Goal: Task Accomplishment & Management: Complete application form

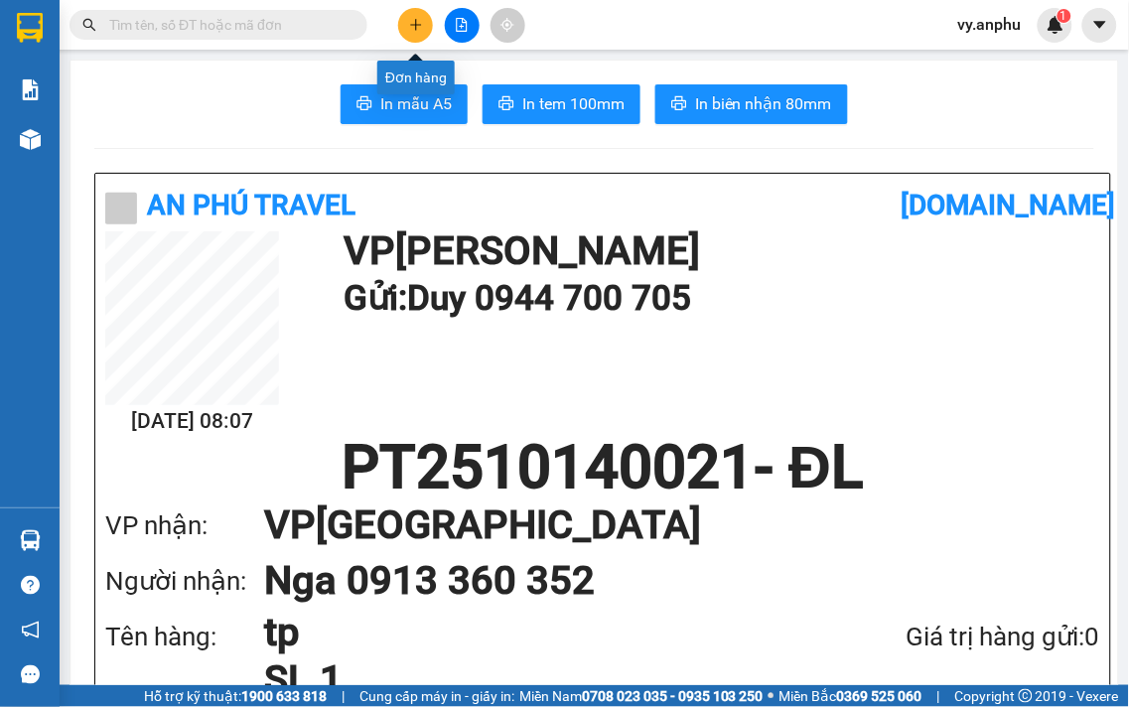
click at [412, 30] on icon "plus" at bounding box center [416, 25] width 14 height 14
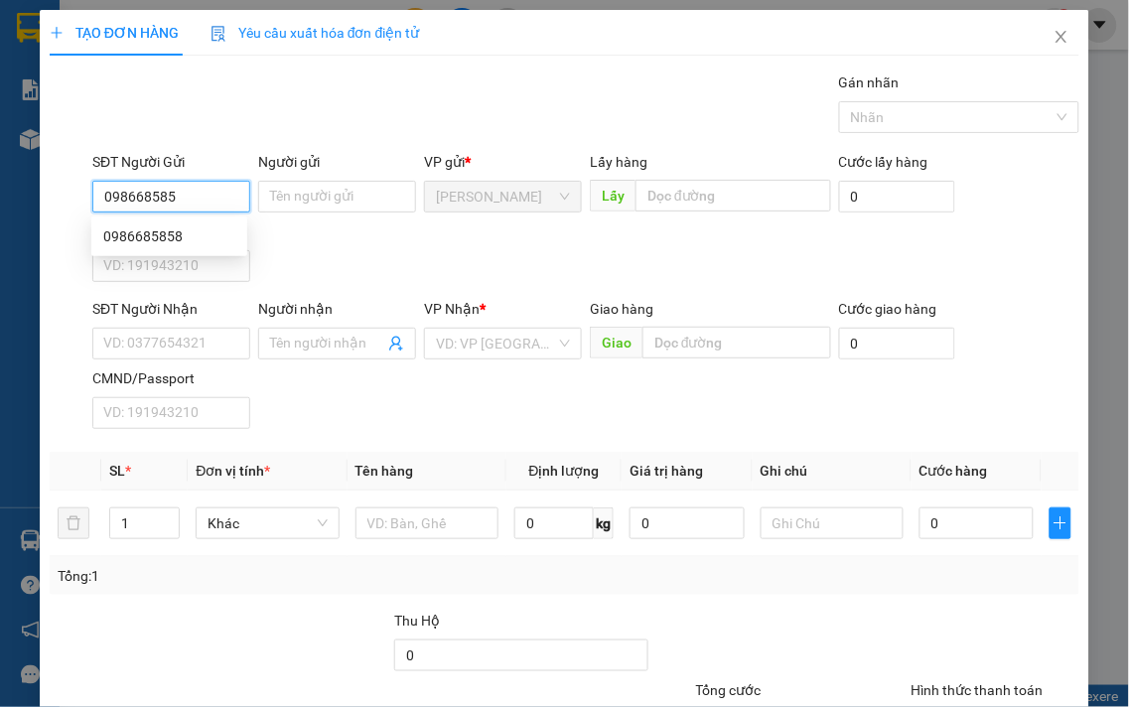
type input "0986685858"
click at [154, 233] on div "0986685858" at bounding box center [169, 236] width 132 height 22
type input "0839897979"
type input "dũng"
type input "50.000"
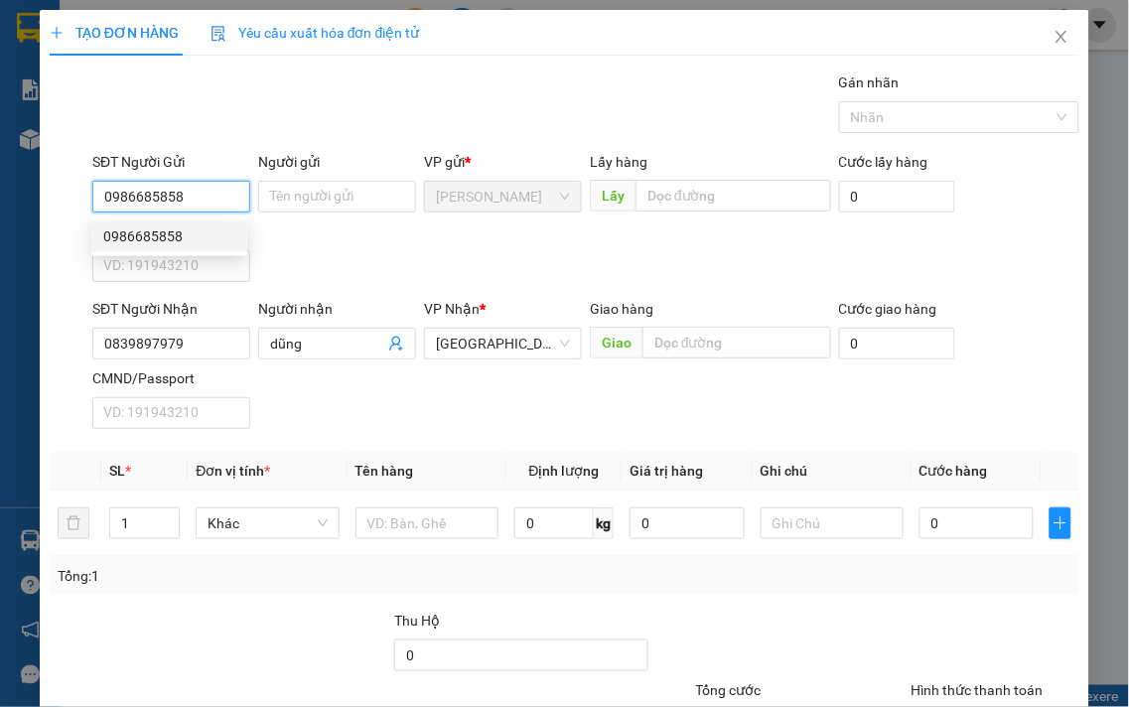
type input "50.000"
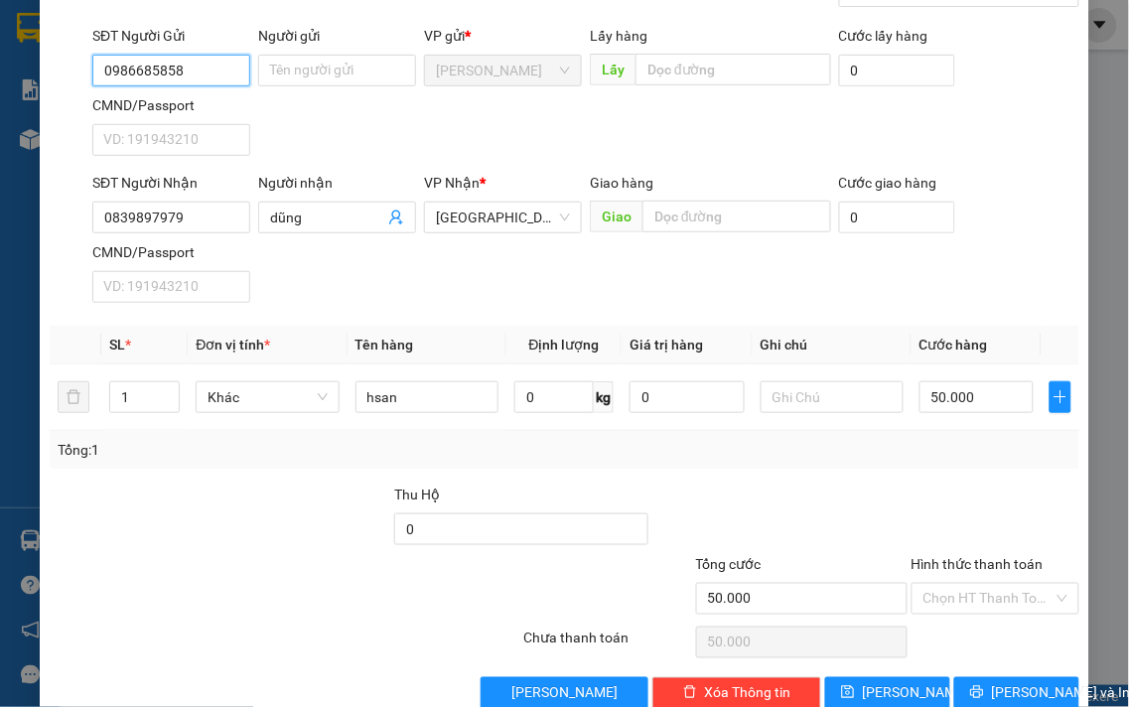
scroll to position [166, 0]
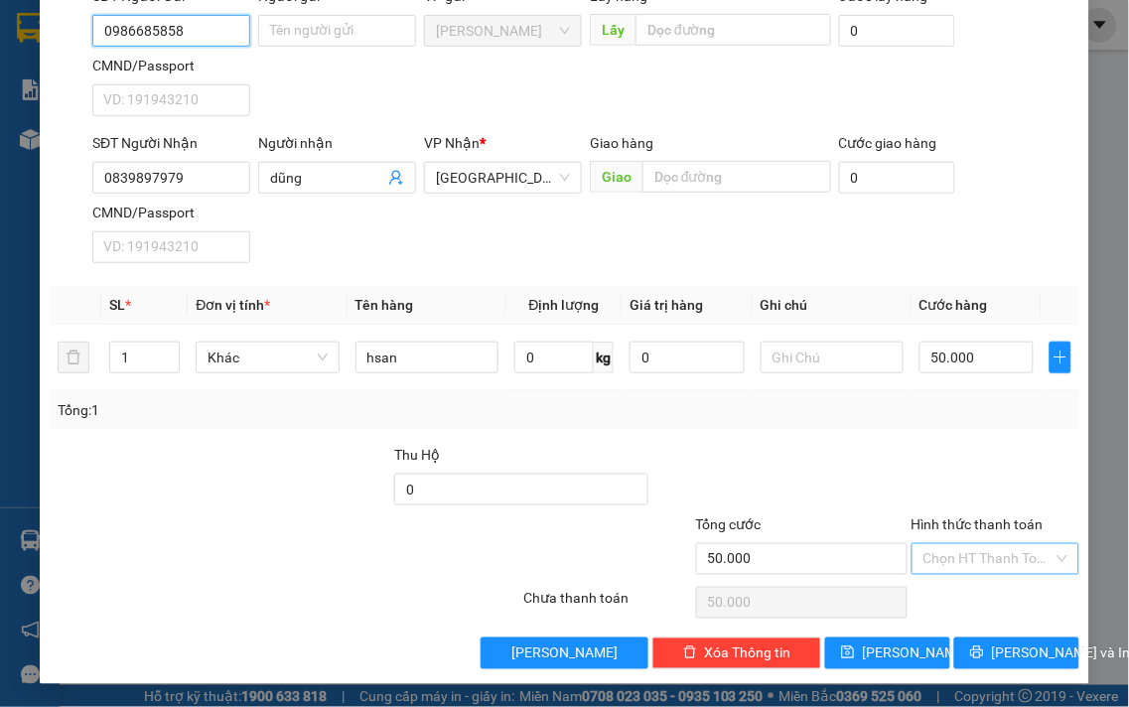
type input "0986685858"
click at [999, 572] on input "Hình thức thanh toán" at bounding box center [989, 559] width 131 height 30
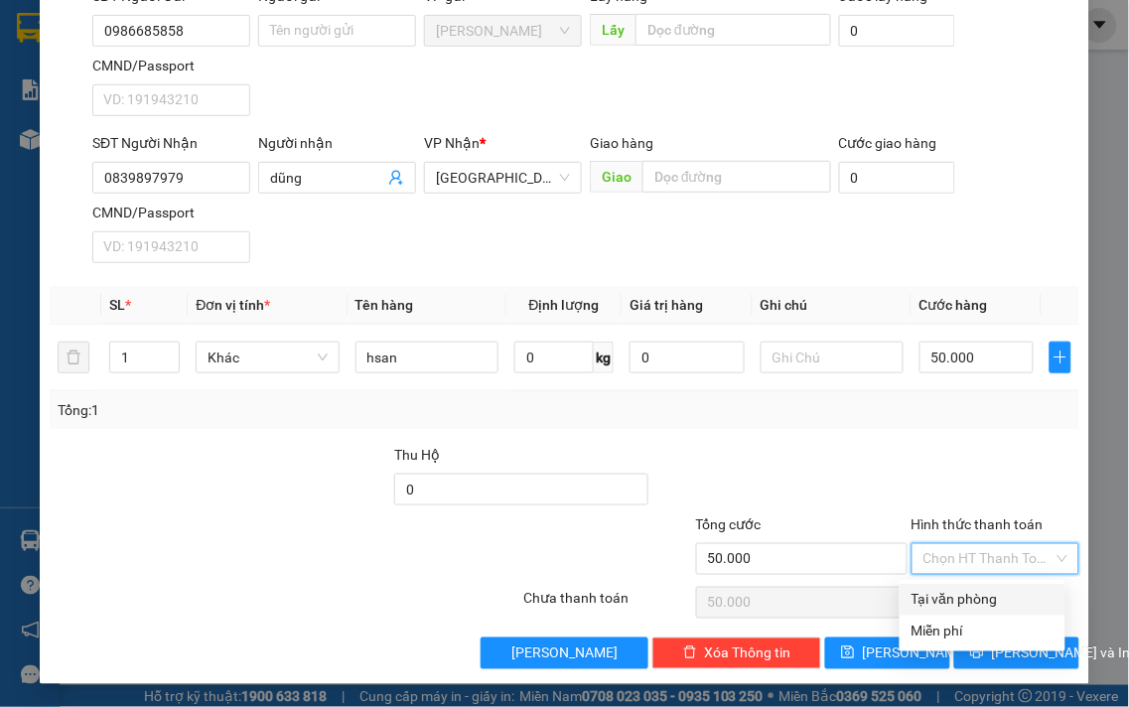
click at [996, 601] on div "Tại văn phòng" at bounding box center [983, 600] width 142 height 22
type input "0"
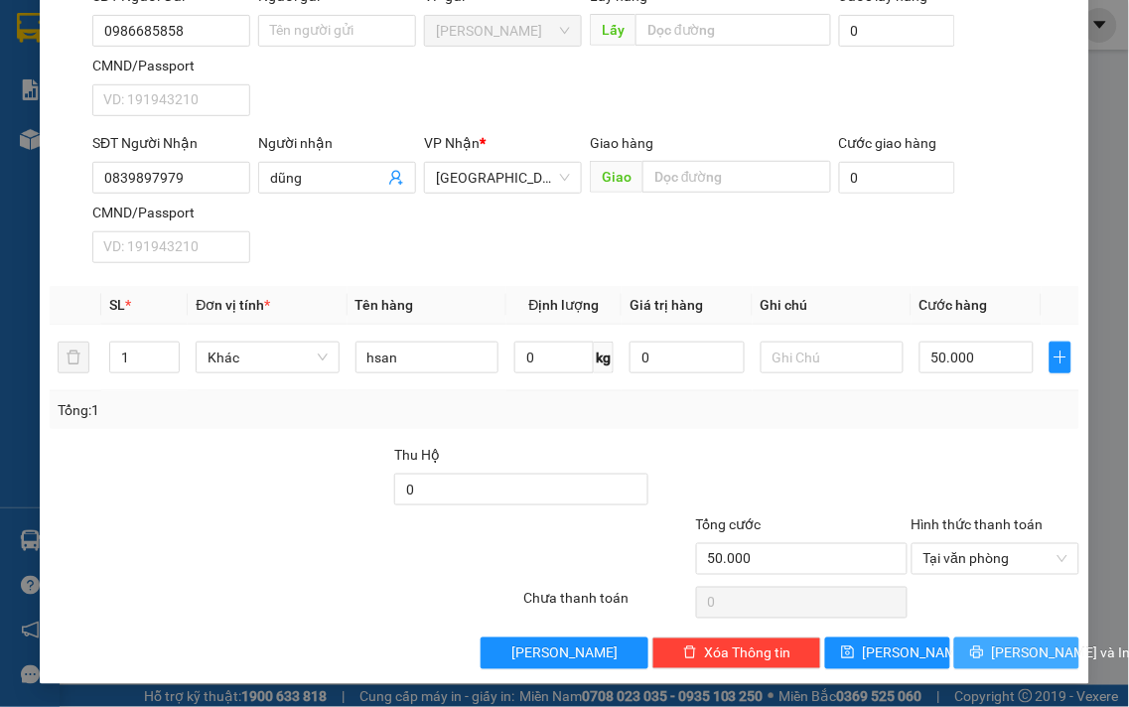
click at [1049, 647] on button "[PERSON_NAME] và In" at bounding box center [1016, 654] width 125 height 32
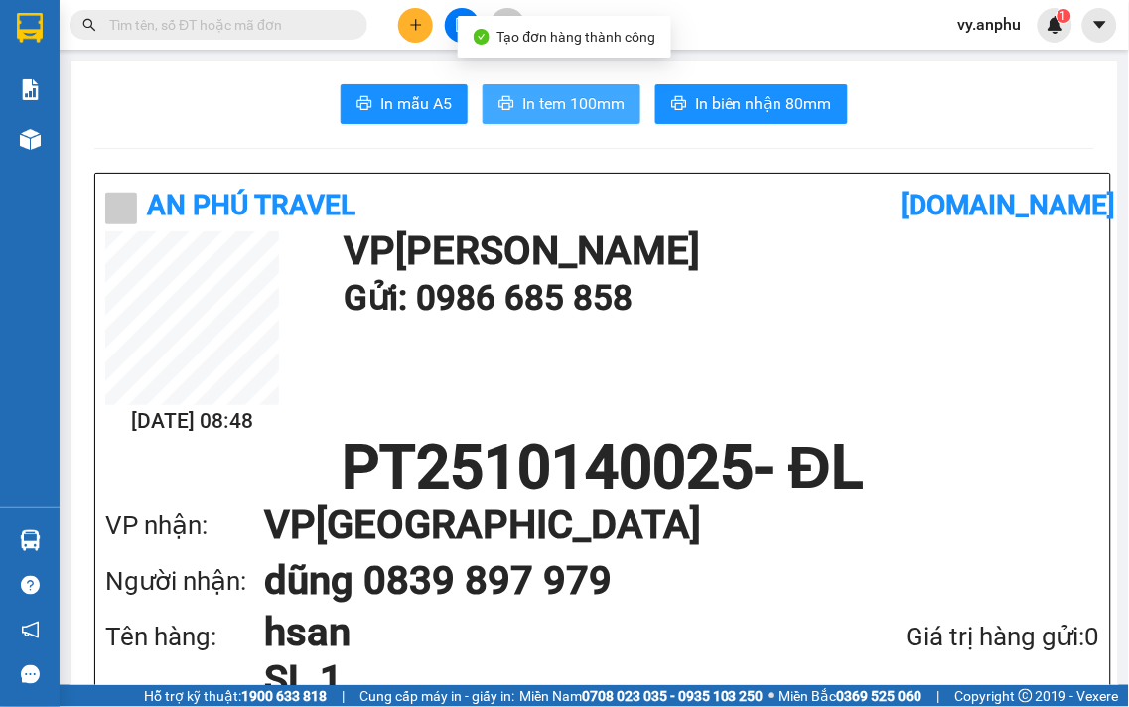
click at [586, 96] on span "In tem 100mm" at bounding box center [573, 103] width 102 height 25
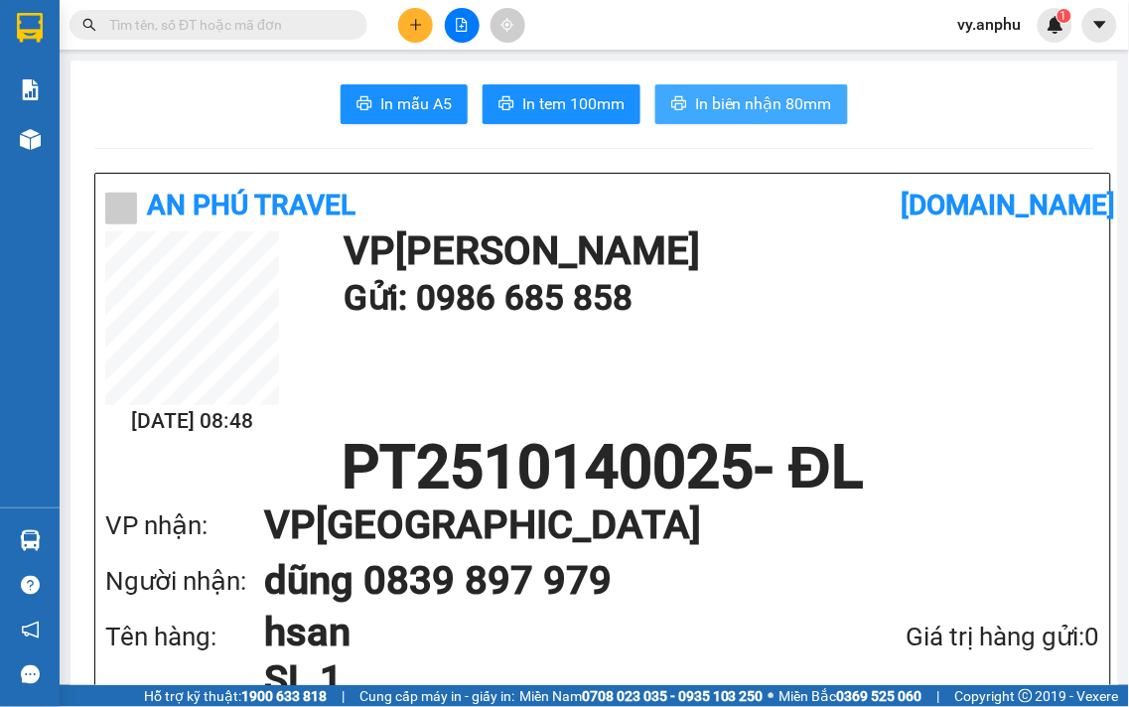
click at [730, 94] on span "In biên nhận 80mm" at bounding box center [763, 103] width 137 height 25
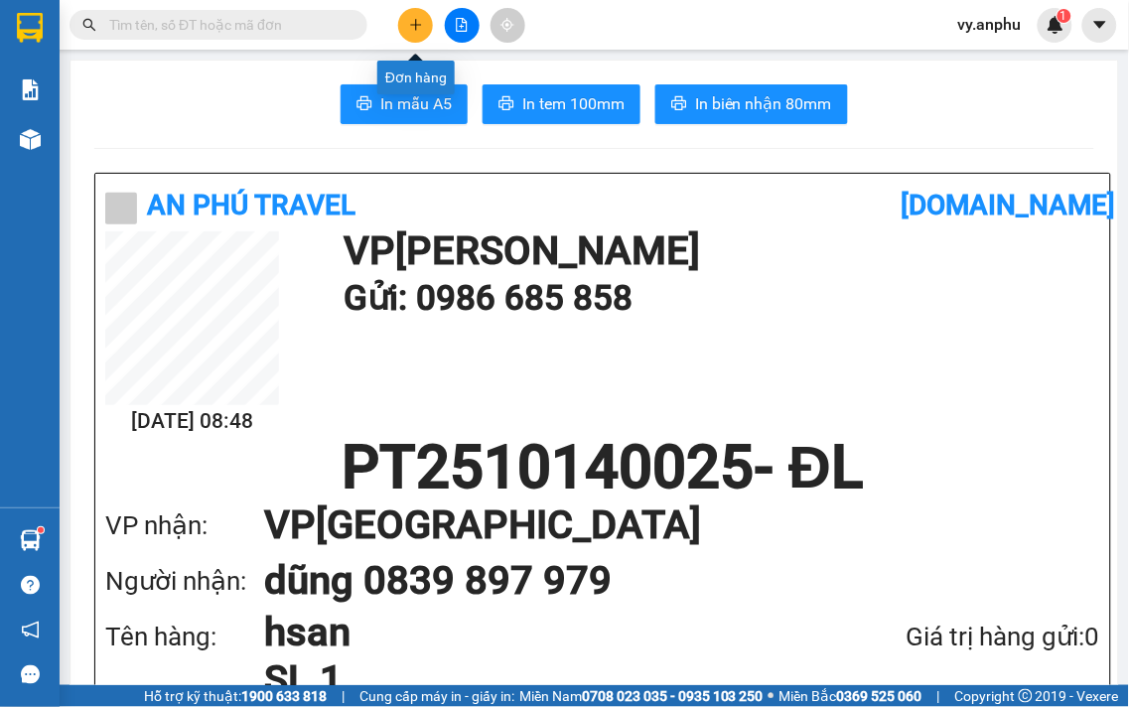
click at [431, 30] on button at bounding box center [415, 25] width 35 height 35
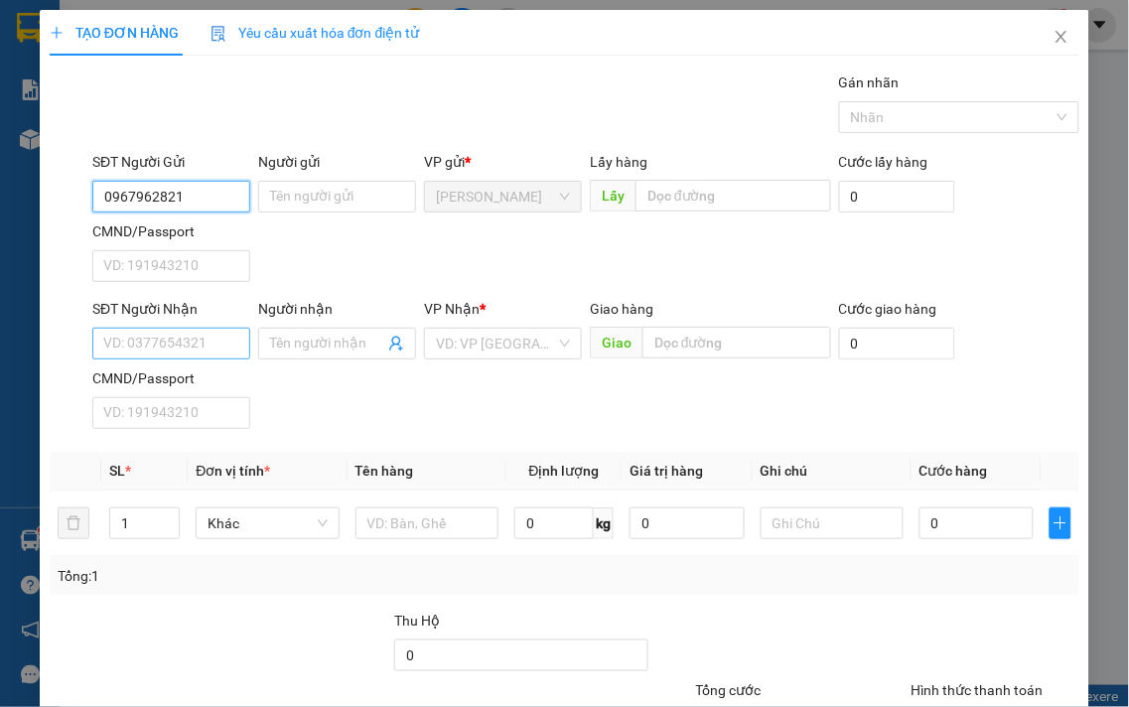
type input "0967962821"
click at [216, 356] on input "SĐT Người Nhận" at bounding box center [171, 344] width 158 height 32
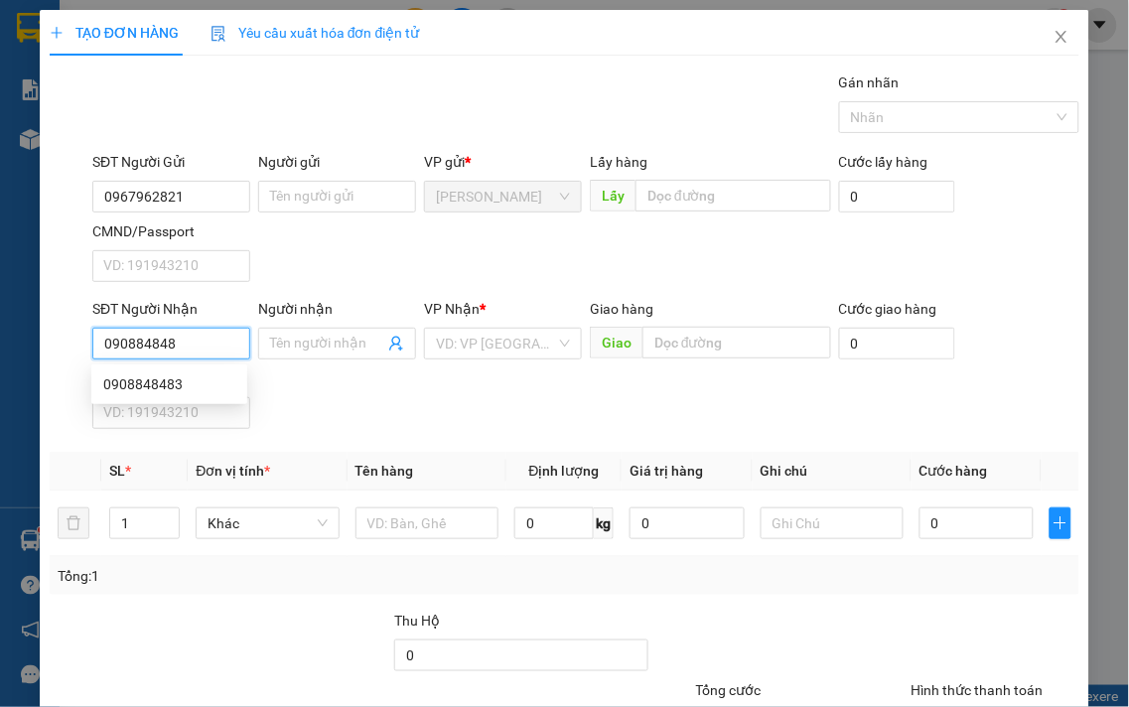
type input "0908848483"
click at [213, 390] on div "0908848483" at bounding box center [169, 384] width 132 height 22
type input "30.000"
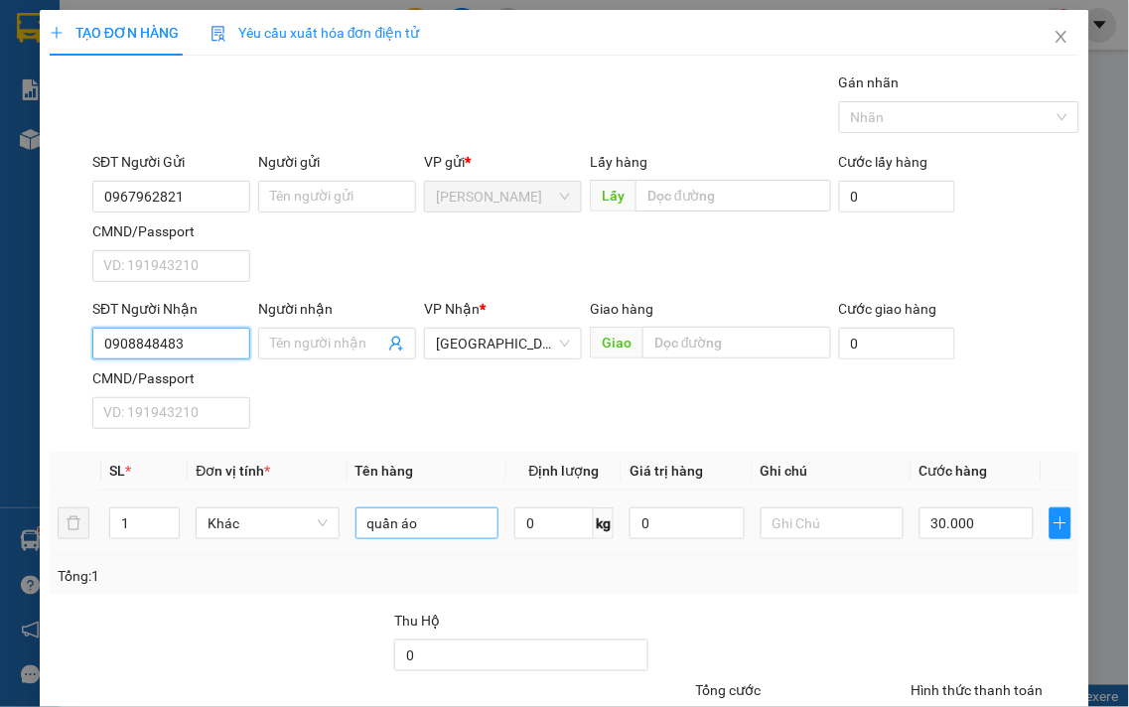
type input "0908848483"
drag, startPoint x: 439, startPoint y: 507, endPoint x: 79, endPoint y: 475, distance: 361.0
click at [129, 487] on table "SL * Đơn vị tính * Tên hàng Định lượng Giá trị hàng Ghi chú Cước hàng 1 Khác qu…" at bounding box center [565, 504] width 1030 height 105
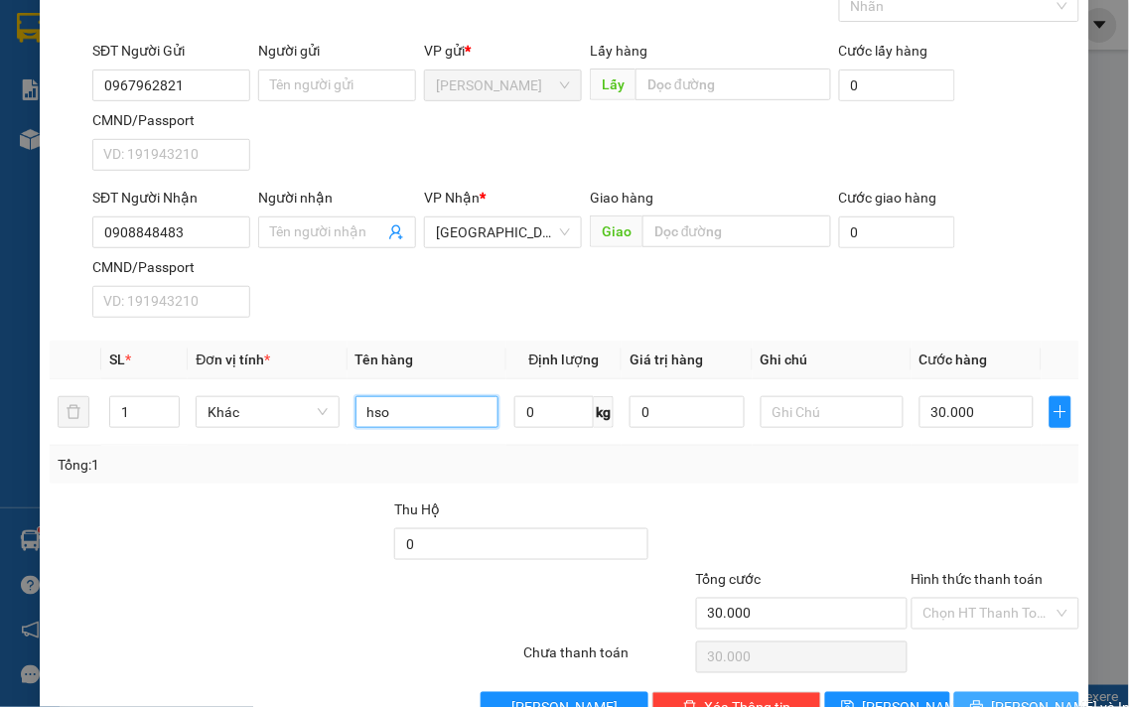
scroll to position [166, 0]
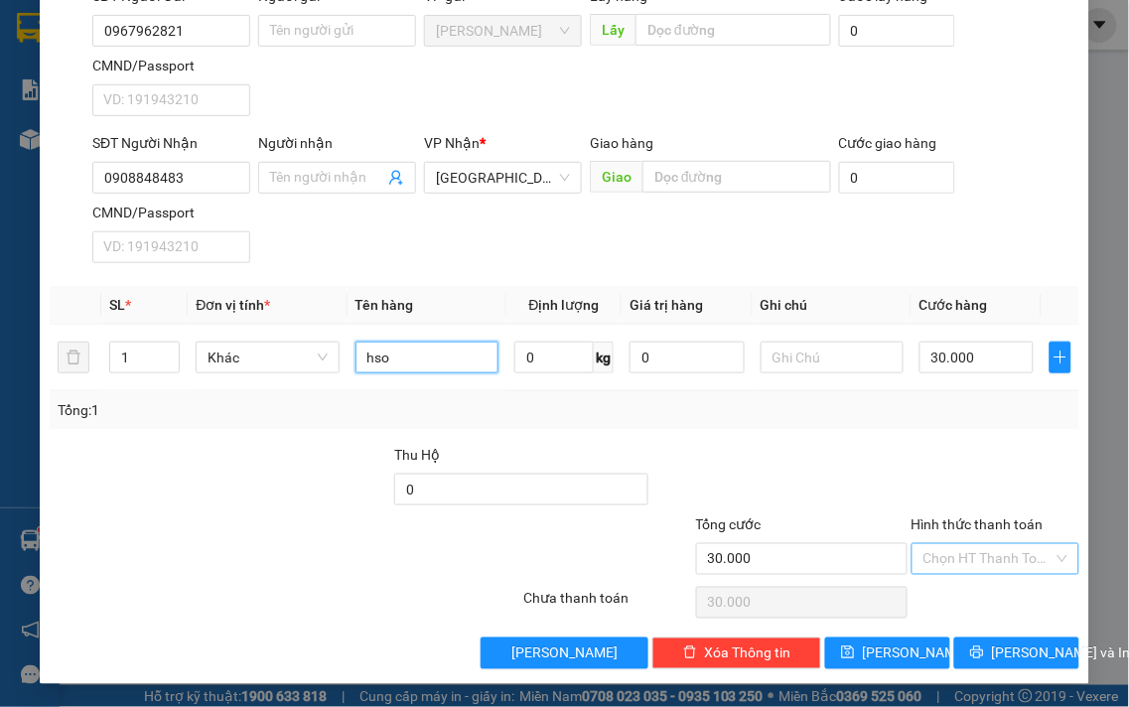
type input "hso"
drag, startPoint x: 1018, startPoint y: 557, endPoint x: 1017, endPoint y: 571, distance: 13.9
click at [1017, 557] on input "Hình thức thanh toán" at bounding box center [989, 559] width 131 height 30
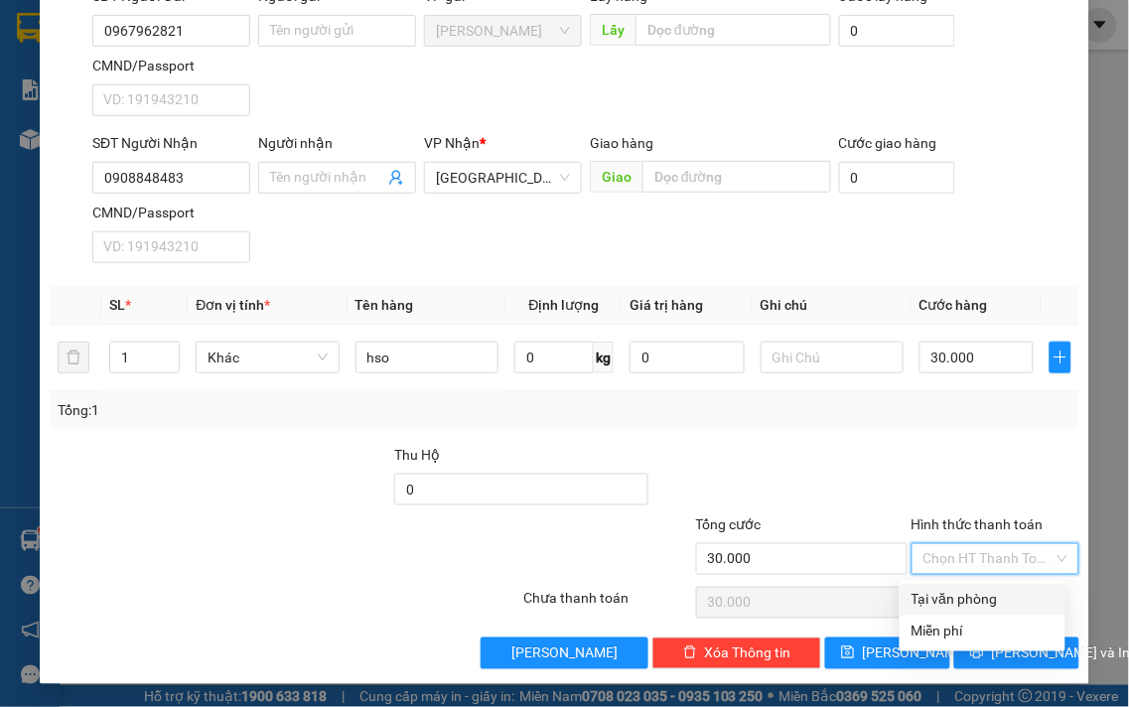
click at [1009, 591] on div "Tại văn phòng" at bounding box center [983, 600] width 142 height 22
type input "0"
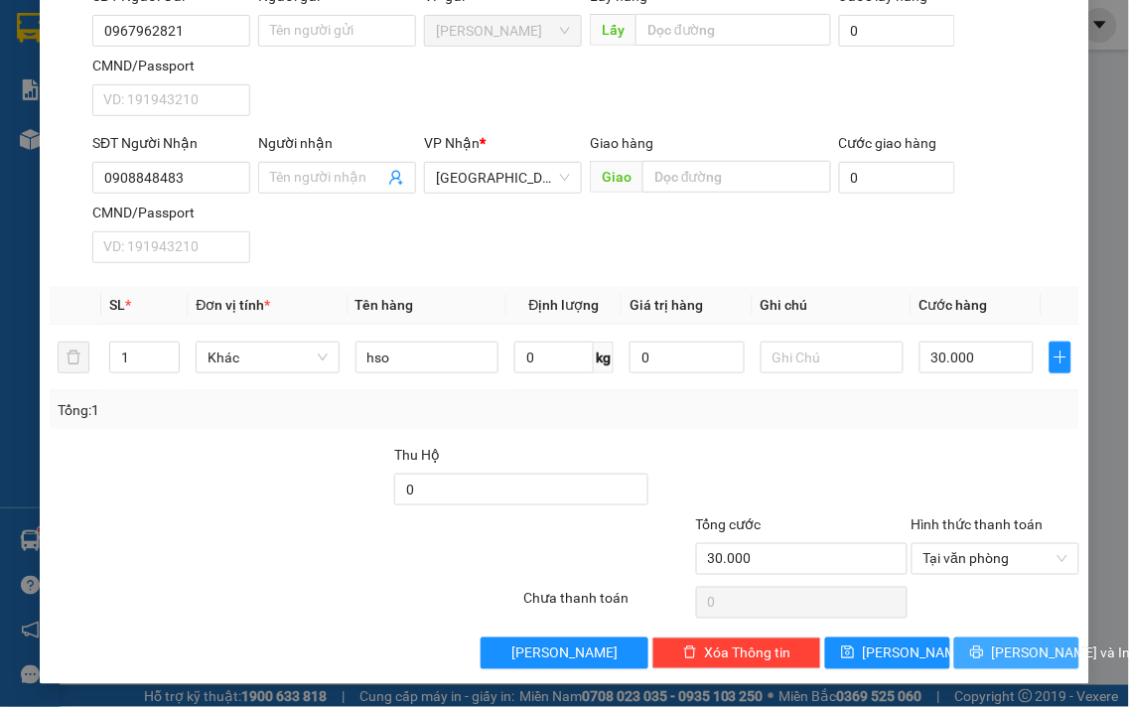
click at [1005, 646] on span "[PERSON_NAME] và In" at bounding box center [1061, 654] width 139 height 22
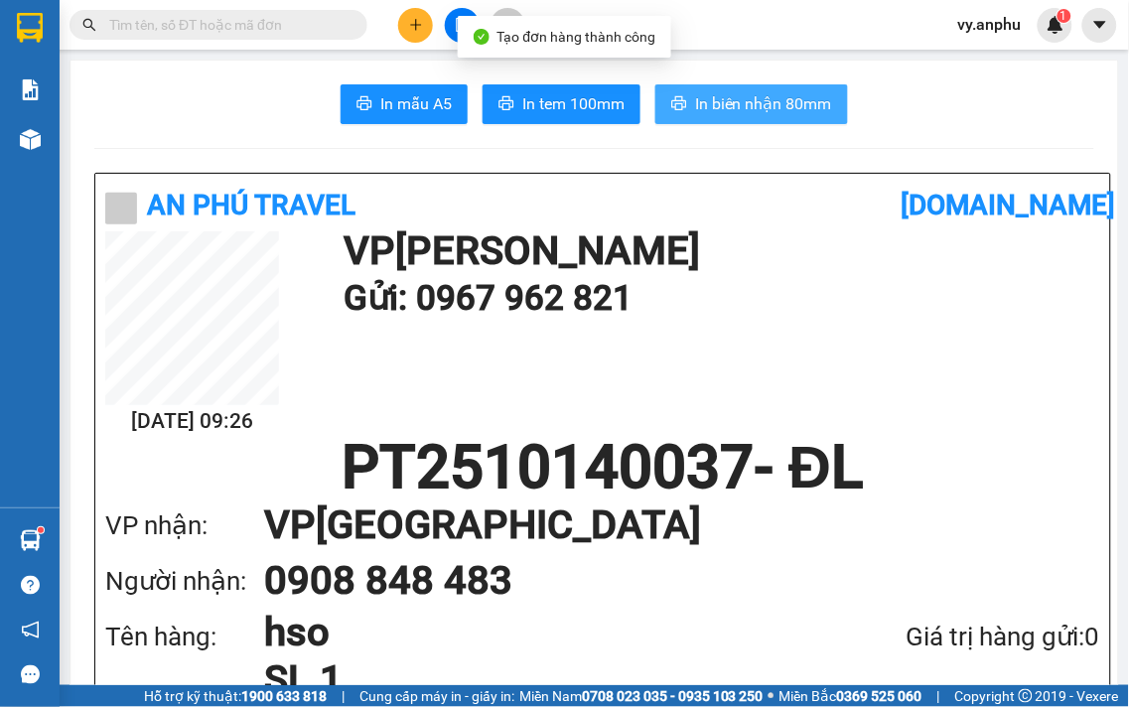
click at [730, 120] on button "In biên nhận 80mm" at bounding box center [751, 104] width 193 height 40
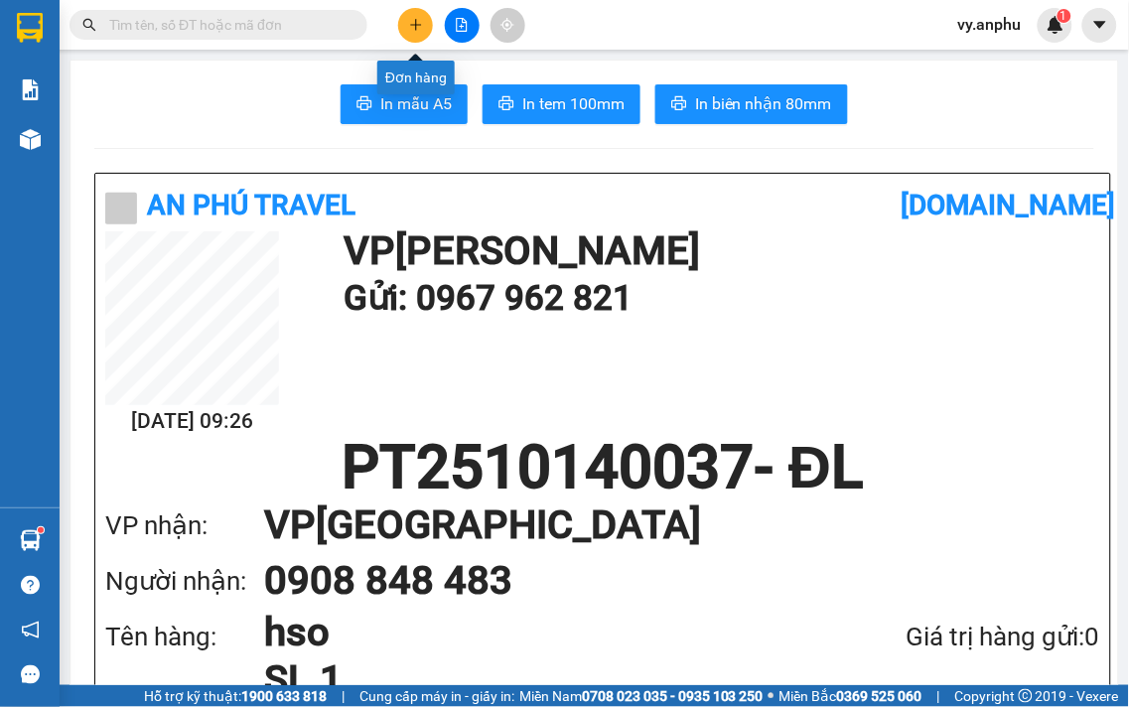
click at [403, 24] on button at bounding box center [415, 25] width 35 height 35
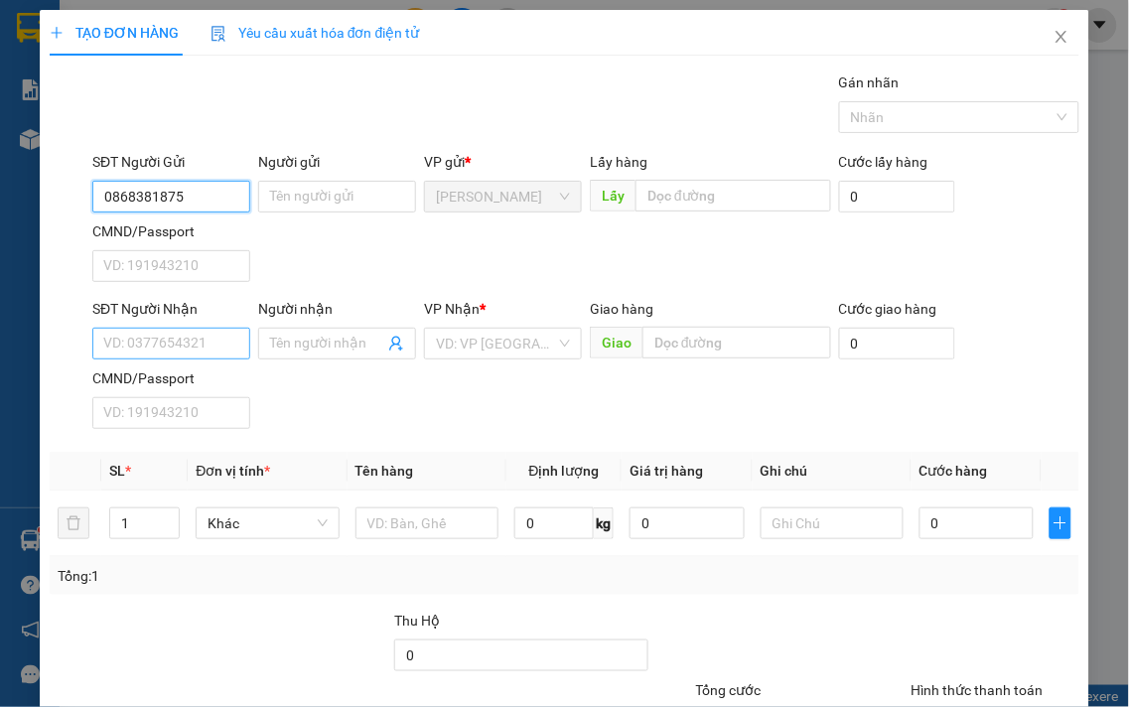
type input "0868381875"
click at [214, 346] on input "SĐT Người Nhận" at bounding box center [171, 344] width 158 height 32
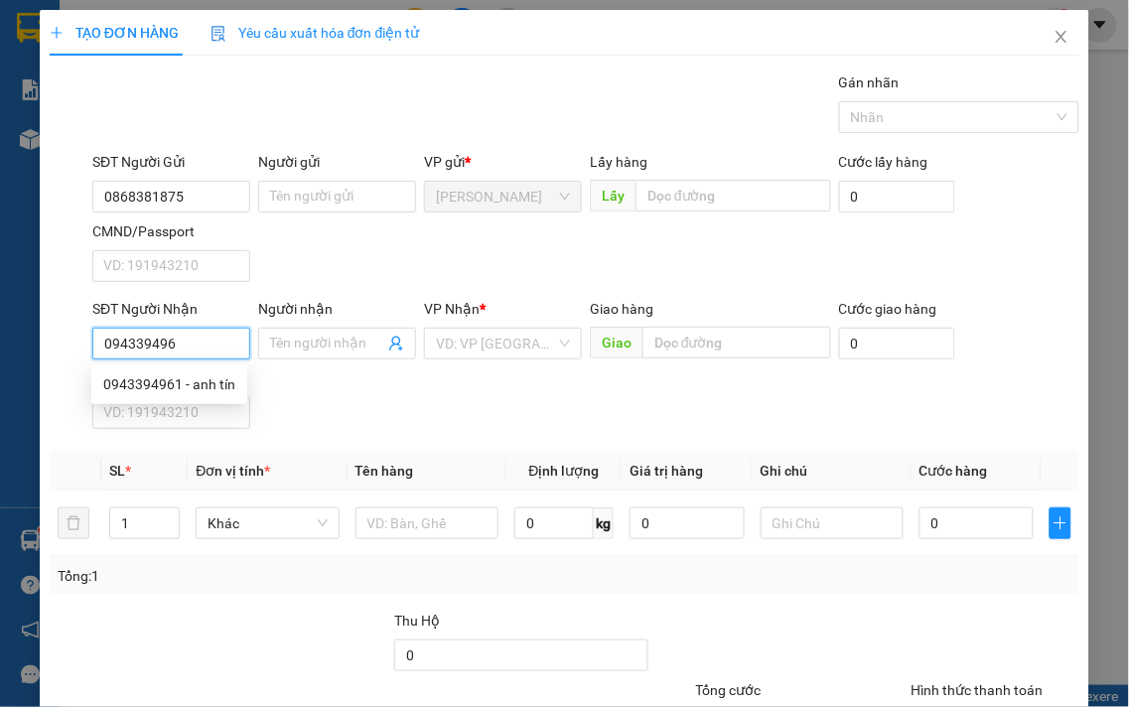
type input "0943394961"
click at [157, 383] on div "0943394961 - anh tín" at bounding box center [169, 384] width 132 height 22
type input "anh tín"
type input "30.000"
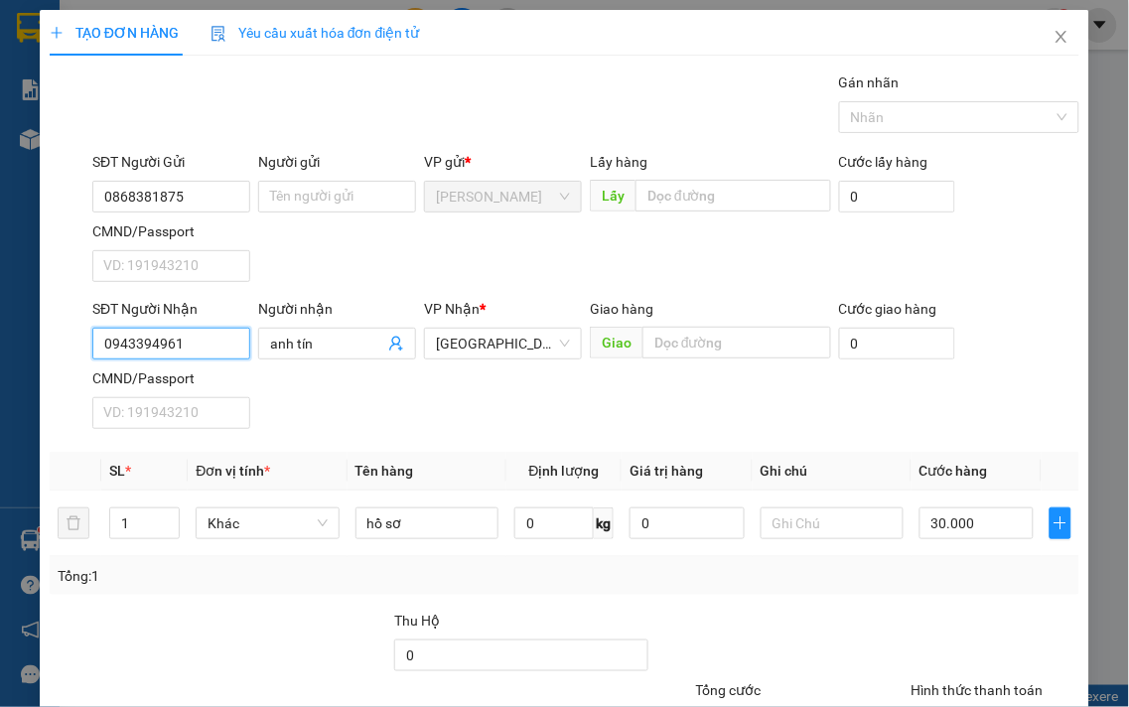
type input "0943394961"
type input "0"
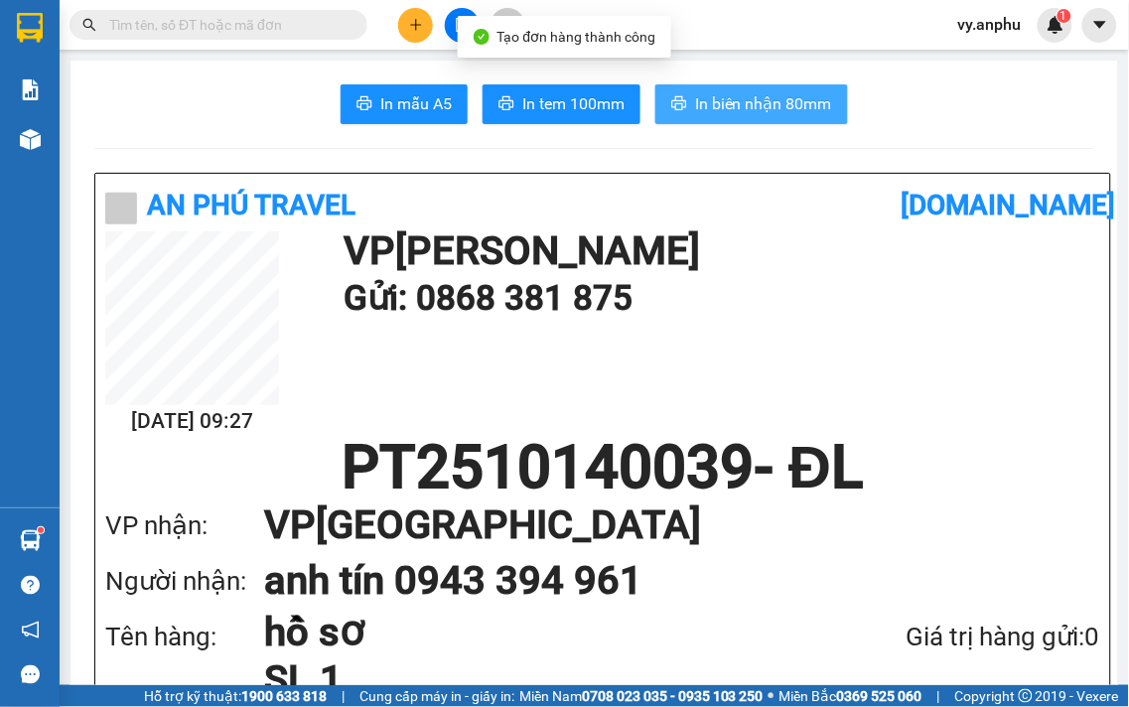
click at [733, 105] on span "In biên nhận 80mm" at bounding box center [763, 103] width 137 height 25
click at [710, 106] on span "In biên nhận 80mm" at bounding box center [763, 103] width 137 height 25
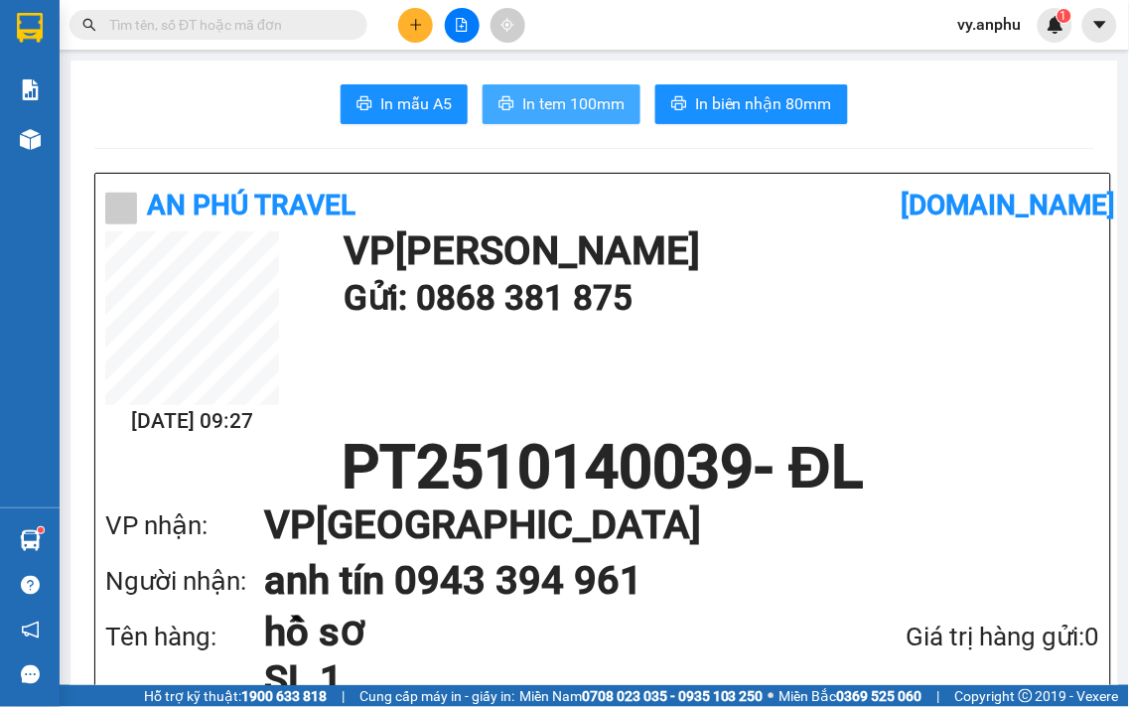
click at [538, 113] on span "In tem 100mm" at bounding box center [573, 103] width 102 height 25
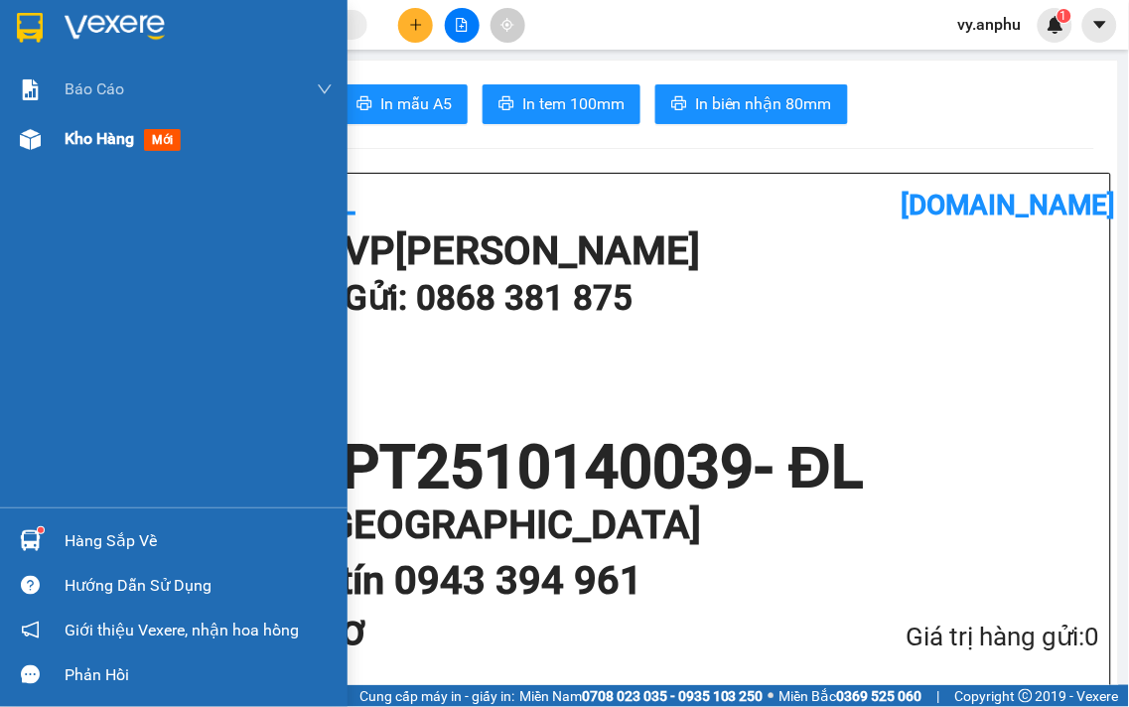
click at [111, 146] on span "Kho hàng" at bounding box center [100, 138] width 70 height 19
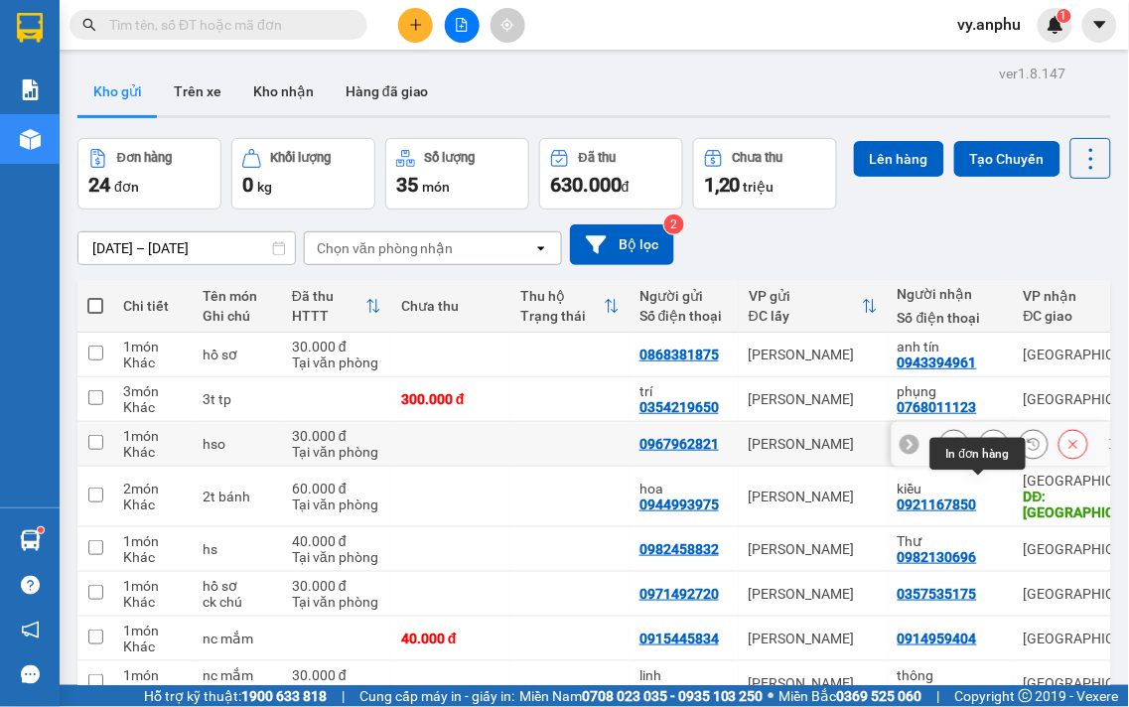
click at [980, 462] on button at bounding box center [994, 444] width 28 height 35
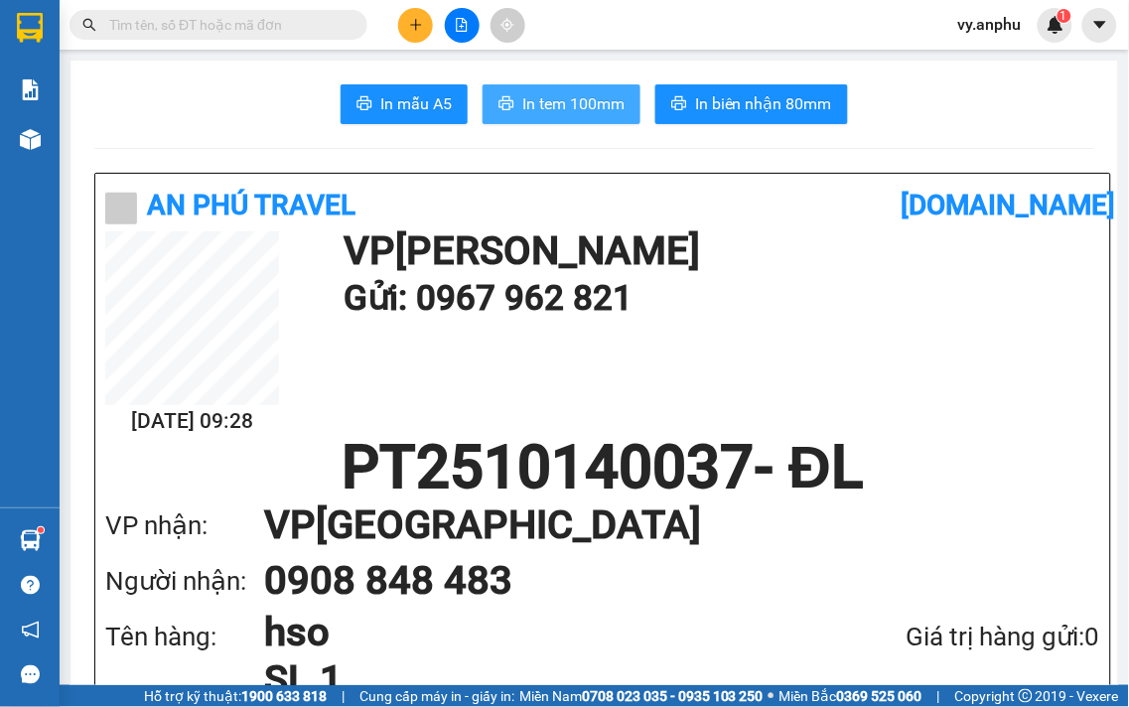
click at [608, 89] on button "In tem 100mm" at bounding box center [562, 104] width 158 height 40
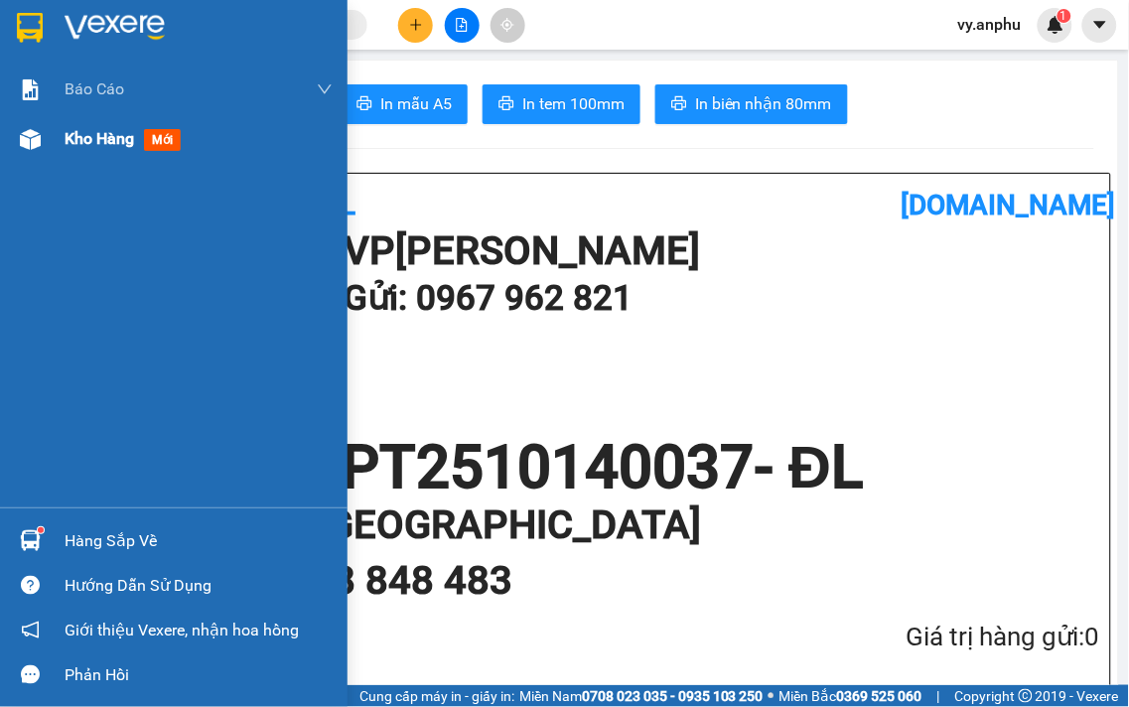
click at [114, 159] on div "Kho hàng mới" at bounding box center [199, 139] width 268 height 50
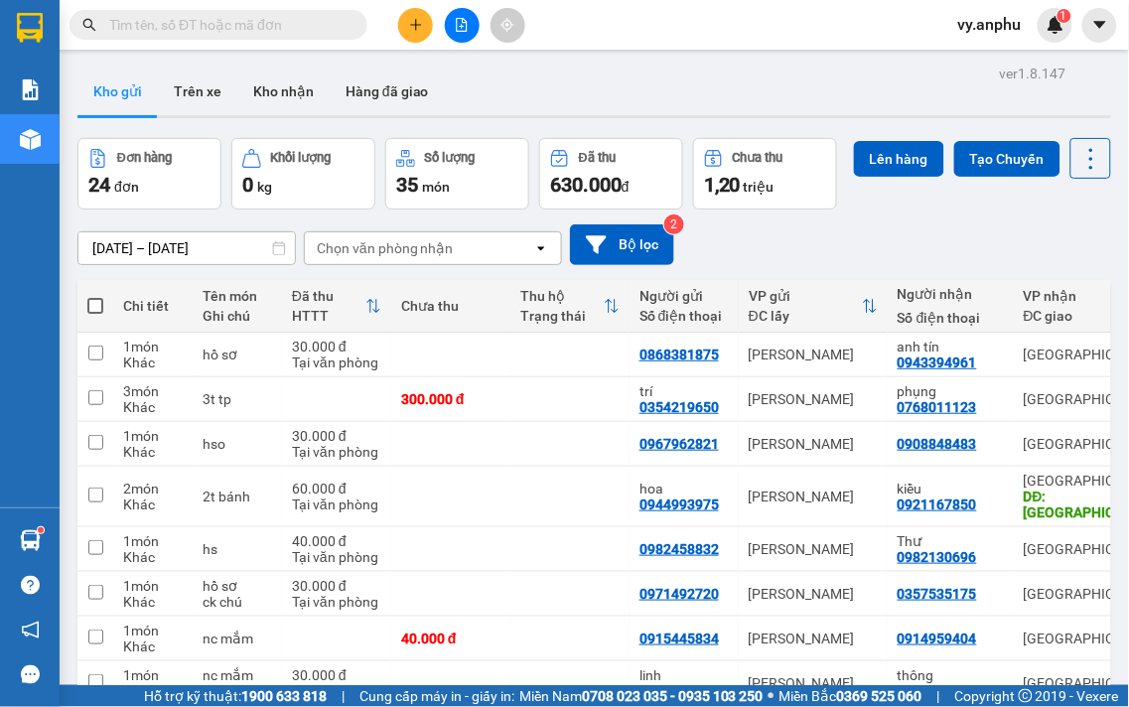
click at [244, 28] on input "text" at bounding box center [226, 25] width 234 height 22
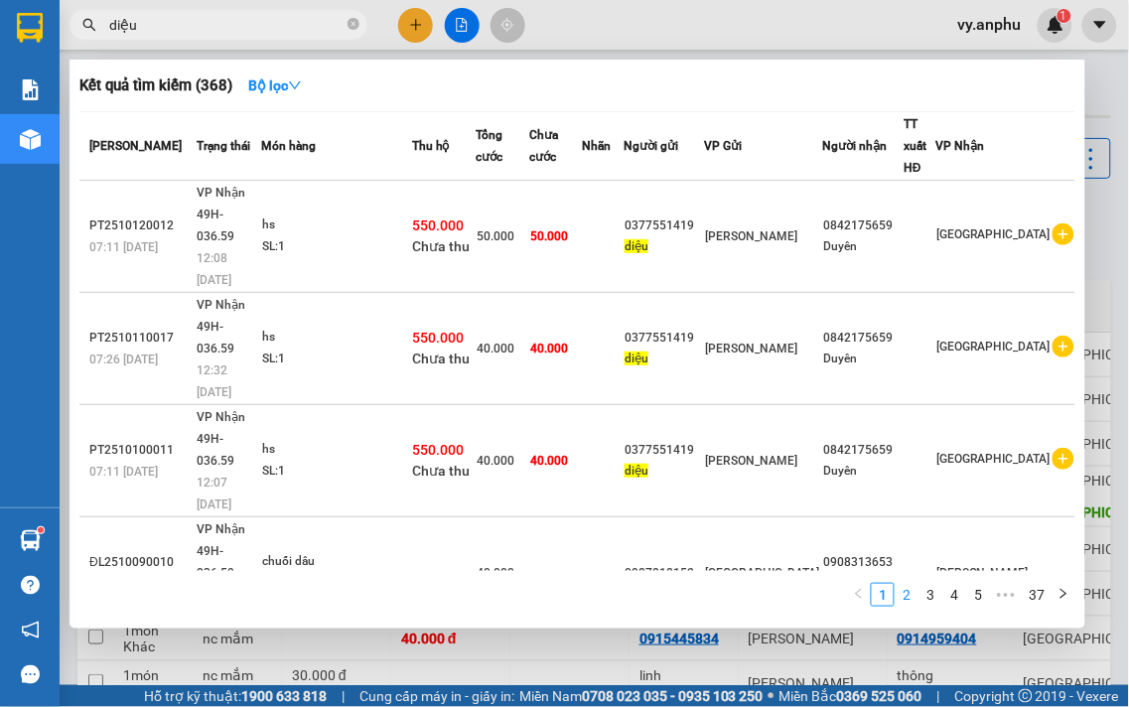
click at [909, 597] on link "2" at bounding box center [907, 595] width 22 height 22
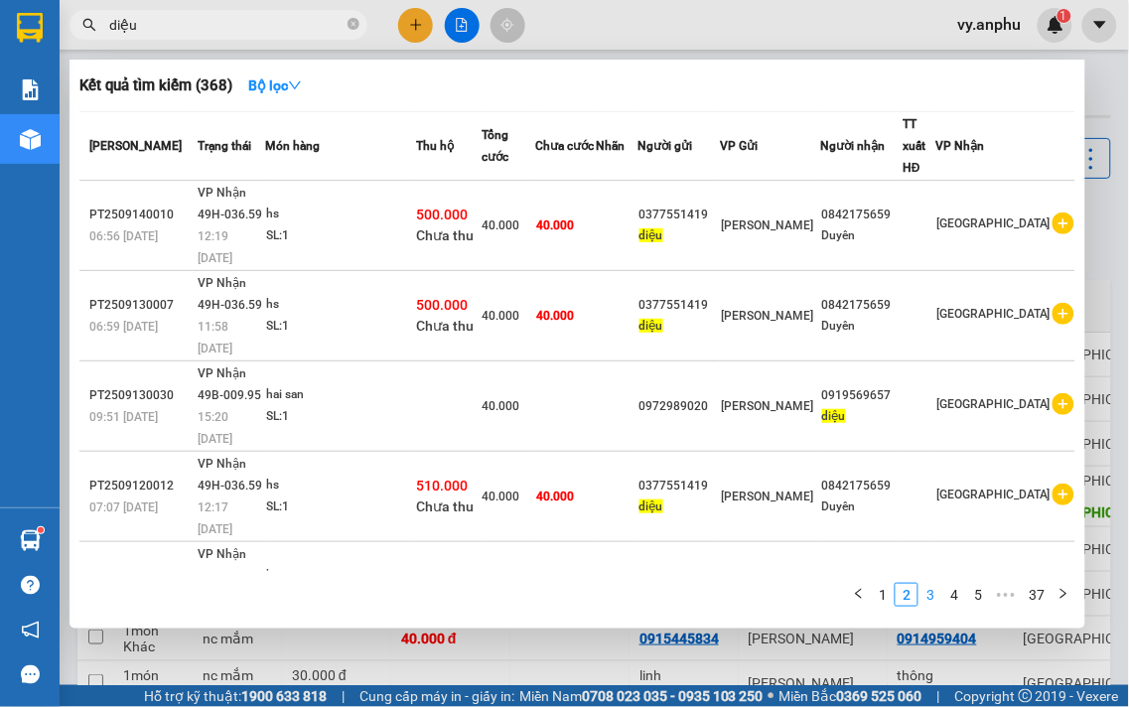
click at [934, 594] on link "3" at bounding box center [931, 595] width 22 height 22
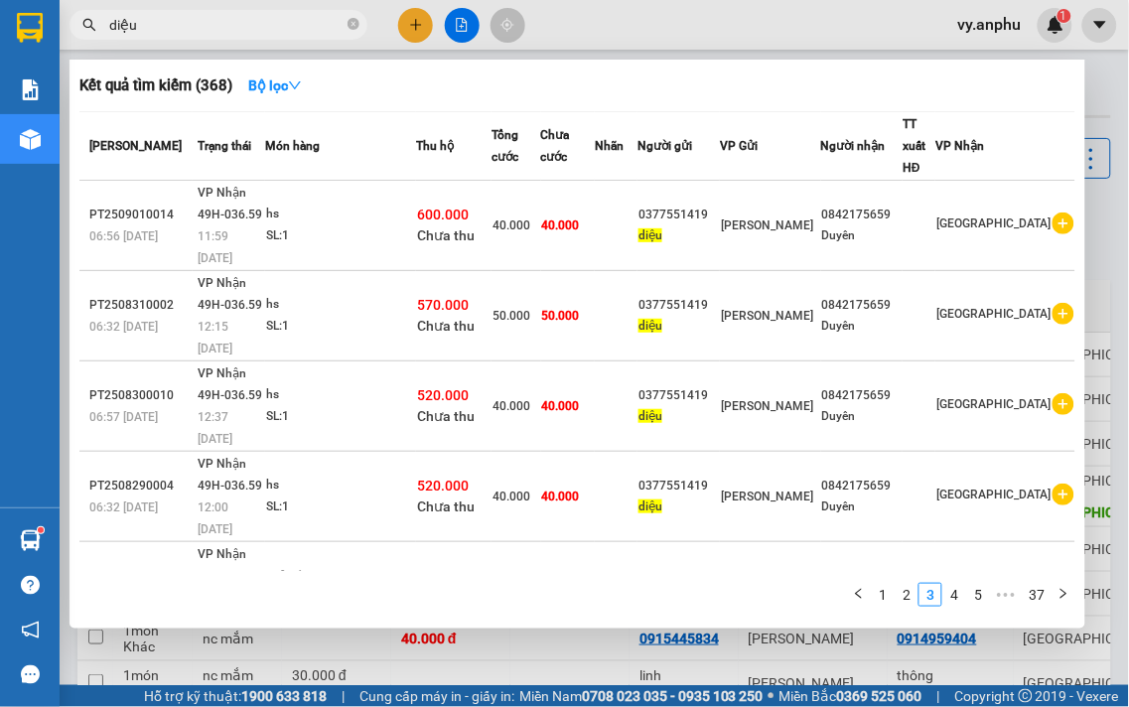
click at [171, 25] on input "diệu" at bounding box center [226, 25] width 234 height 22
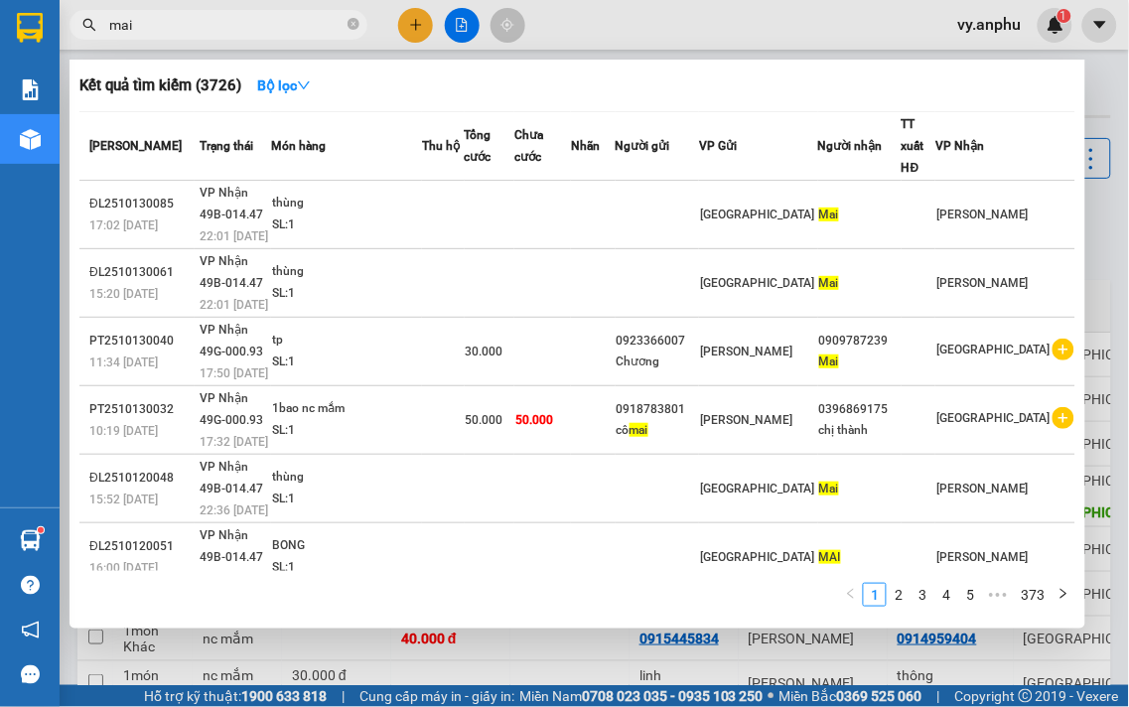
click at [163, 25] on input "mai" at bounding box center [226, 25] width 234 height 22
click at [162, 26] on input "mai" at bounding box center [226, 25] width 234 height 22
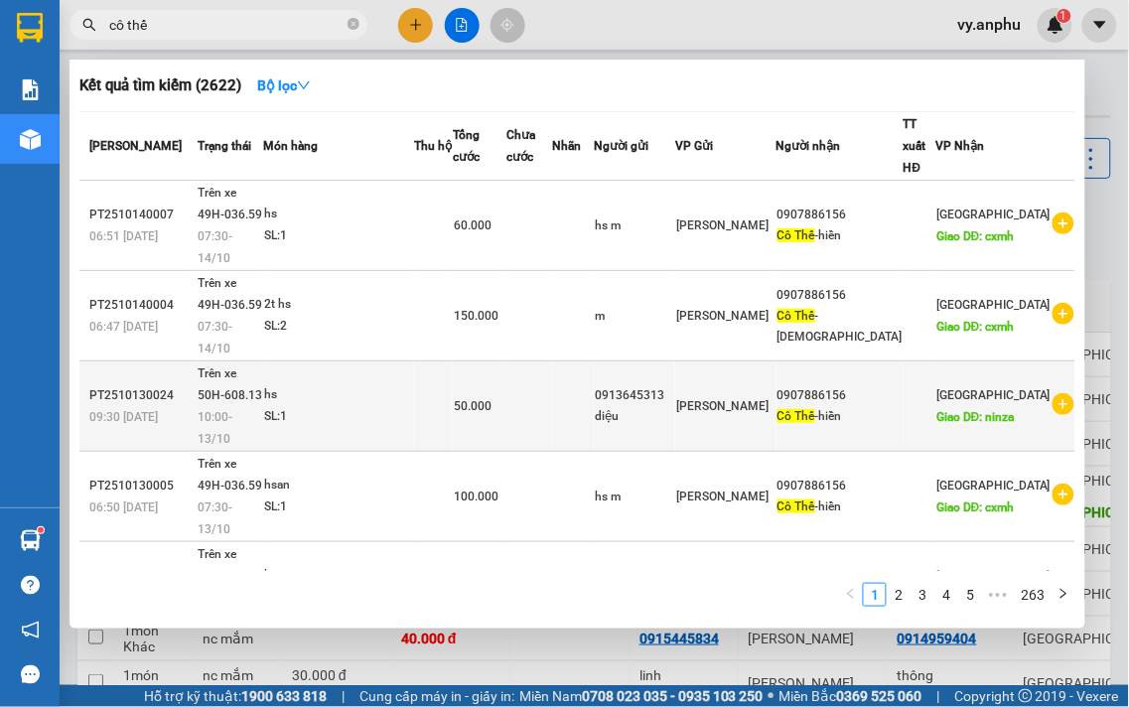
type input "cô thế"
click at [1057, 393] on icon "plus-circle" at bounding box center [1064, 404] width 22 height 22
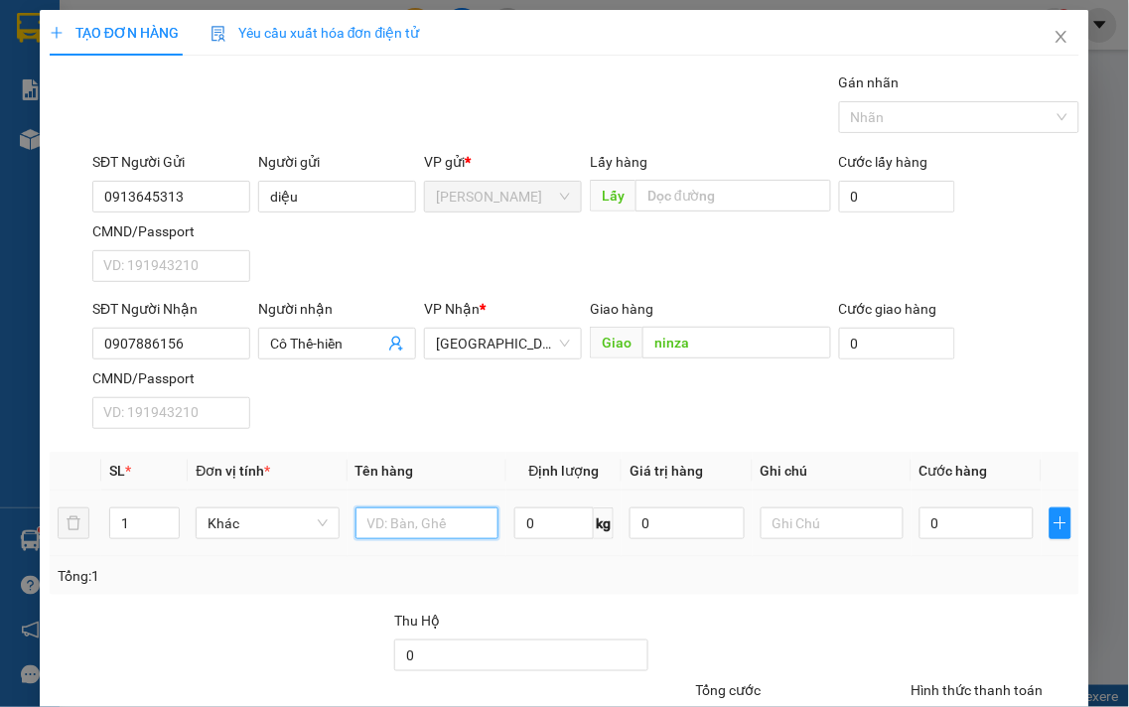
click at [367, 528] on input "text" at bounding box center [427, 523] width 143 height 32
type input "hs"
click at [969, 520] on input "0" at bounding box center [977, 523] width 114 height 32
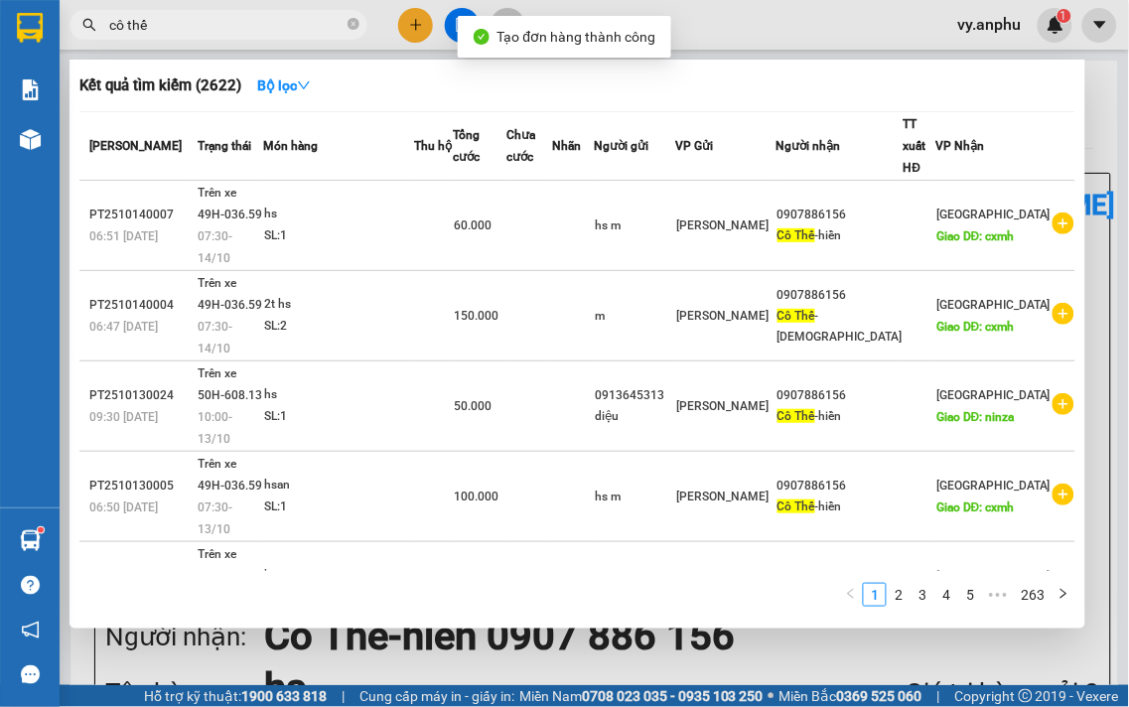
click at [877, 670] on div at bounding box center [564, 353] width 1129 height 707
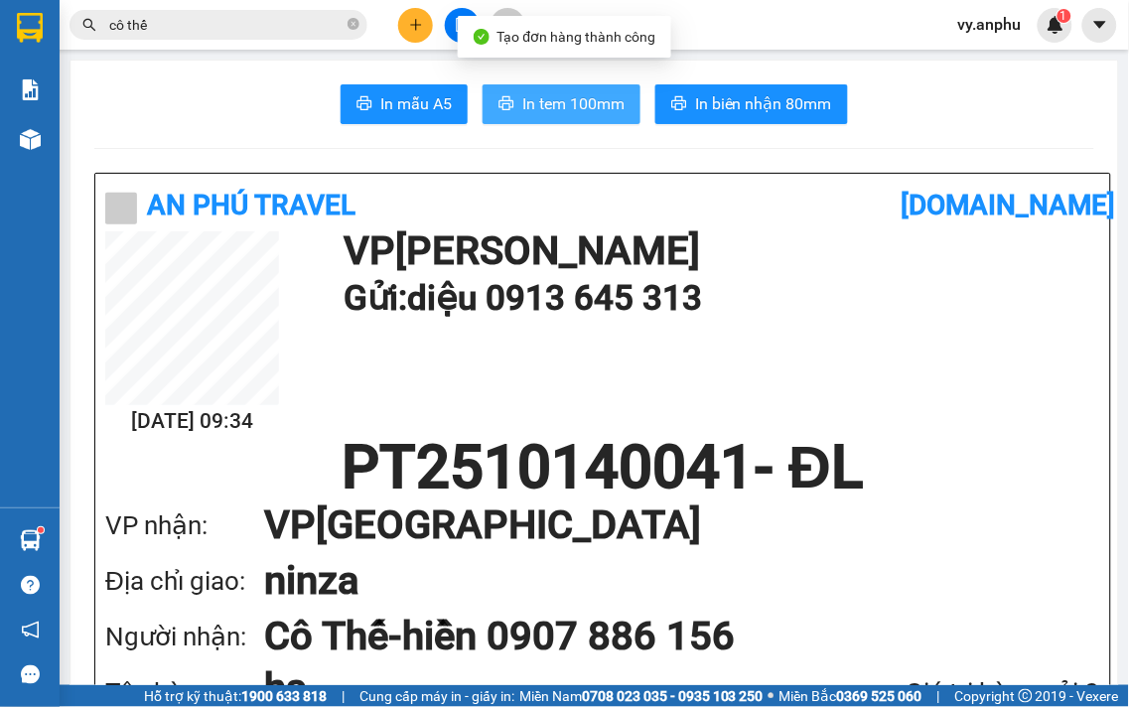
click at [588, 111] on span "In tem 100mm" at bounding box center [573, 103] width 102 height 25
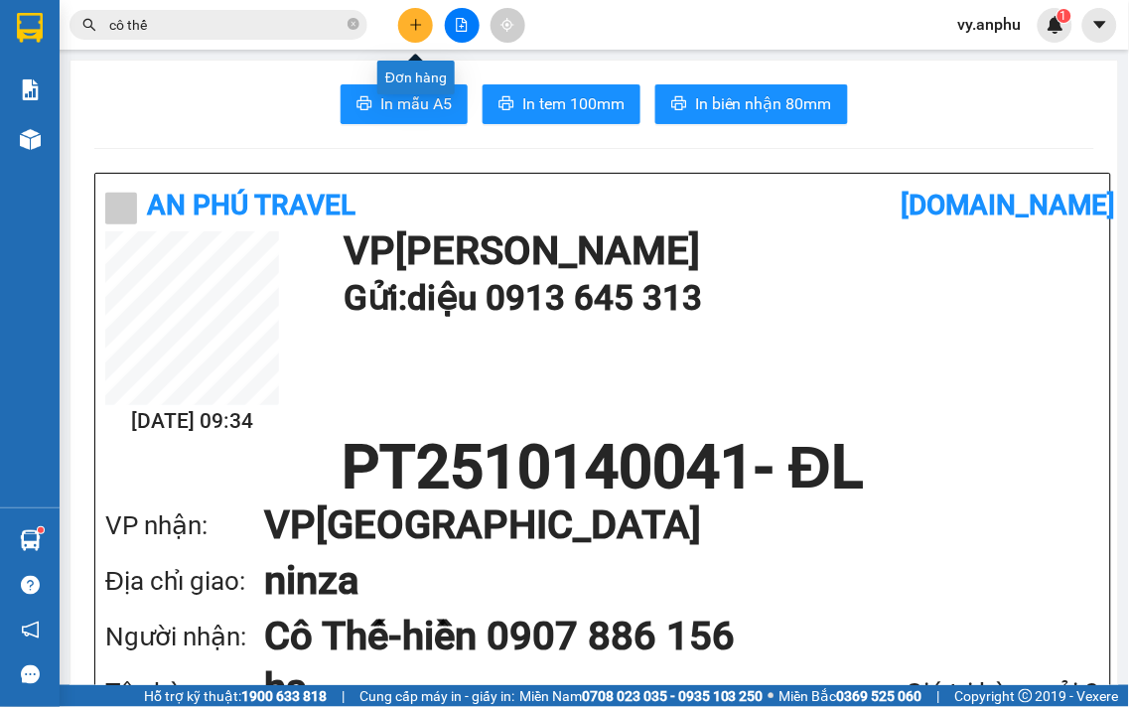
click at [424, 20] on button at bounding box center [415, 25] width 35 height 35
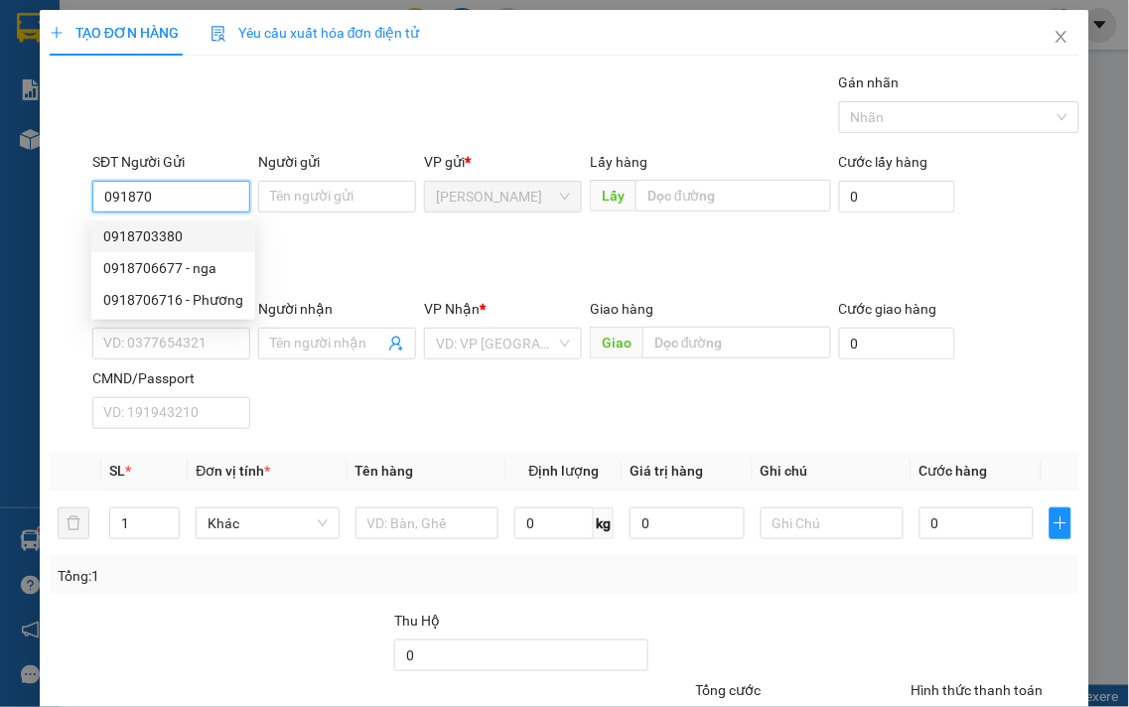
click at [166, 239] on div "0918703380" at bounding box center [173, 236] width 140 height 22
type input "0918703380"
type input "0963103579"
type input "diện"
type input "70.000"
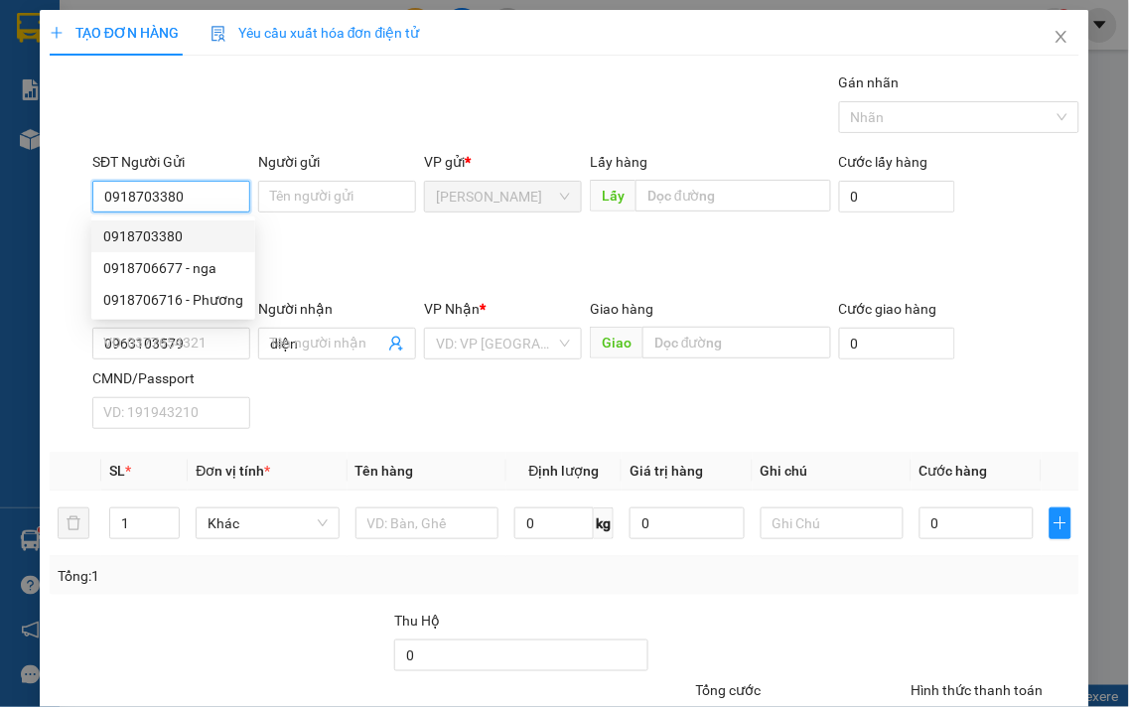
type input "70.000"
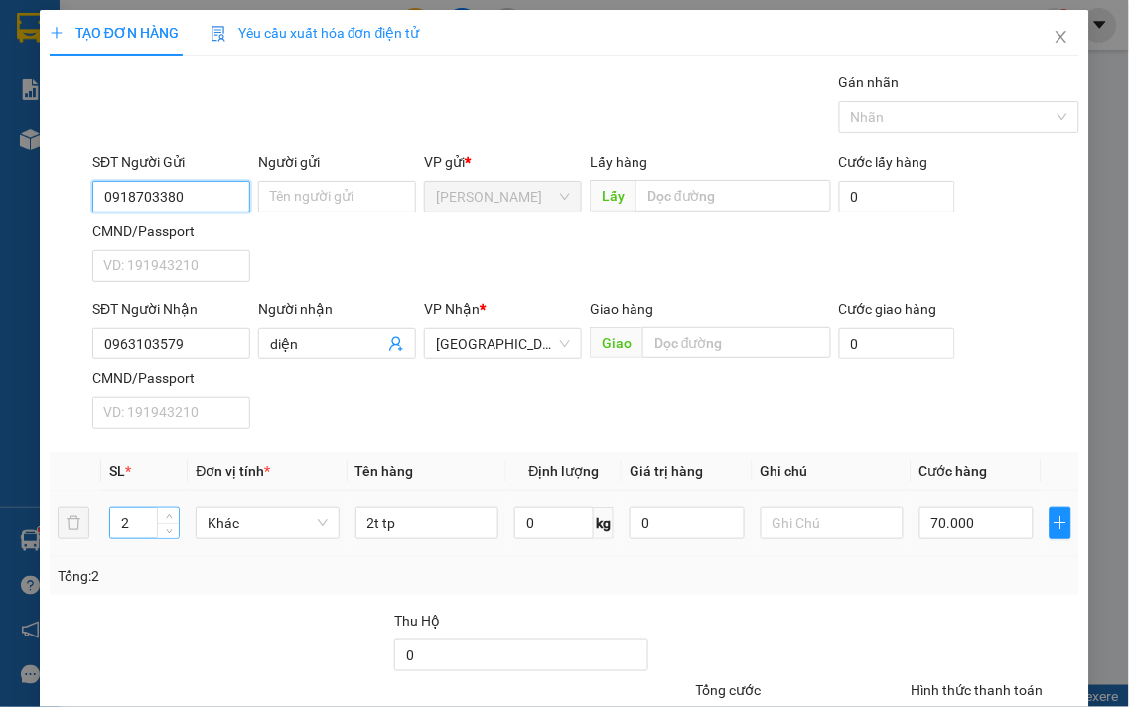
type input "0918703380"
drag, startPoint x: 137, startPoint y: 512, endPoint x: 115, endPoint y: 522, distance: 24.0
click at [115, 522] on input "2" at bounding box center [144, 523] width 69 height 30
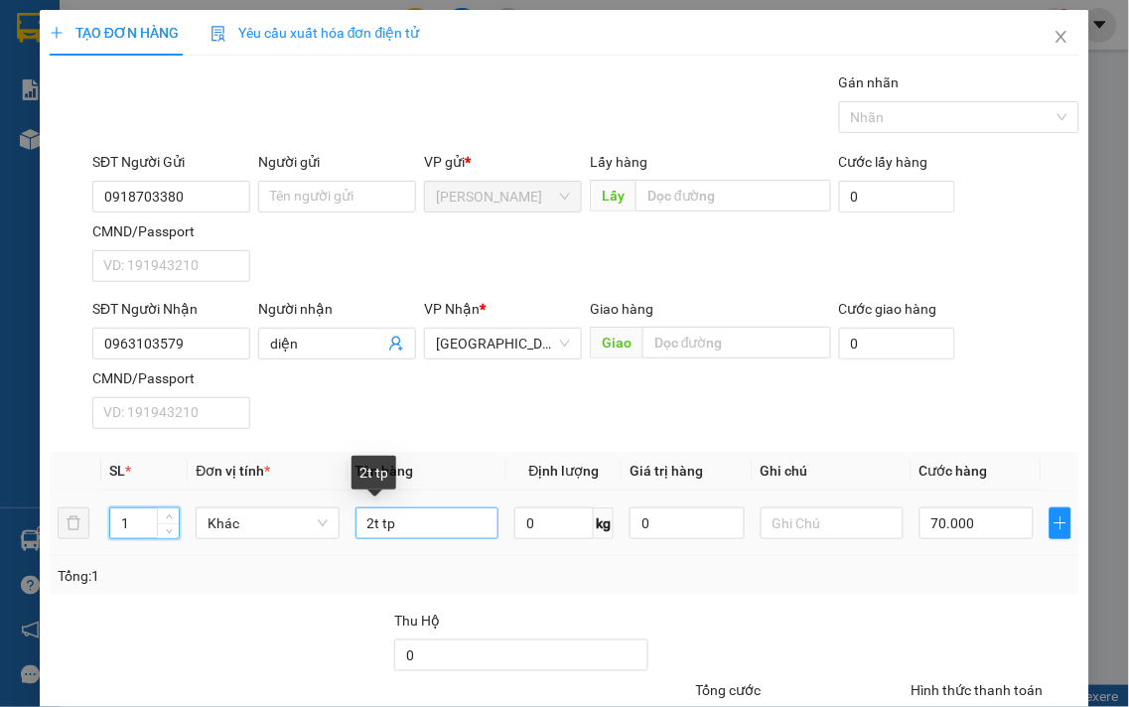
type input "1"
drag, startPoint x: 441, startPoint y: 526, endPoint x: 147, endPoint y: 500, distance: 295.2
click at [159, 502] on tr "1 Khác 2t tp 0 kg 0 70.000" at bounding box center [565, 524] width 1030 height 67
type input "bao gạo"
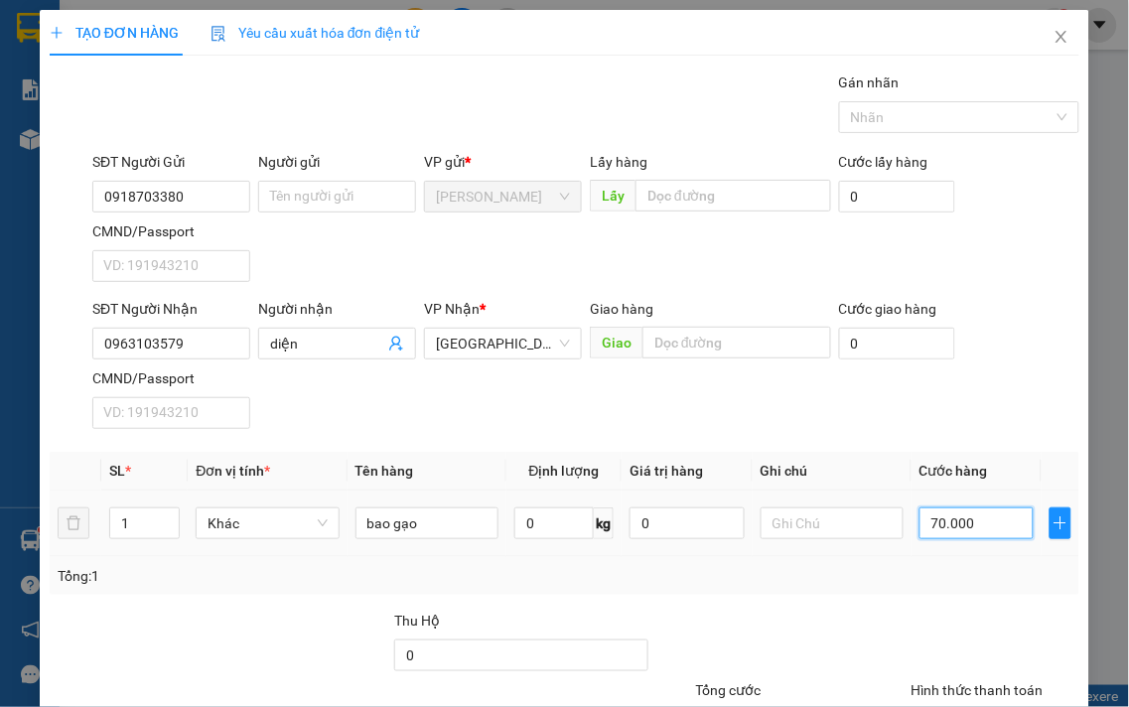
click at [994, 530] on input "70.000" at bounding box center [977, 523] width 114 height 32
type input "4"
type input "40"
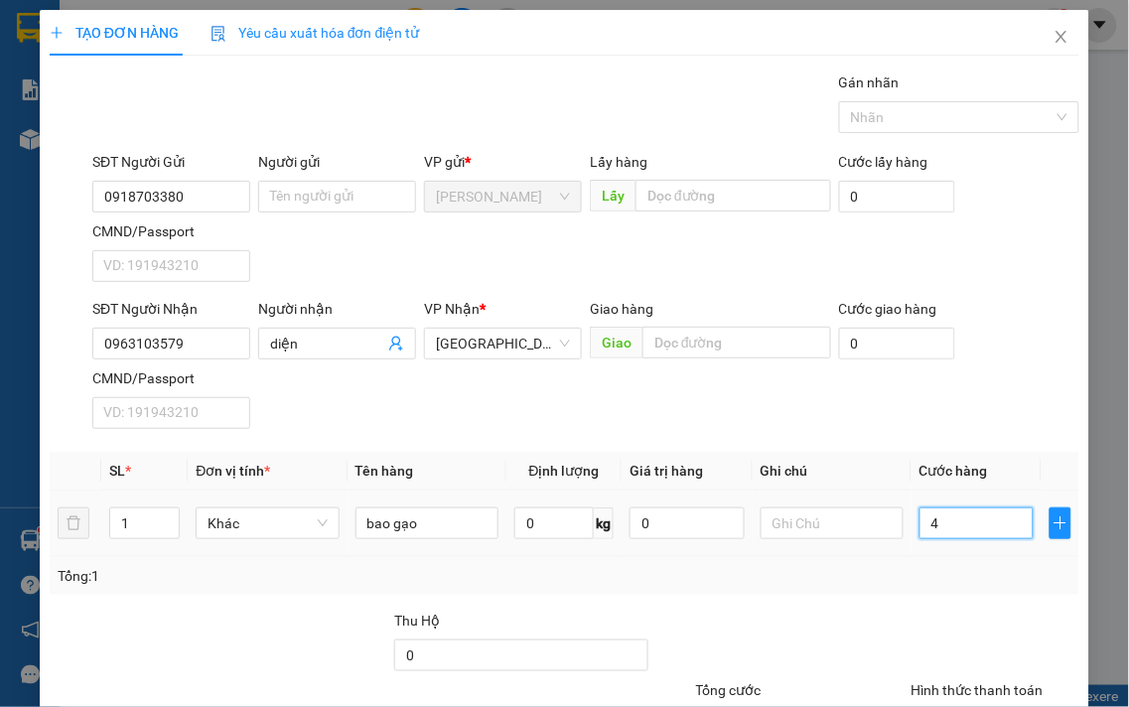
type input "40"
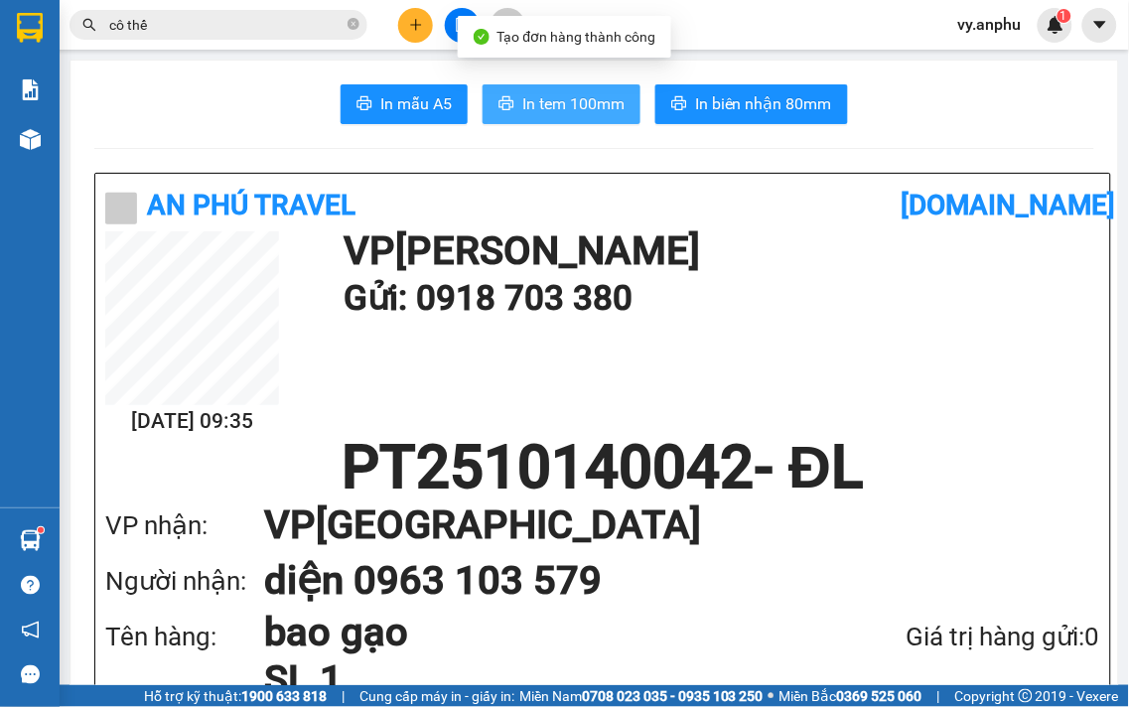
click at [600, 92] on span "In tem 100mm" at bounding box center [573, 103] width 102 height 25
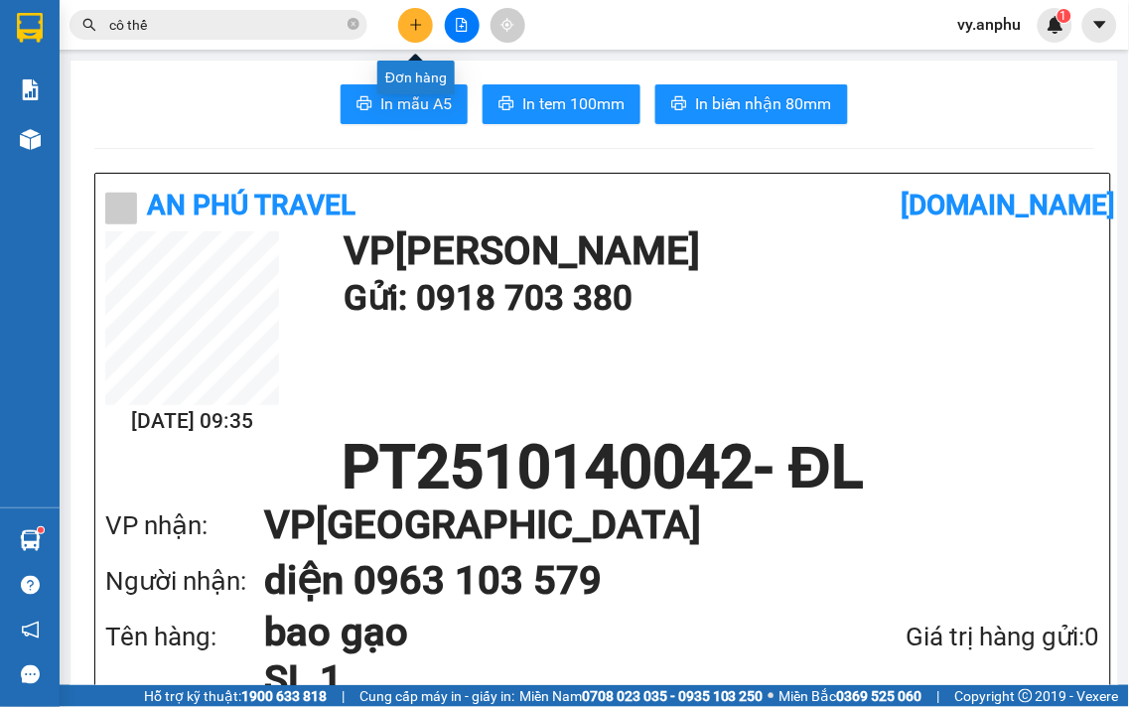
click at [411, 24] on icon "plus" at bounding box center [415, 24] width 11 height 1
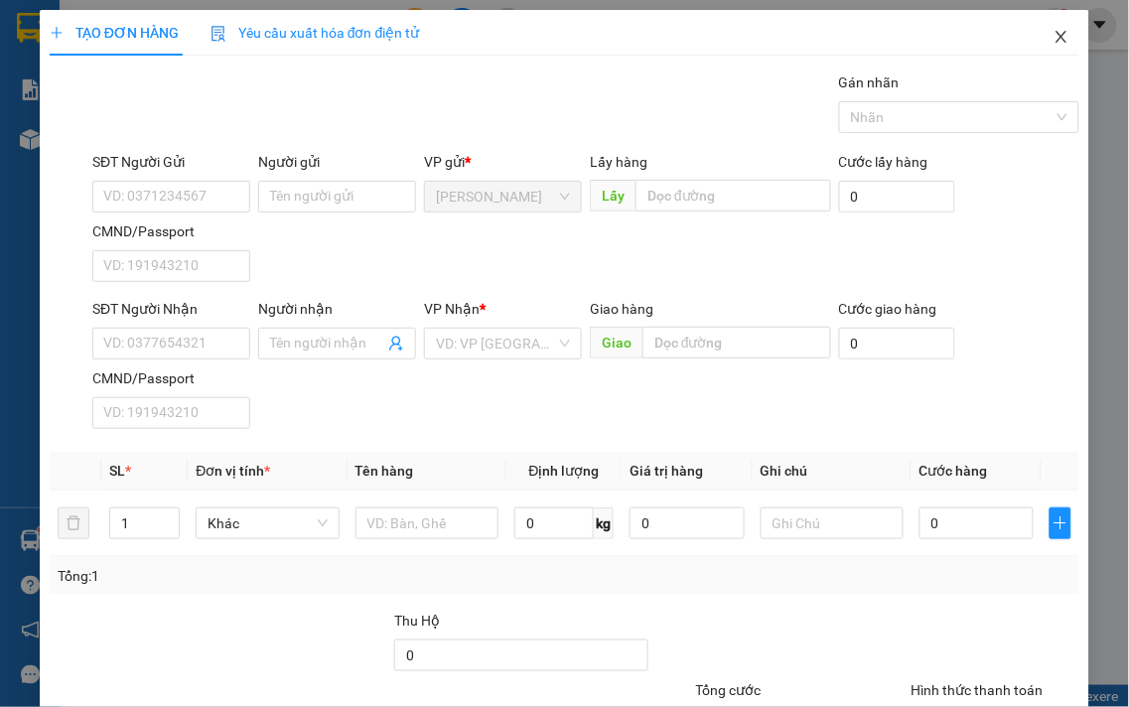
click at [1058, 33] on span "Close" at bounding box center [1062, 38] width 56 height 56
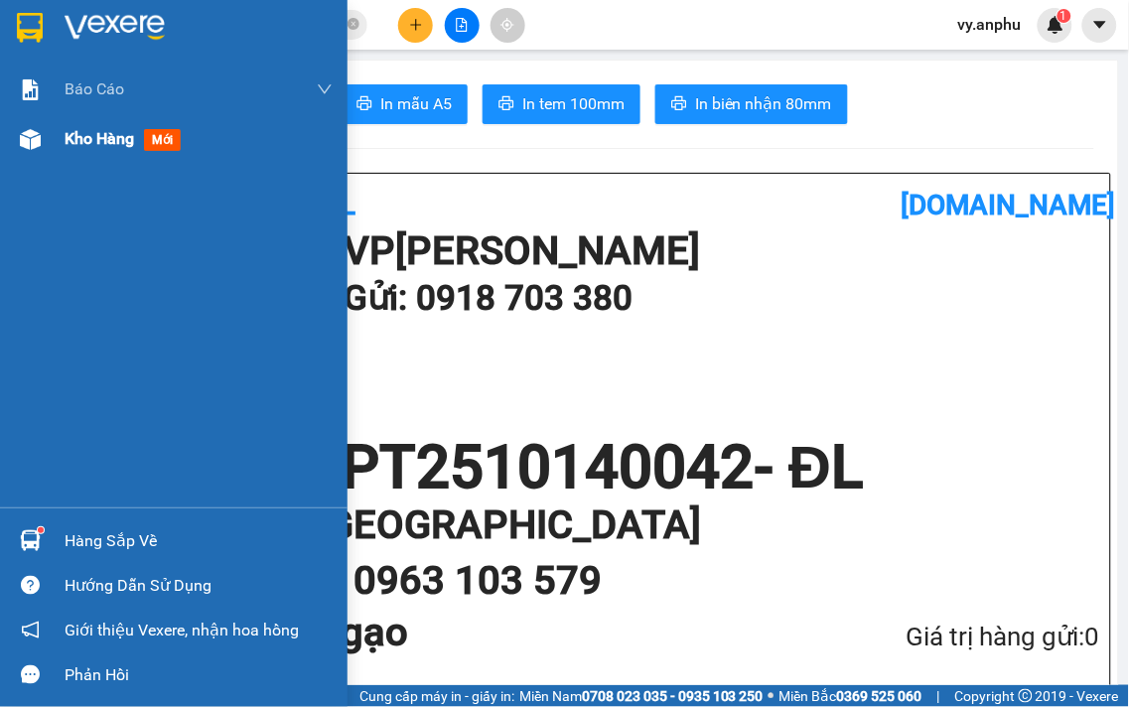
click at [47, 146] on div "Kho hàng mới" at bounding box center [174, 139] width 348 height 50
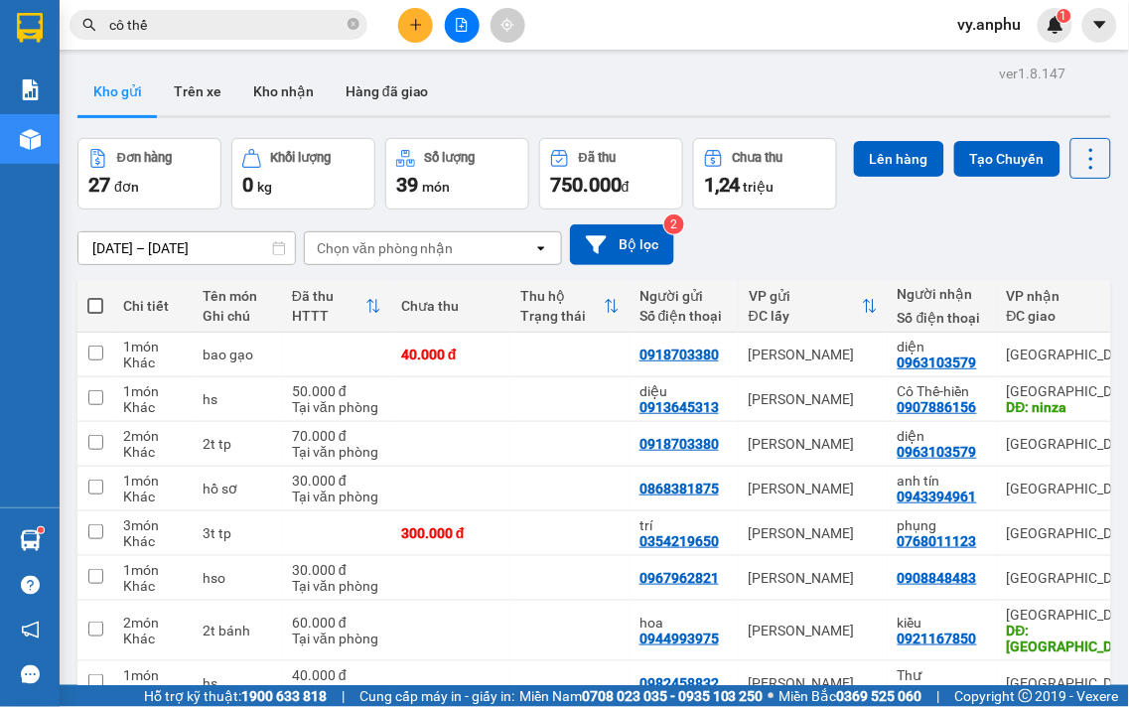
click at [103, 333] on th at bounding box center [95, 306] width 36 height 53
click at [92, 314] on span at bounding box center [95, 306] width 16 height 16
click at [95, 296] on input "checkbox" at bounding box center [95, 296] width 0 height 0
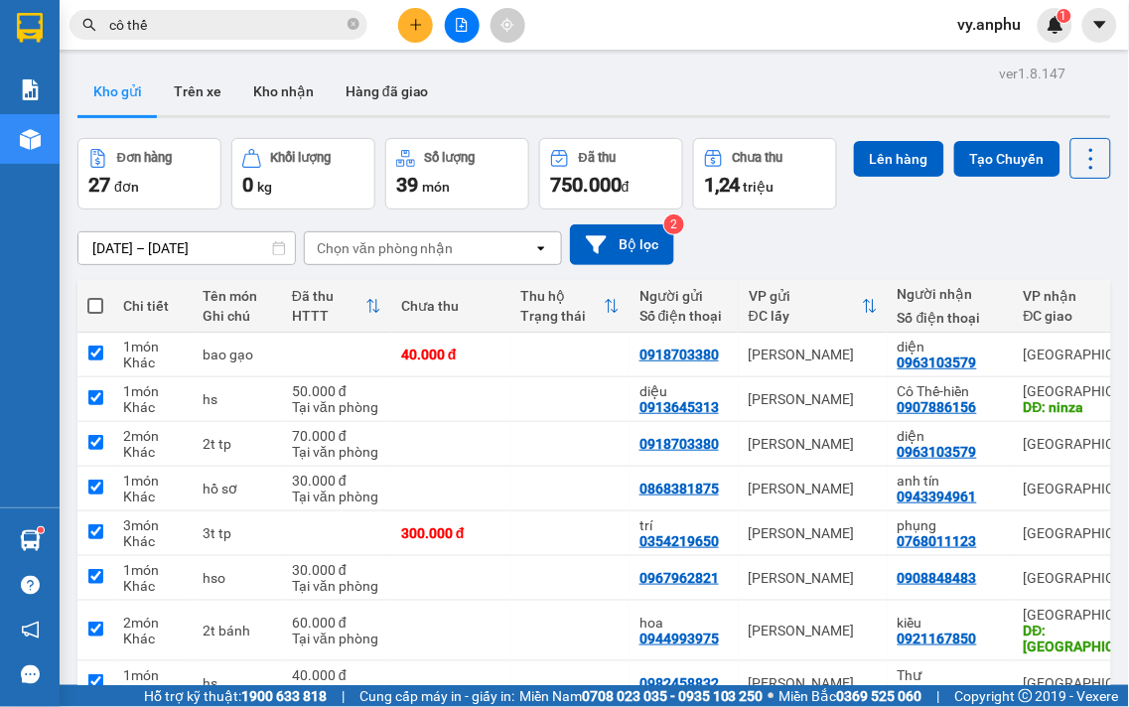
checkbox input "true"
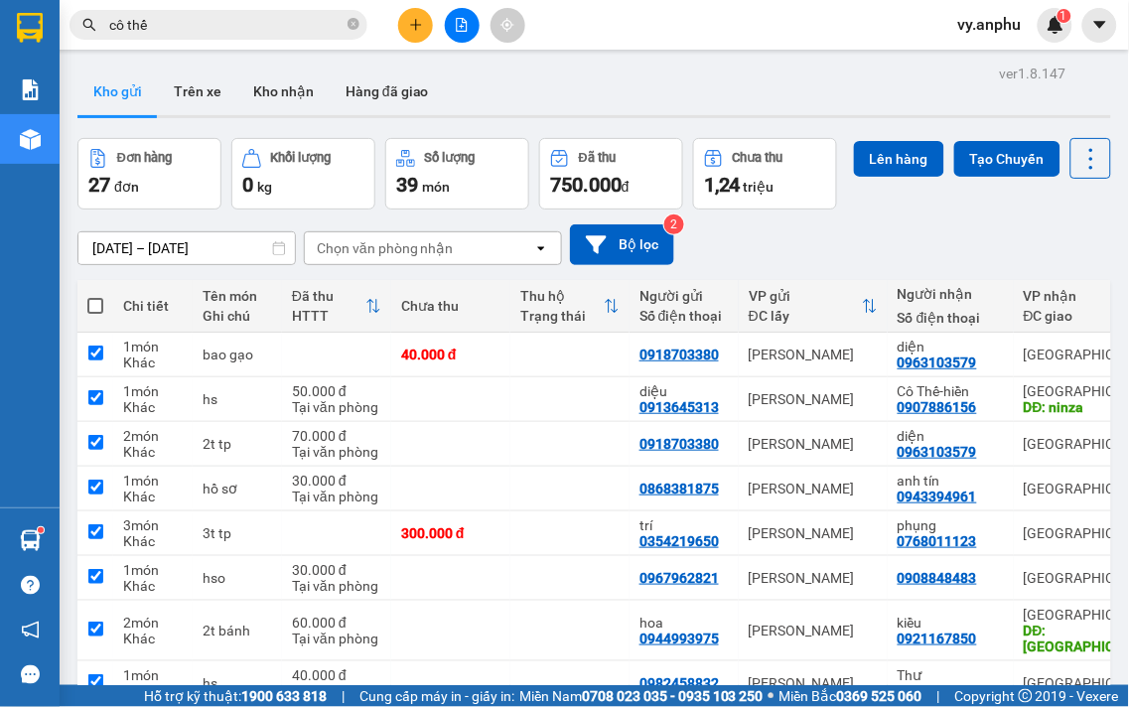
checkbox input "true"
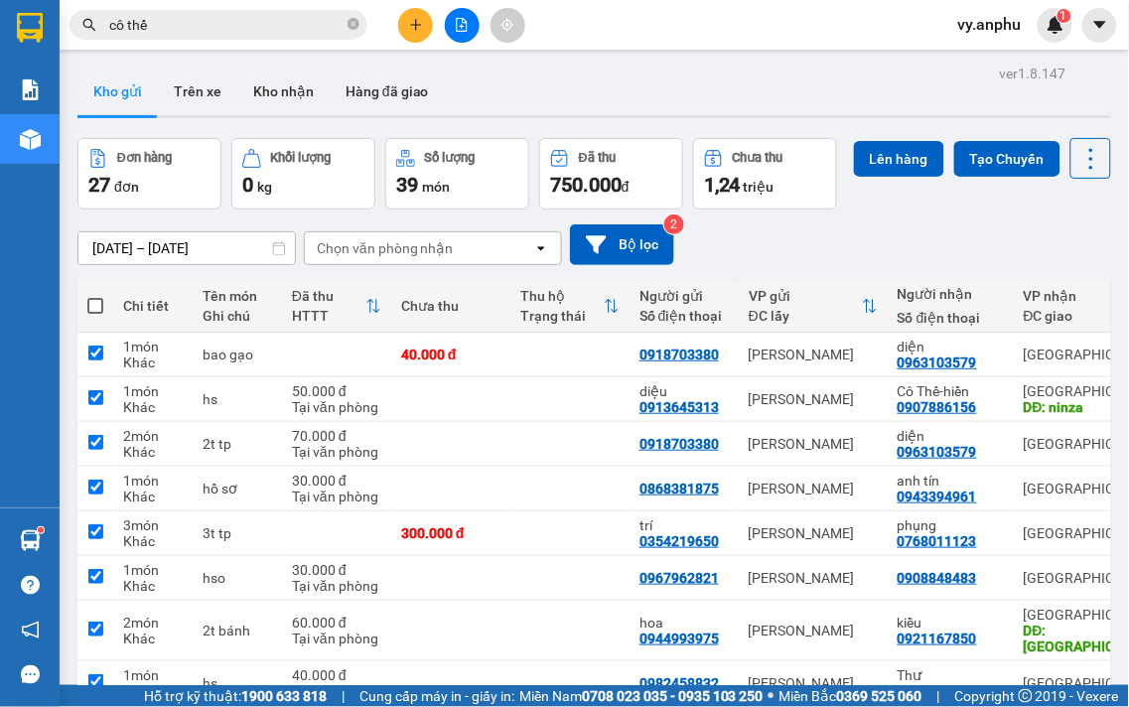
checkbox input "true"
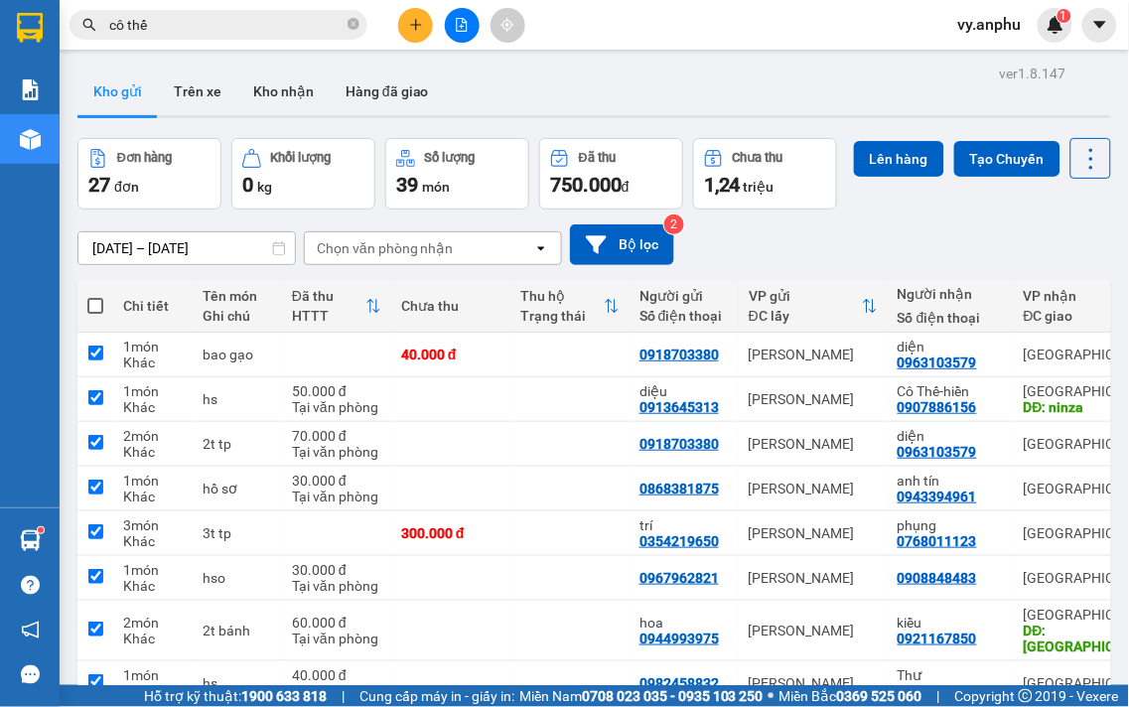
checkbox input "true"
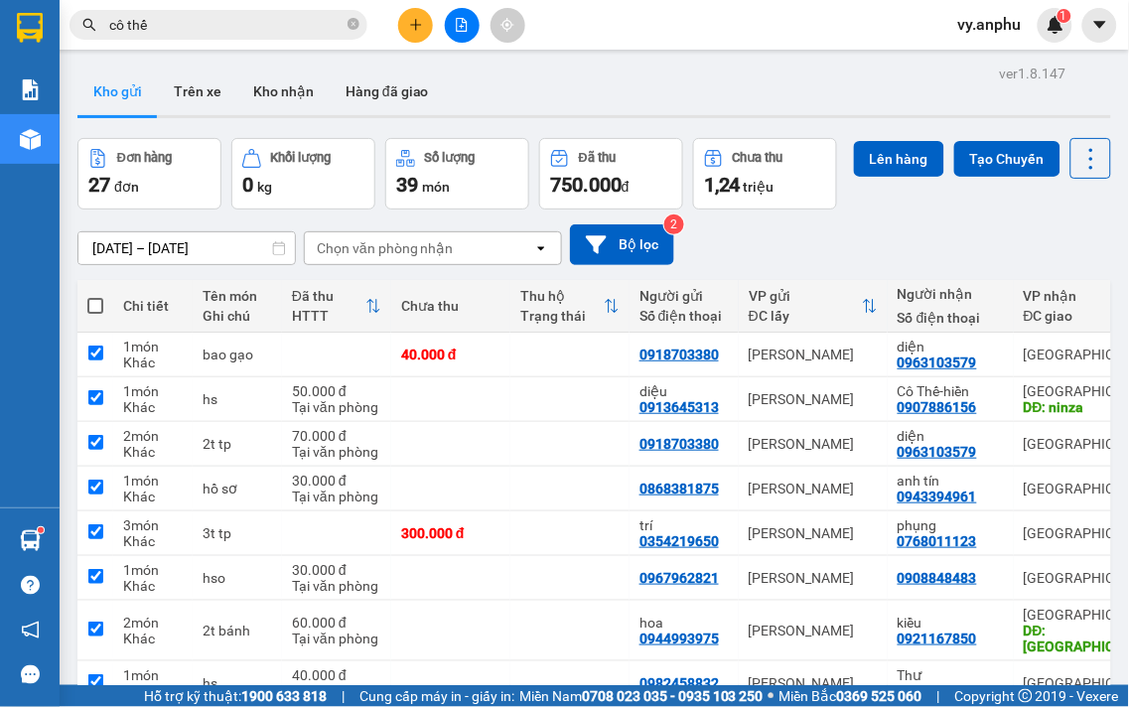
checkbox input "true"
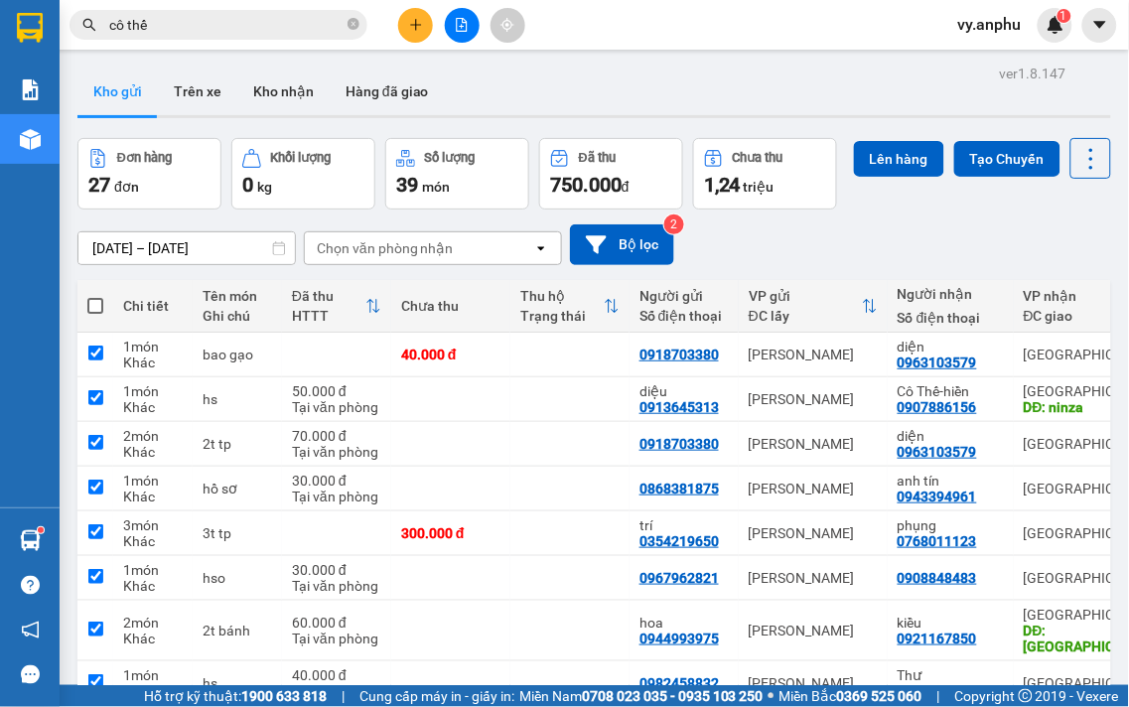
checkbox input "true"
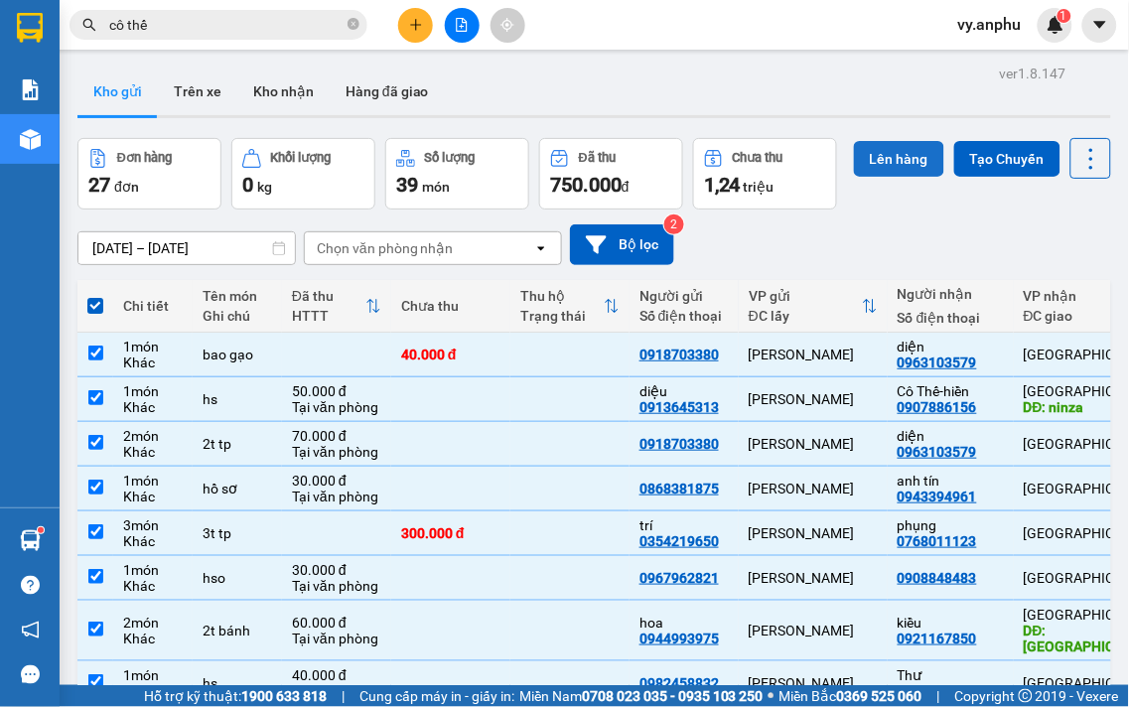
click at [854, 177] on button "Lên hàng" at bounding box center [899, 159] width 90 height 36
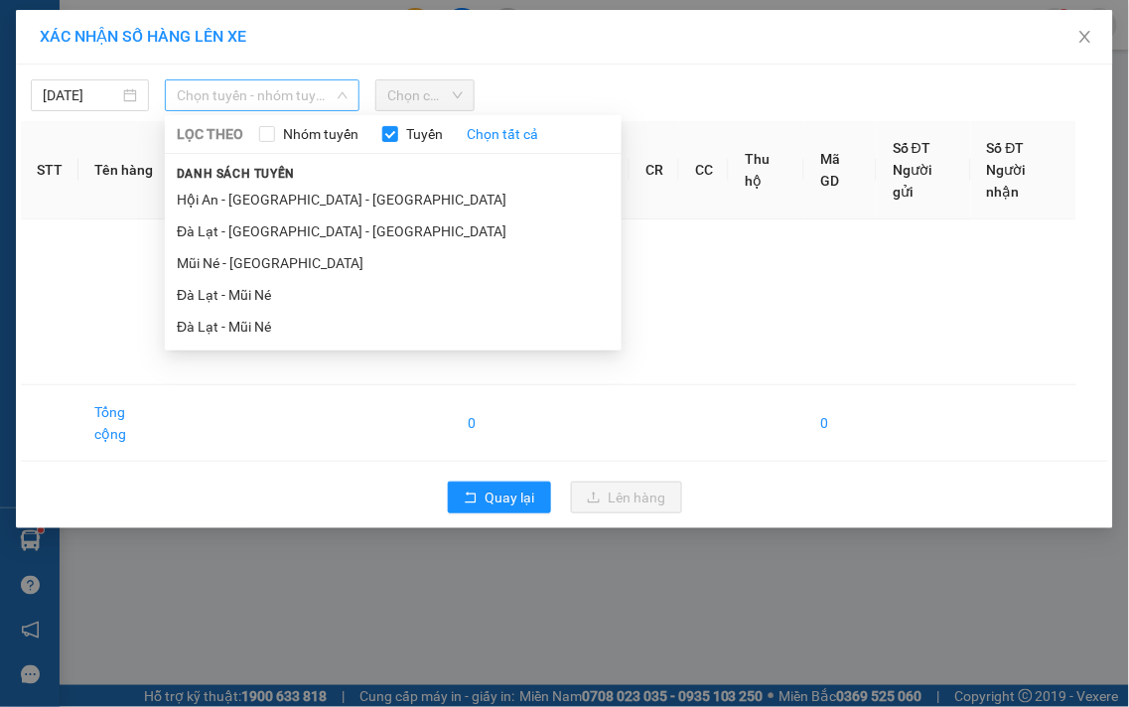
click at [243, 87] on span "Chọn tuyến - nhóm tuyến" at bounding box center [262, 95] width 171 height 30
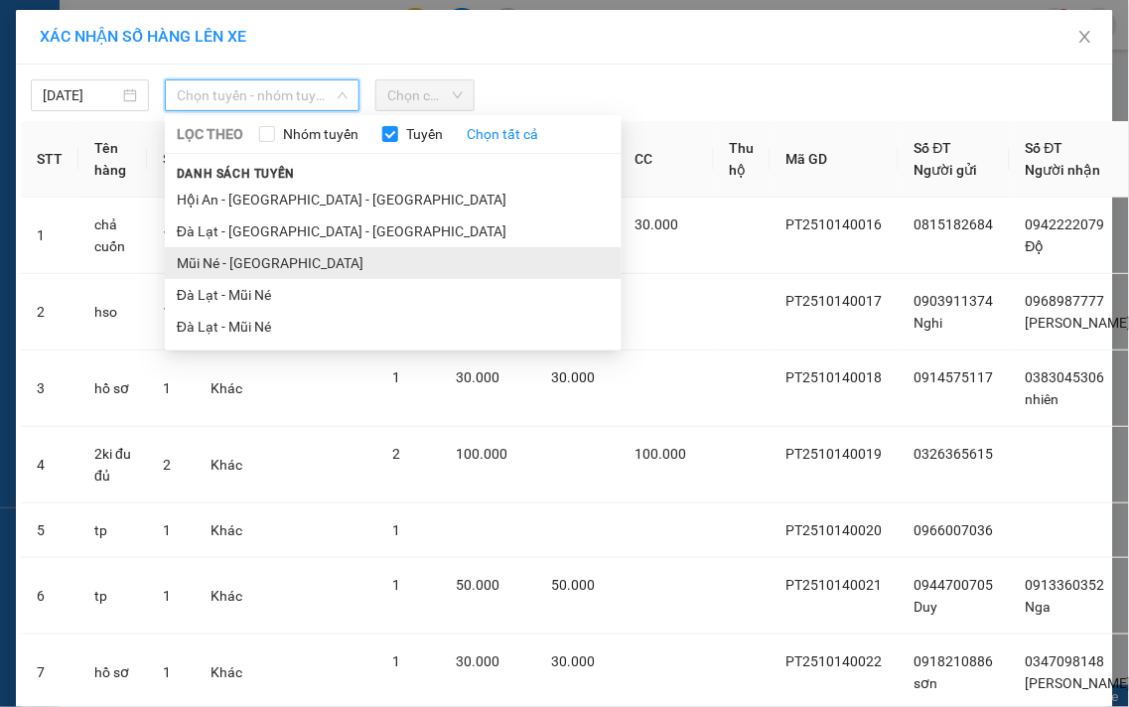
click at [186, 256] on li "Mũi Né - [GEOGRAPHIC_DATA]" at bounding box center [393, 263] width 457 height 32
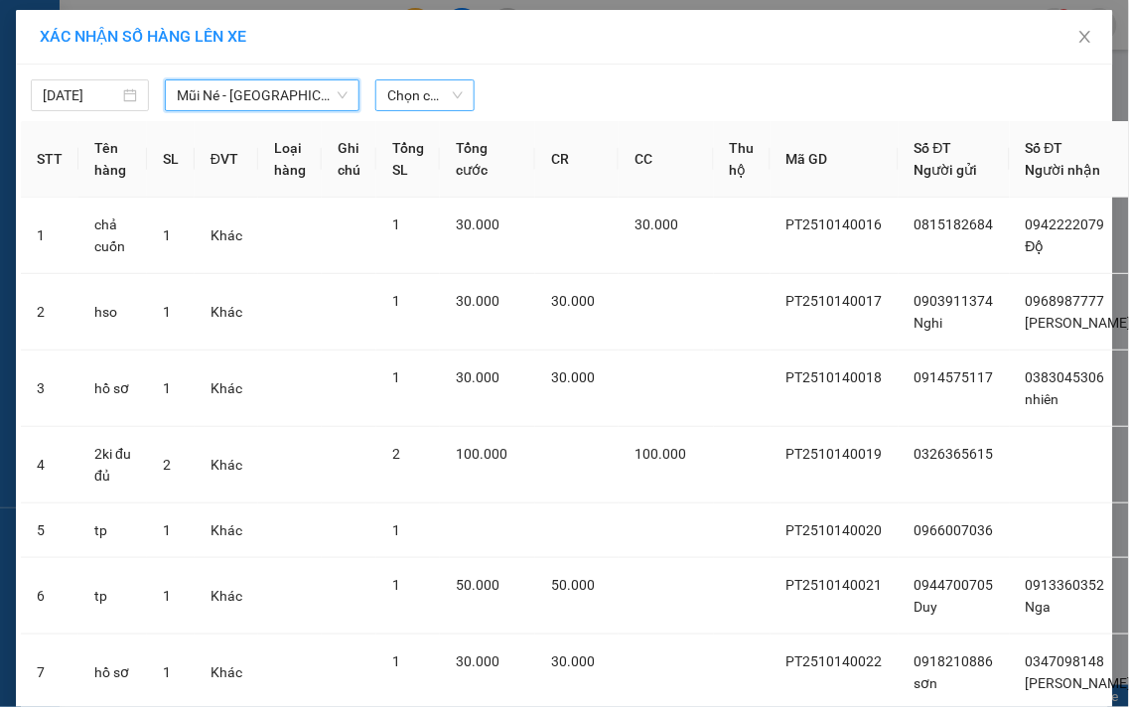
click at [414, 109] on span "Chọn chuyến" at bounding box center [424, 95] width 75 height 30
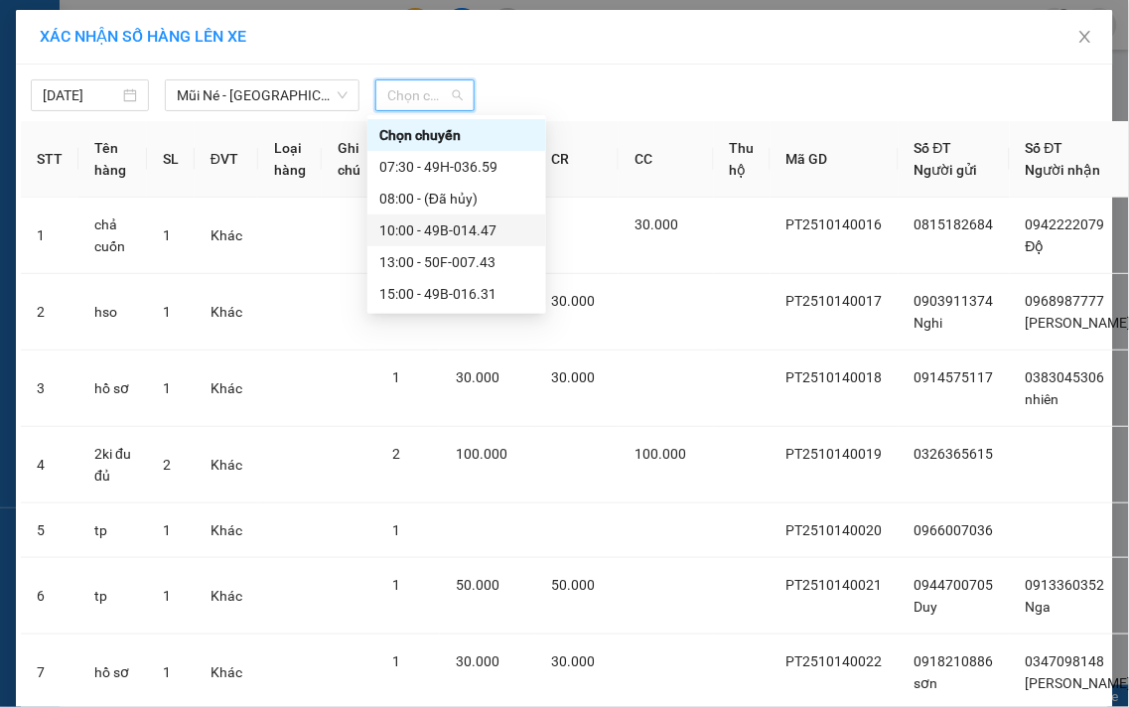
click at [405, 234] on div "10:00 - 49B-014.47" at bounding box center [456, 230] width 155 height 22
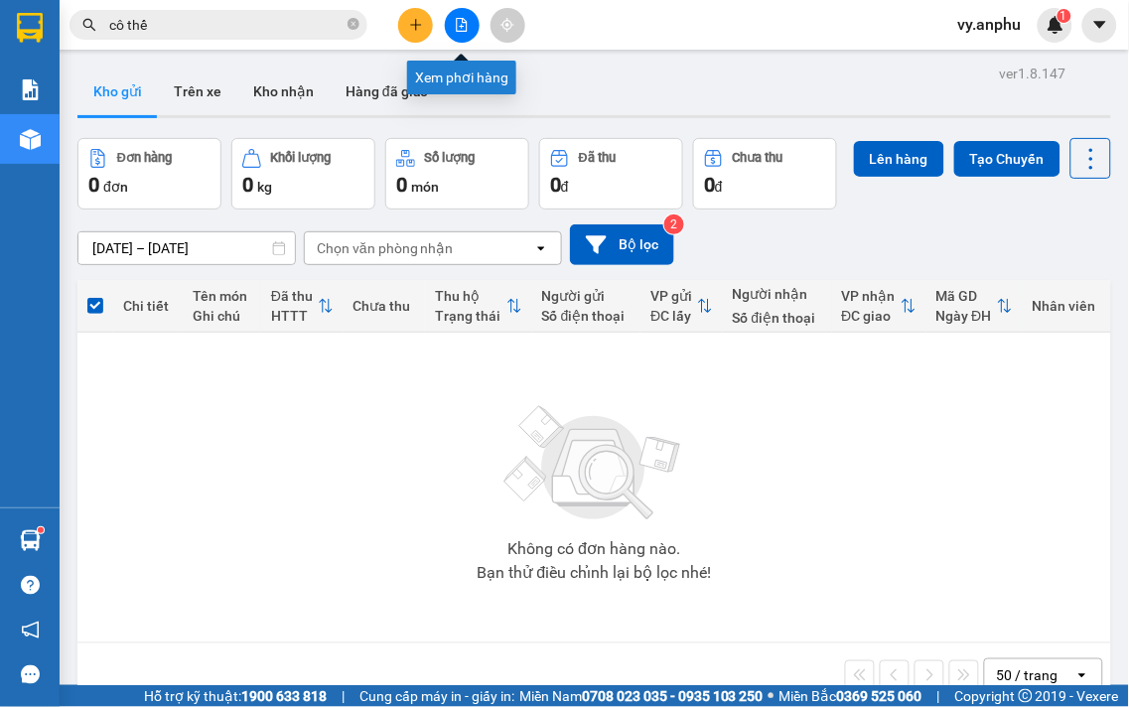
drag, startPoint x: 467, startPoint y: 28, endPoint x: 454, endPoint y: 27, distance: 12.9
click at [455, 27] on icon "file-add" at bounding box center [462, 25] width 14 height 14
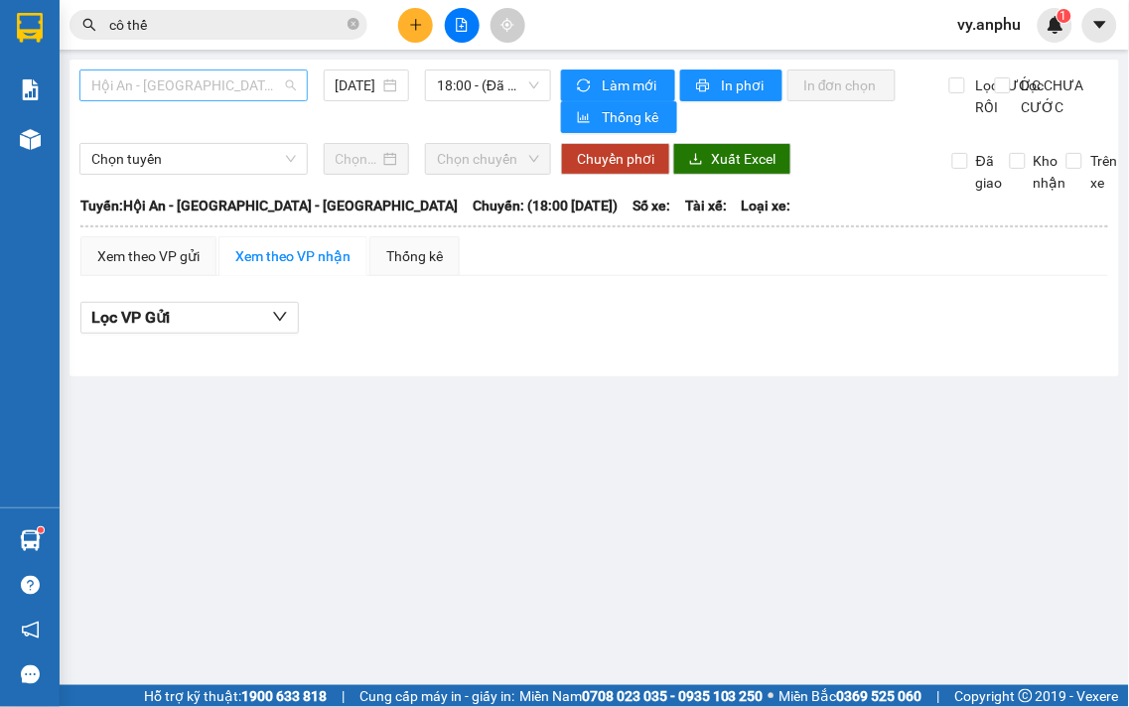
click at [264, 84] on span "Hội An - [GEOGRAPHIC_DATA] - [GEOGRAPHIC_DATA]" at bounding box center [193, 86] width 205 height 30
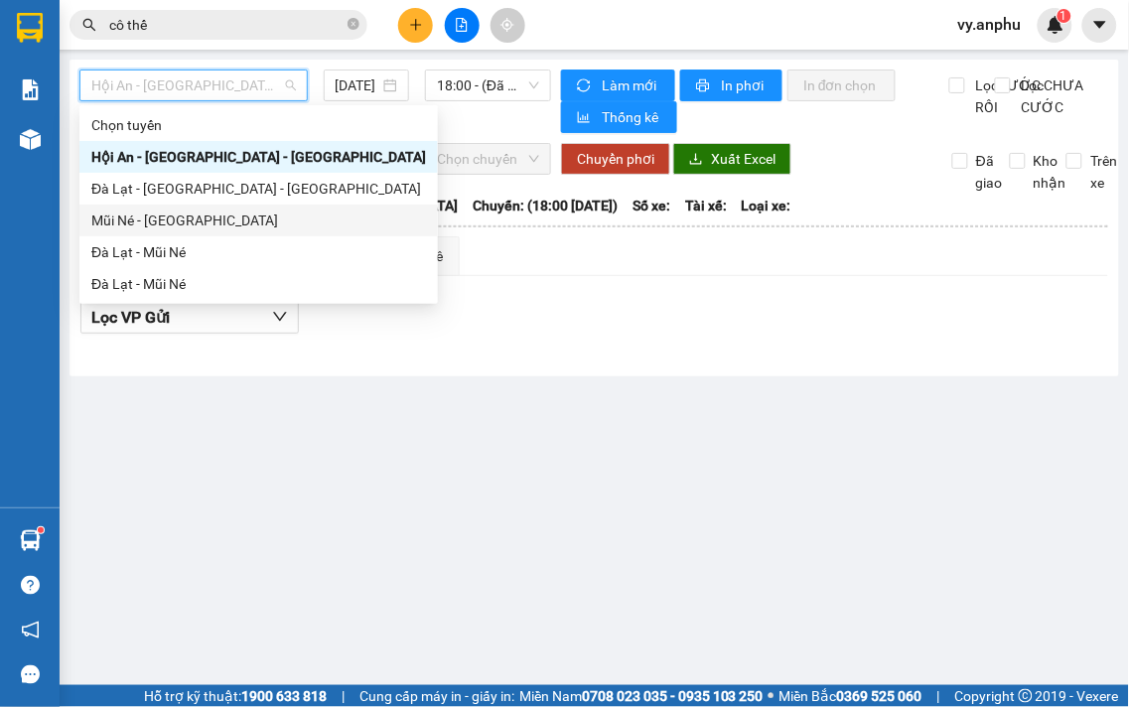
click at [173, 211] on div "Mũi Né - [GEOGRAPHIC_DATA]" at bounding box center [258, 221] width 335 height 22
type input "[DATE]"
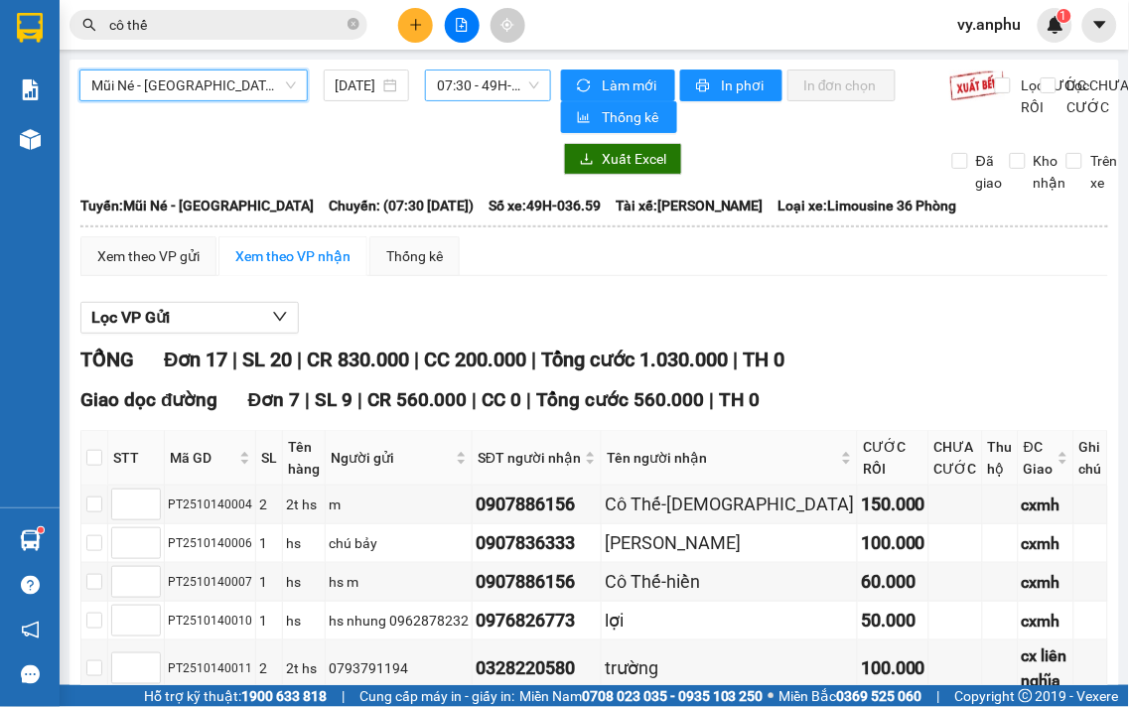
click at [470, 85] on span "07:30 - 49H-036.59" at bounding box center [488, 86] width 102 height 30
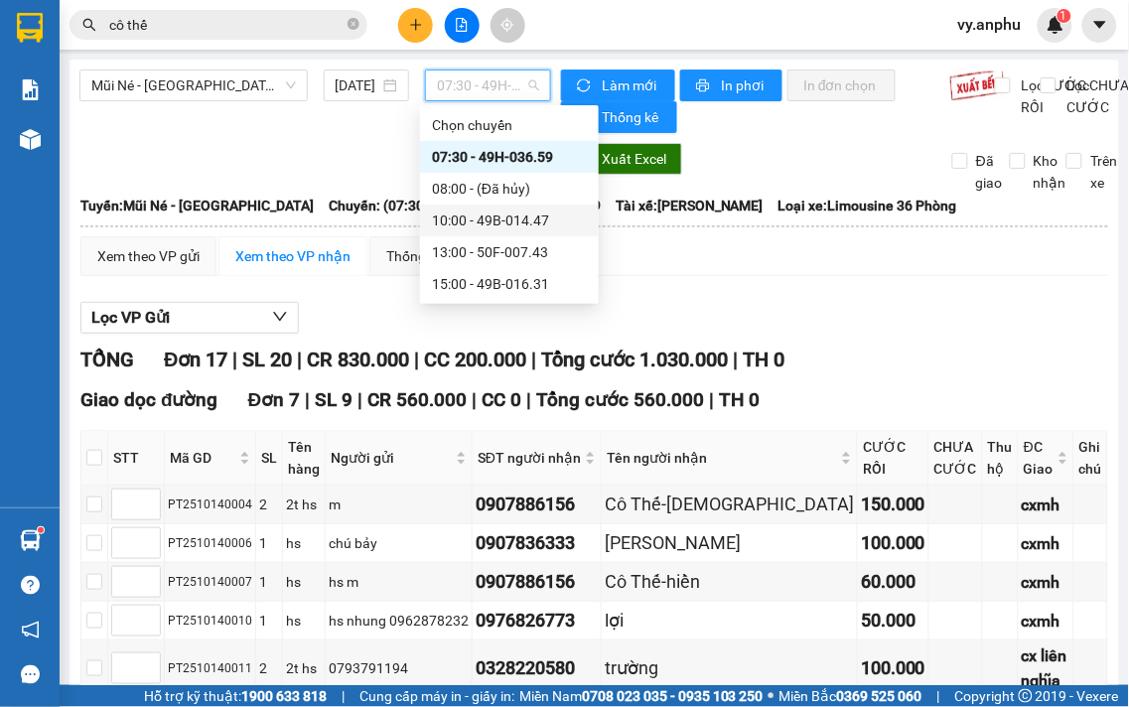
click at [499, 212] on div "10:00 - 49B-014.47" at bounding box center [509, 221] width 155 height 22
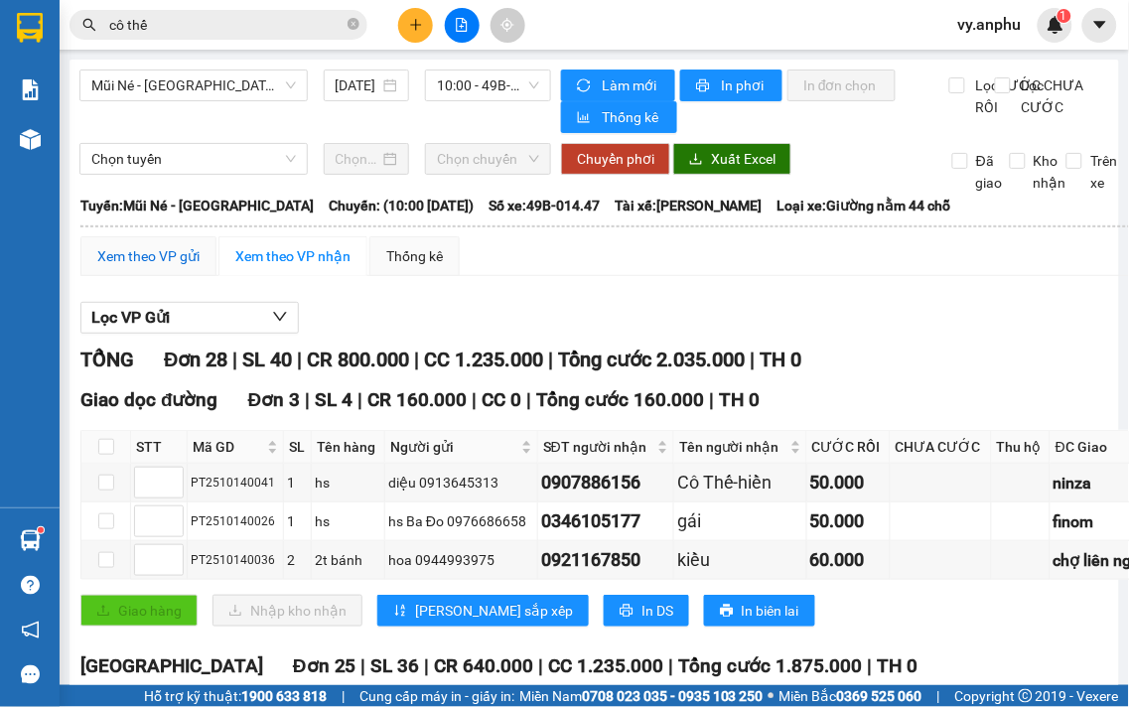
click at [190, 267] on div "Xem theo VP gửi" at bounding box center [148, 256] width 102 height 22
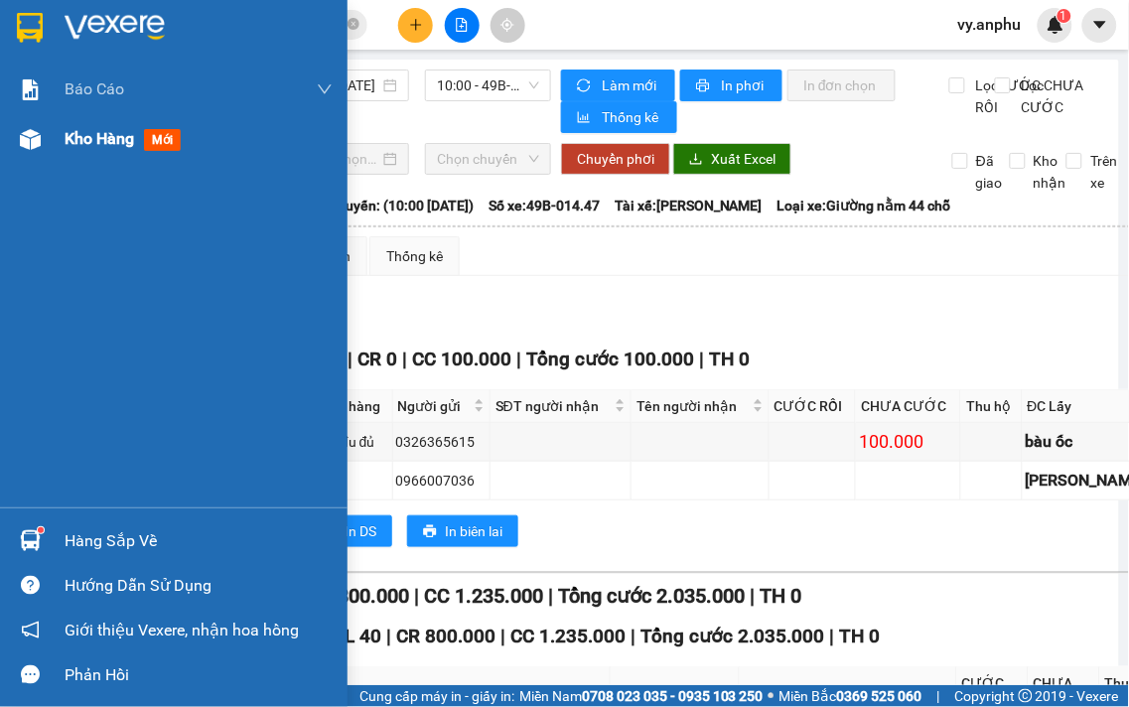
click at [56, 149] on div "Kho hàng mới" at bounding box center [174, 139] width 348 height 50
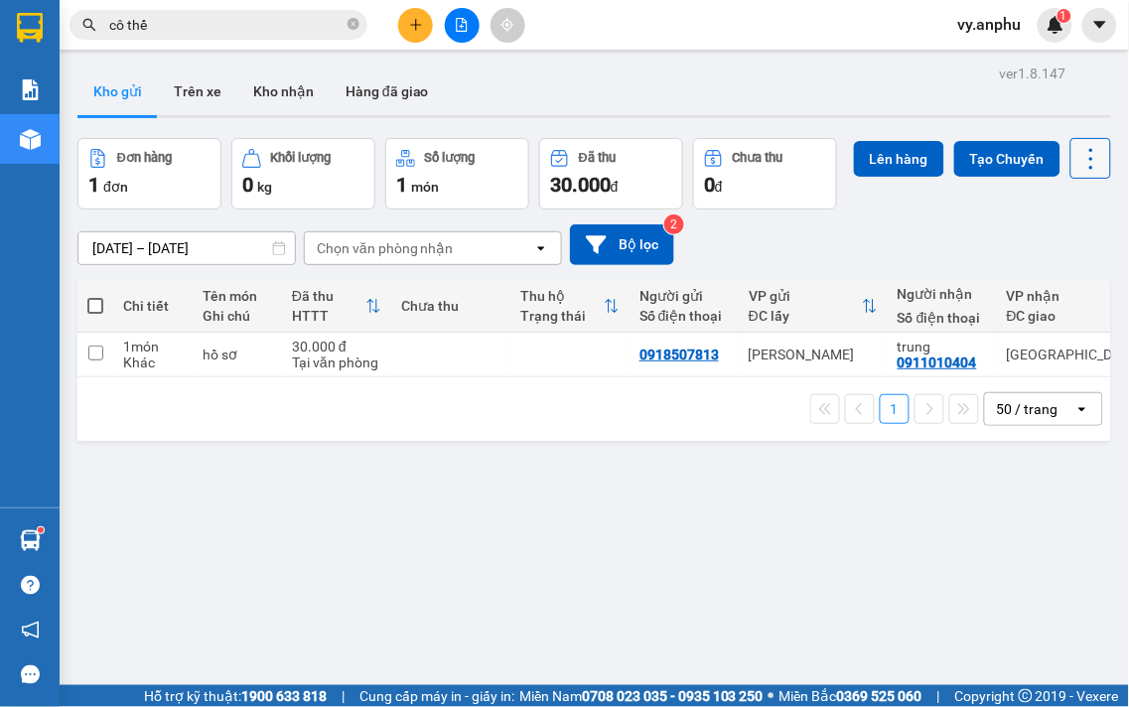
click at [1078, 173] on icon at bounding box center [1092, 159] width 28 height 28
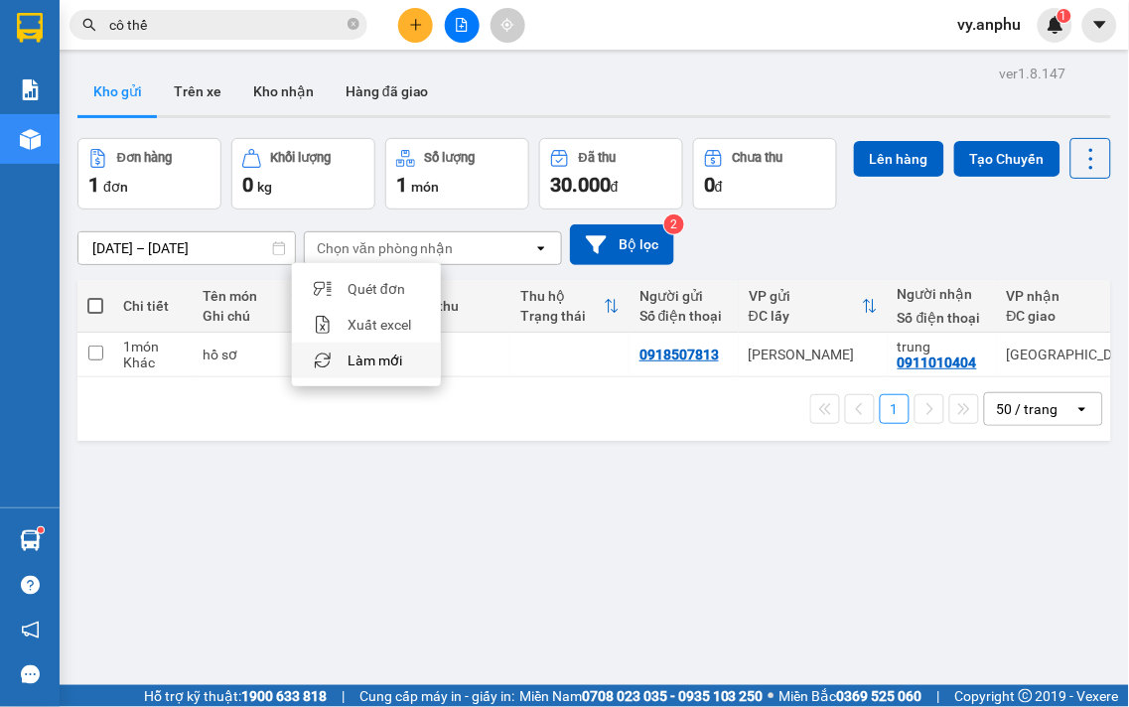
click at [359, 356] on span "Làm mới" at bounding box center [375, 361] width 55 height 20
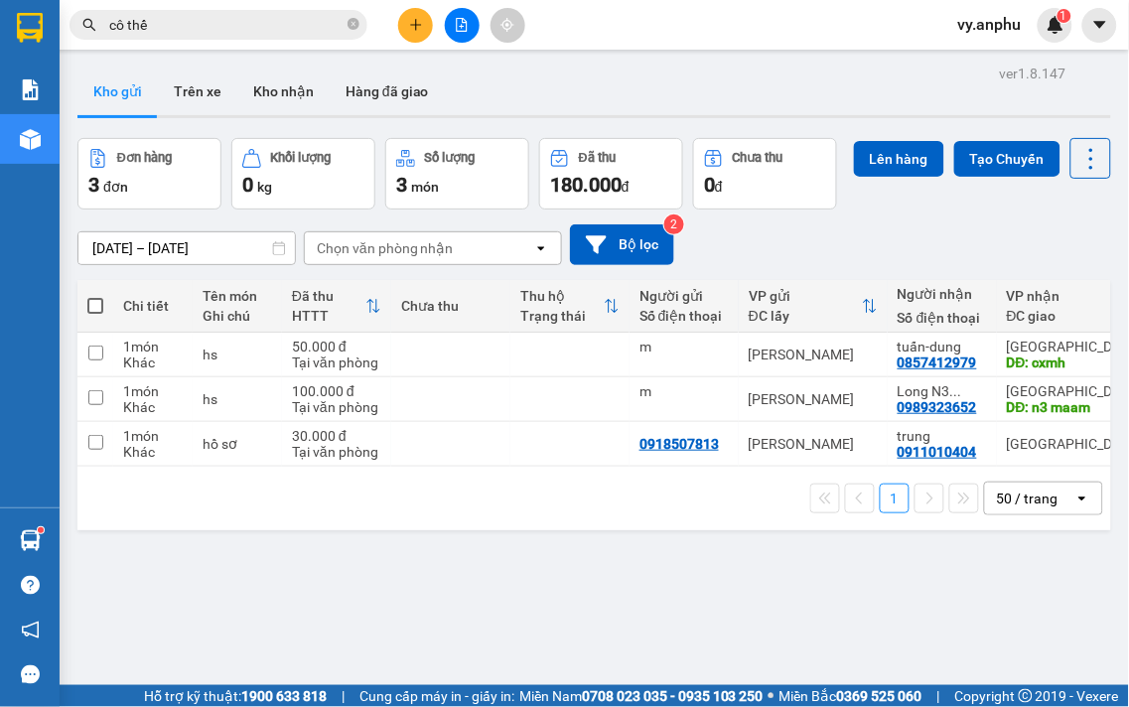
click at [99, 314] on span at bounding box center [95, 306] width 16 height 16
click at [95, 296] on input "checkbox" at bounding box center [95, 296] width 0 height 0
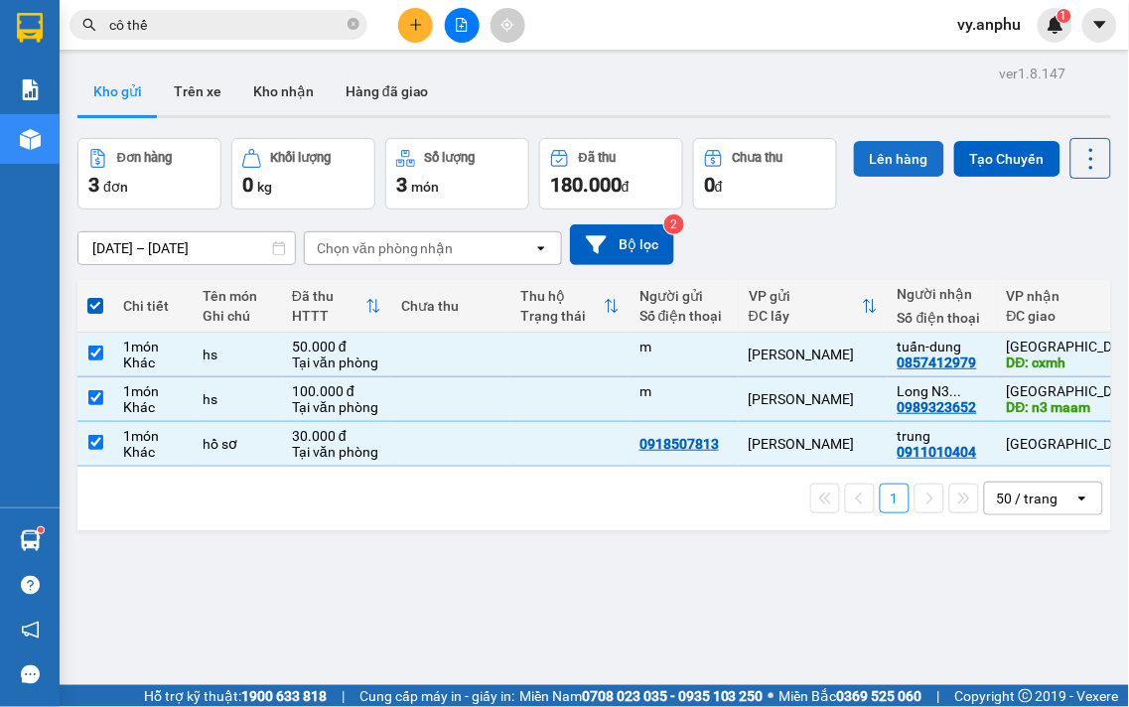
click at [854, 177] on button "Lên hàng" at bounding box center [899, 159] width 90 height 36
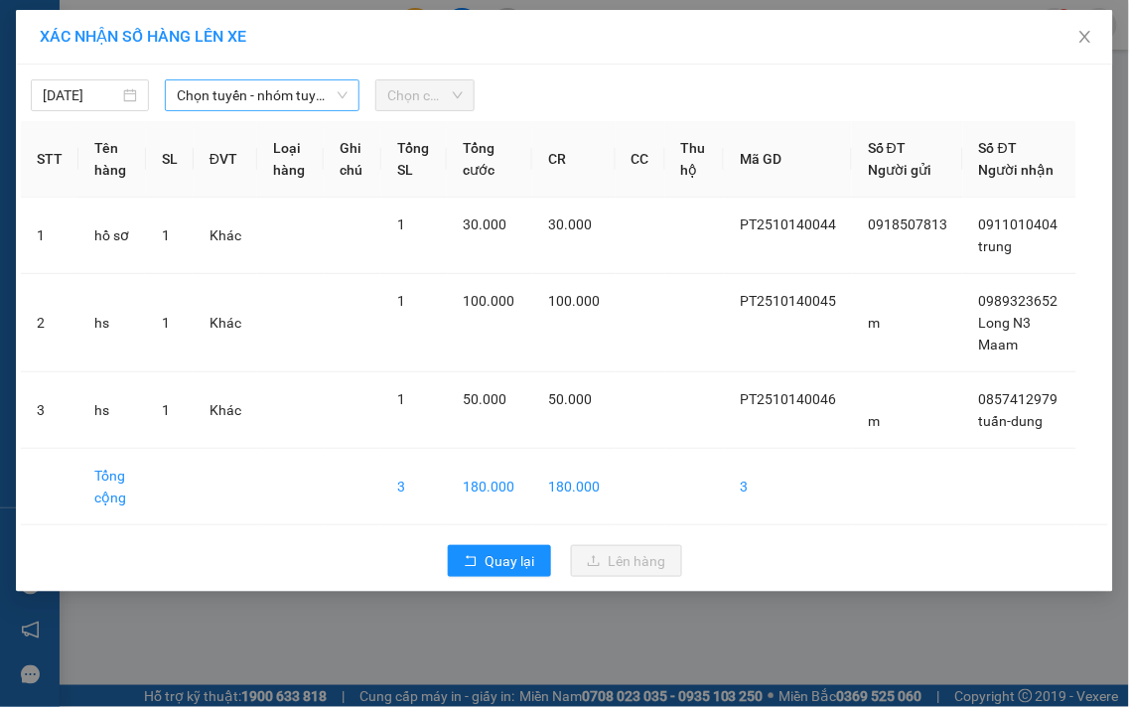
click at [220, 103] on span "Chọn tuyến - nhóm tuyến" at bounding box center [262, 95] width 171 height 30
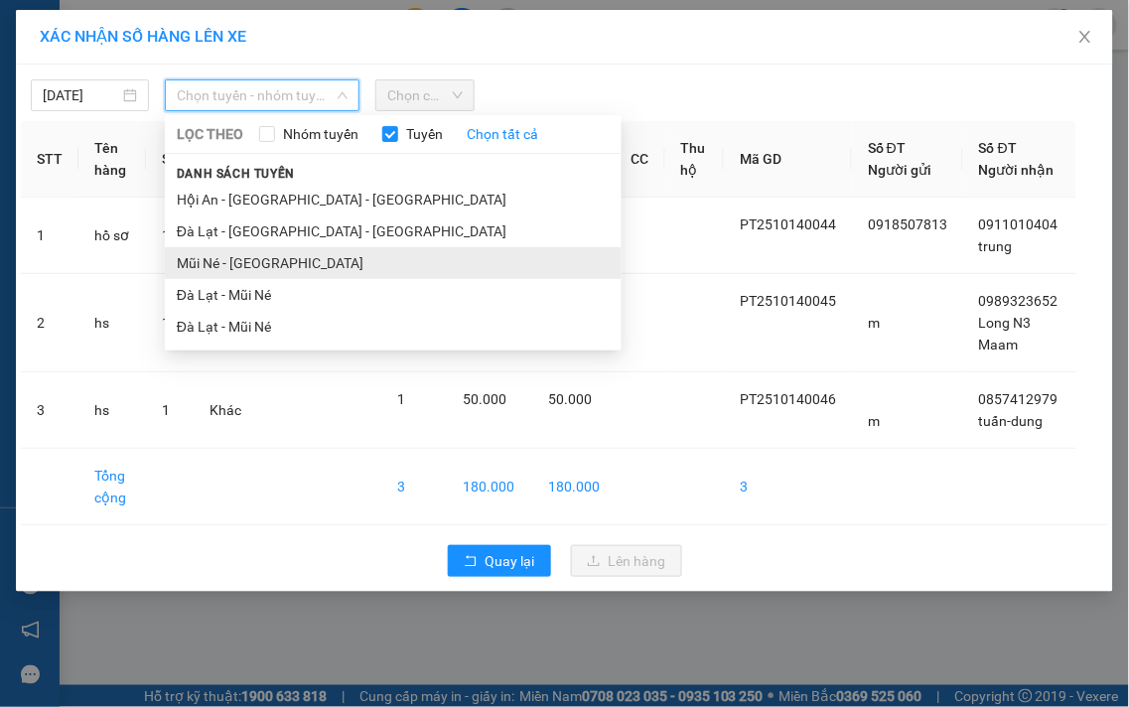
click at [211, 265] on li "Mũi Né - [GEOGRAPHIC_DATA]" at bounding box center [393, 263] width 457 height 32
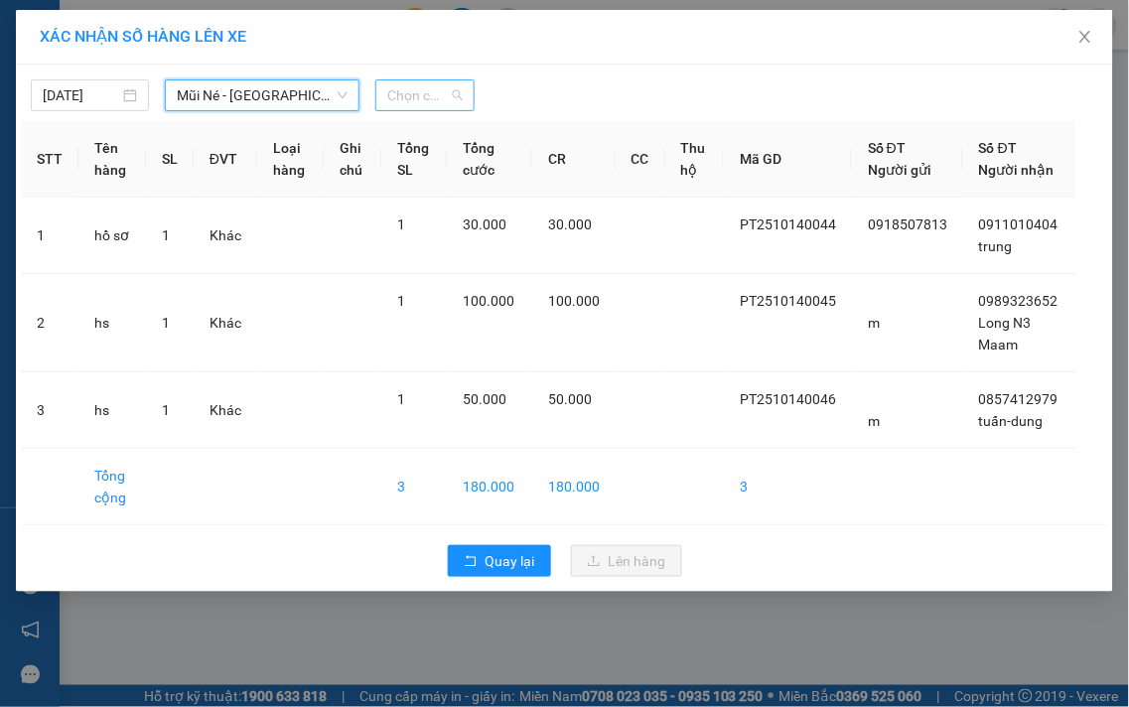
click at [451, 99] on span "Chọn chuyến" at bounding box center [424, 95] width 75 height 30
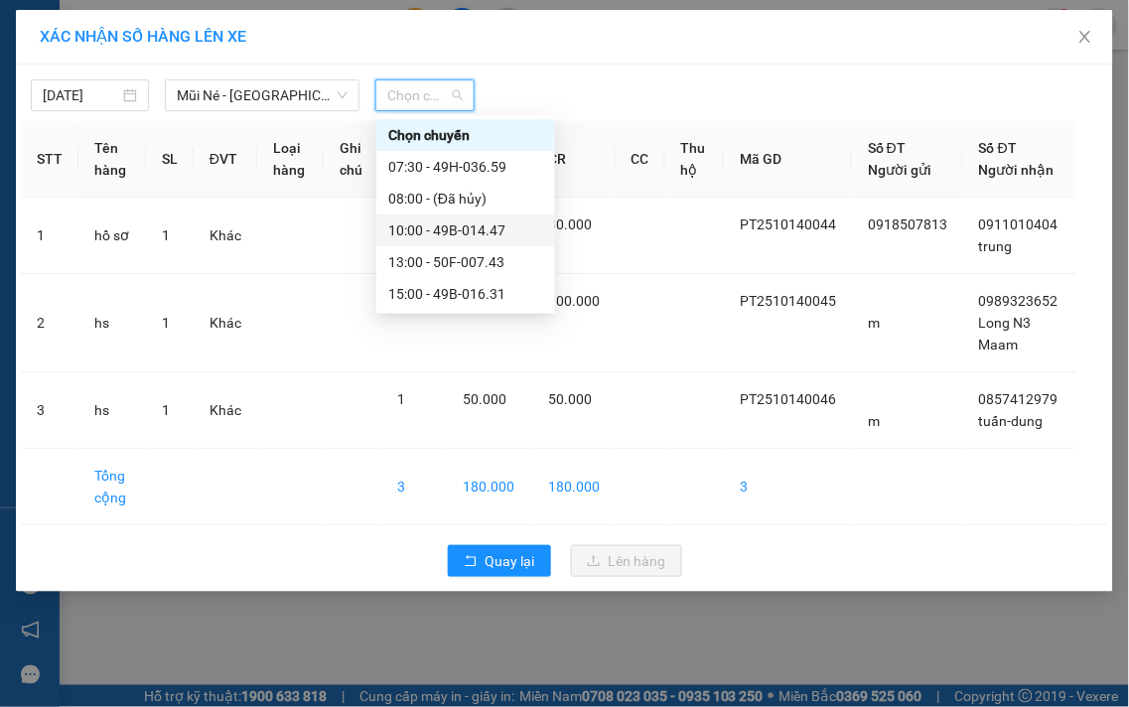
click at [442, 229] on div "10:00 - 49B-014.47" at bounding box center [465, 230] width 155 height 22
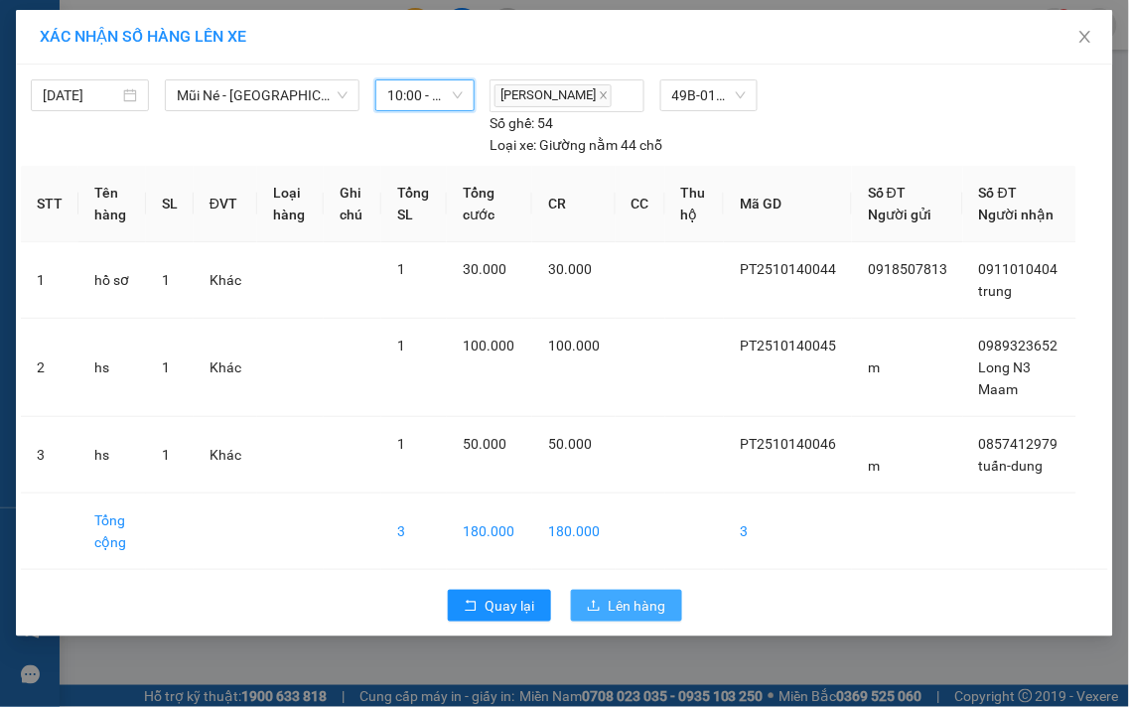
click at [606, 614] on button "Lên hàng" at bounding box center [626, 606] width 111 height 32
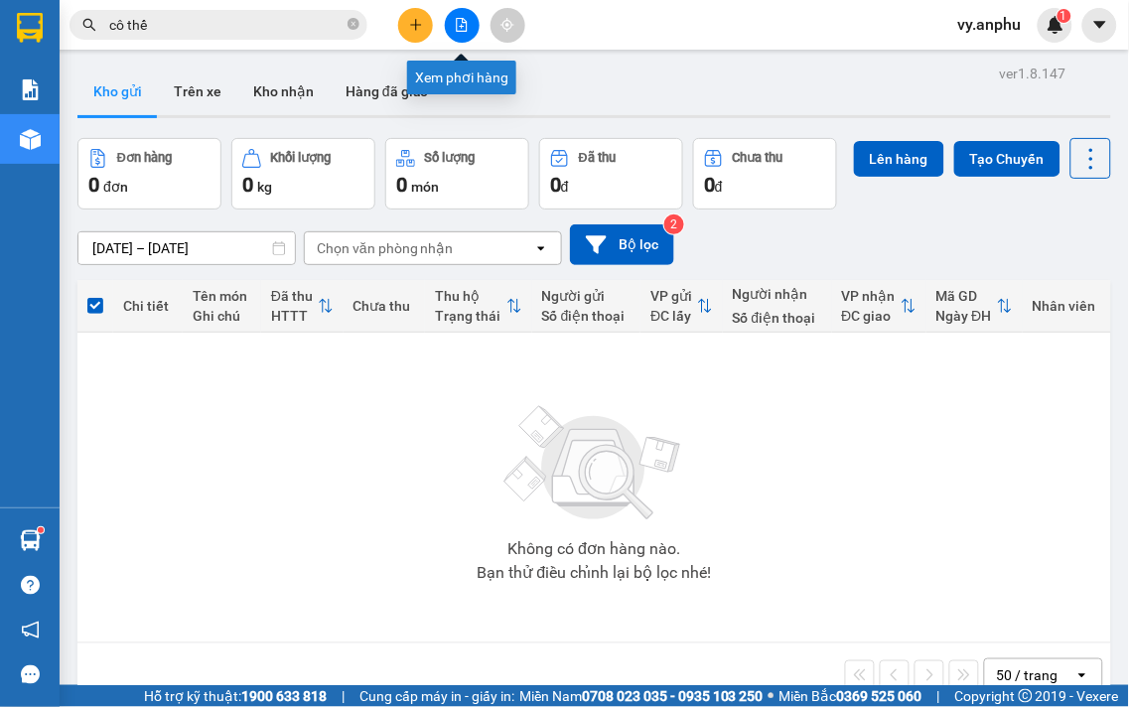
click at [459, 38] on button at bounding box center [462, 25] width 35 height 35
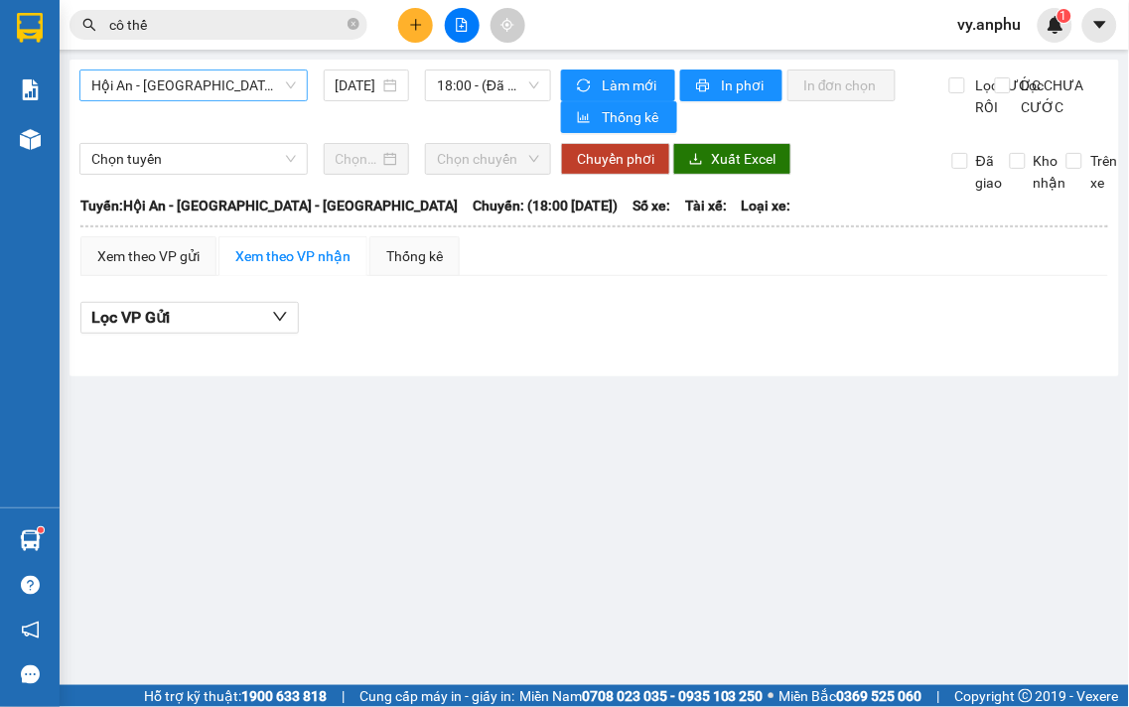
click at [240, 81] on span "Hội An - [GEOGRAPHIC_DATA] - [GEOGRAPHIC_DATA]" at bounding box center [193, 86] width 205 height 30
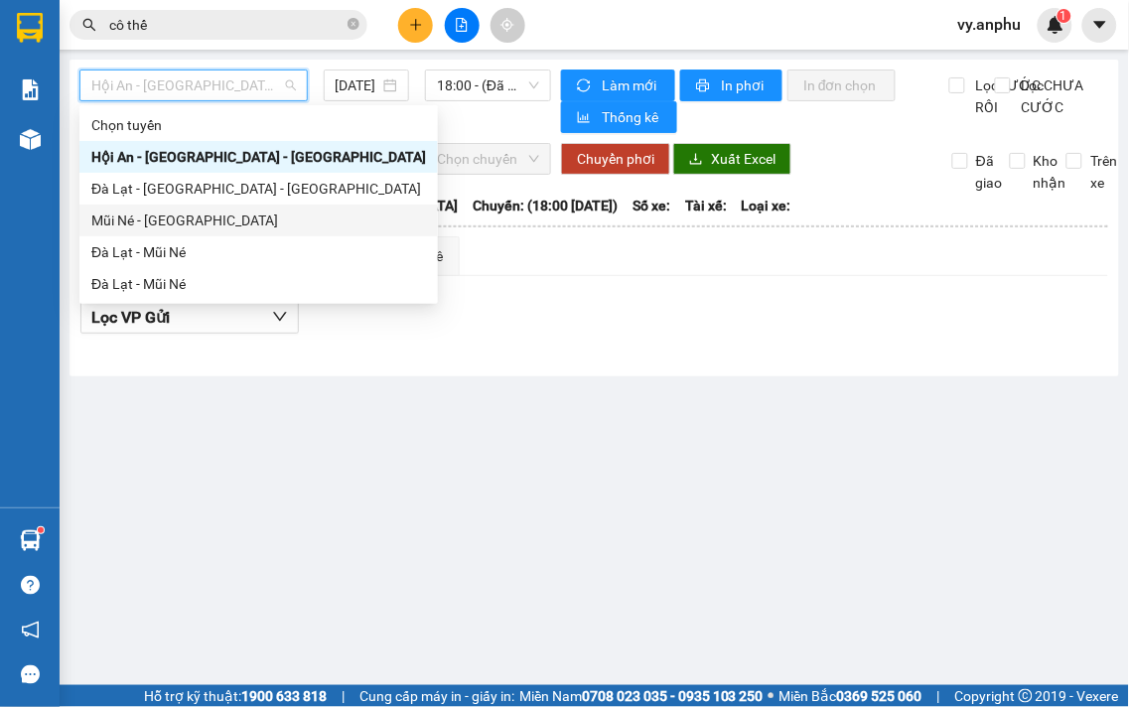
click at [194, 223] on div "Mũi Né - [GEOGRAPHIC_DATA]" at bounding box center [258, 221] width 335 height 22
type input "[DATE]"
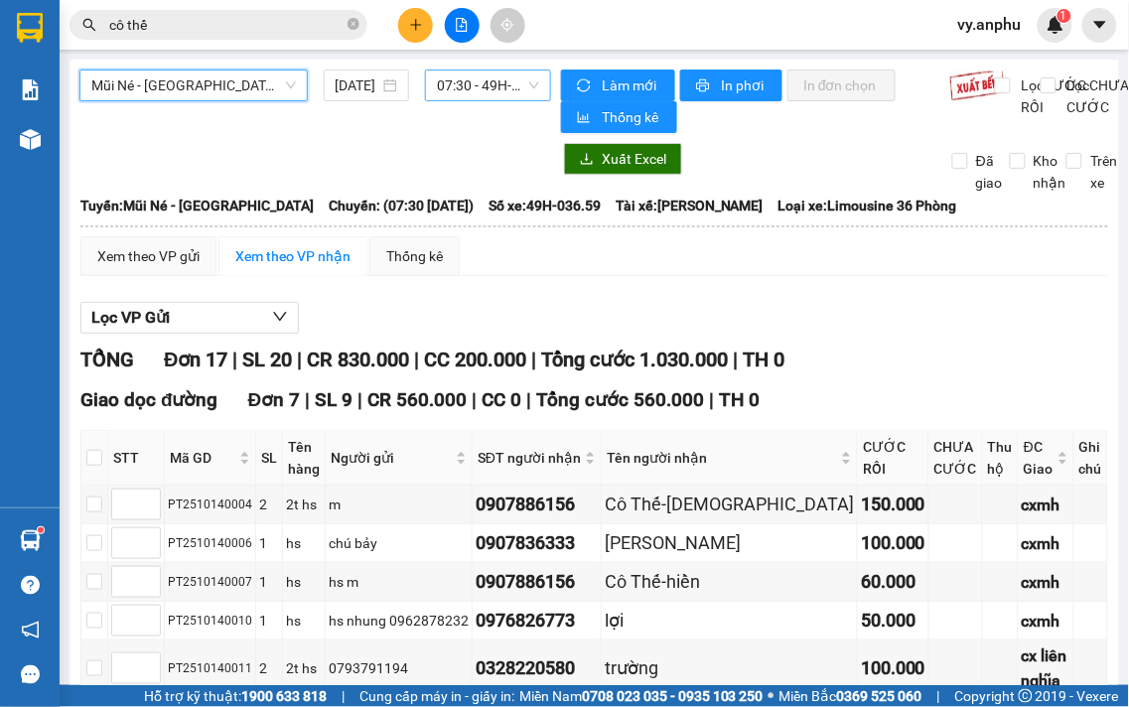
click at [473, 93] on span "07:30 - 49H-036.59" at bounding box center [488, 86] width 102 height 30
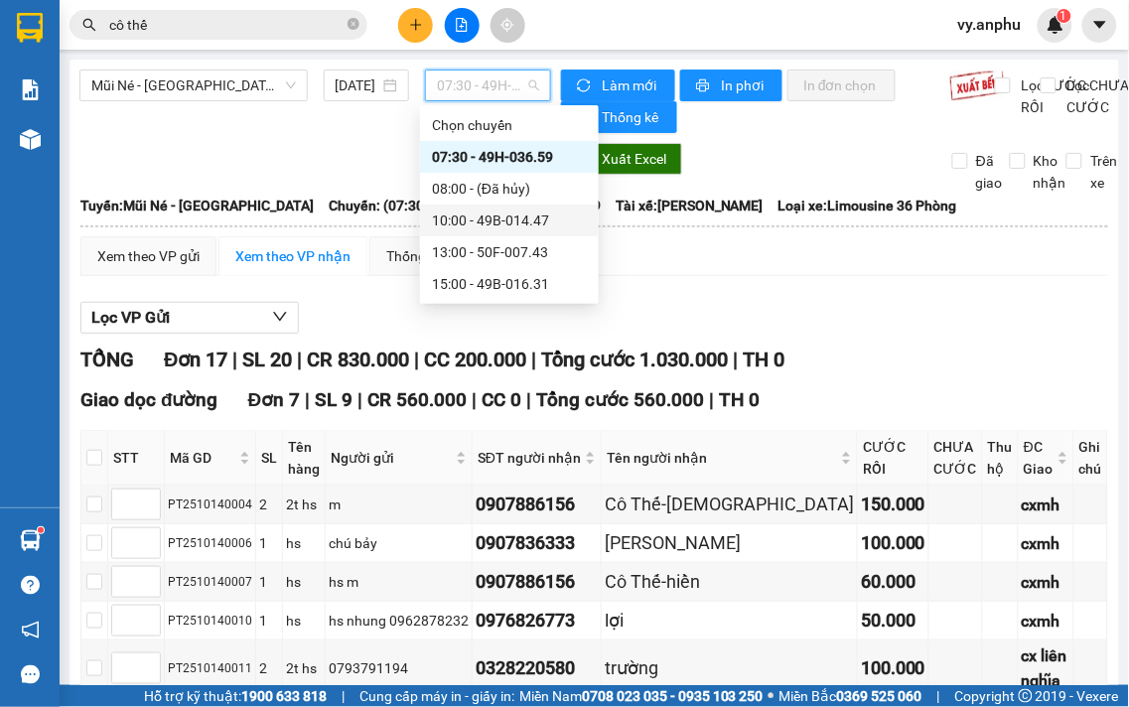
click at [455, 215] on div "10:00 - 49B-014.47" at bounding box center [509, 221] width 155 height 22
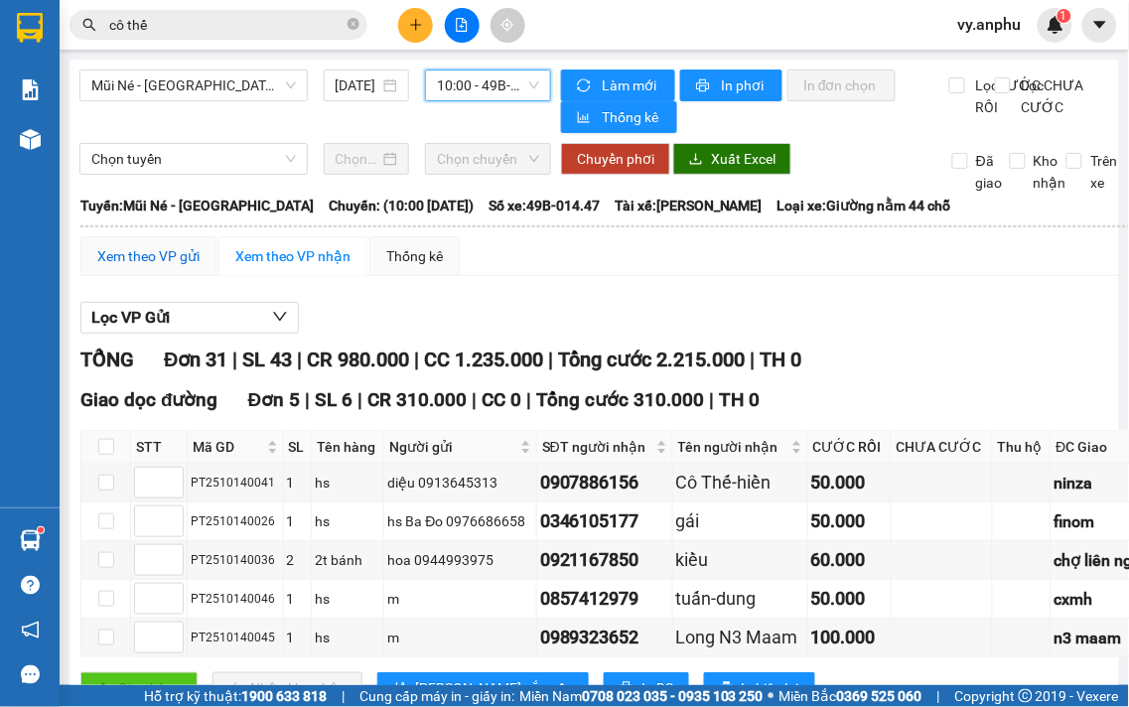
click at [190, 245] on div "Xem theo VP gửi" at bounding box center [148, 256] width 102 height 22
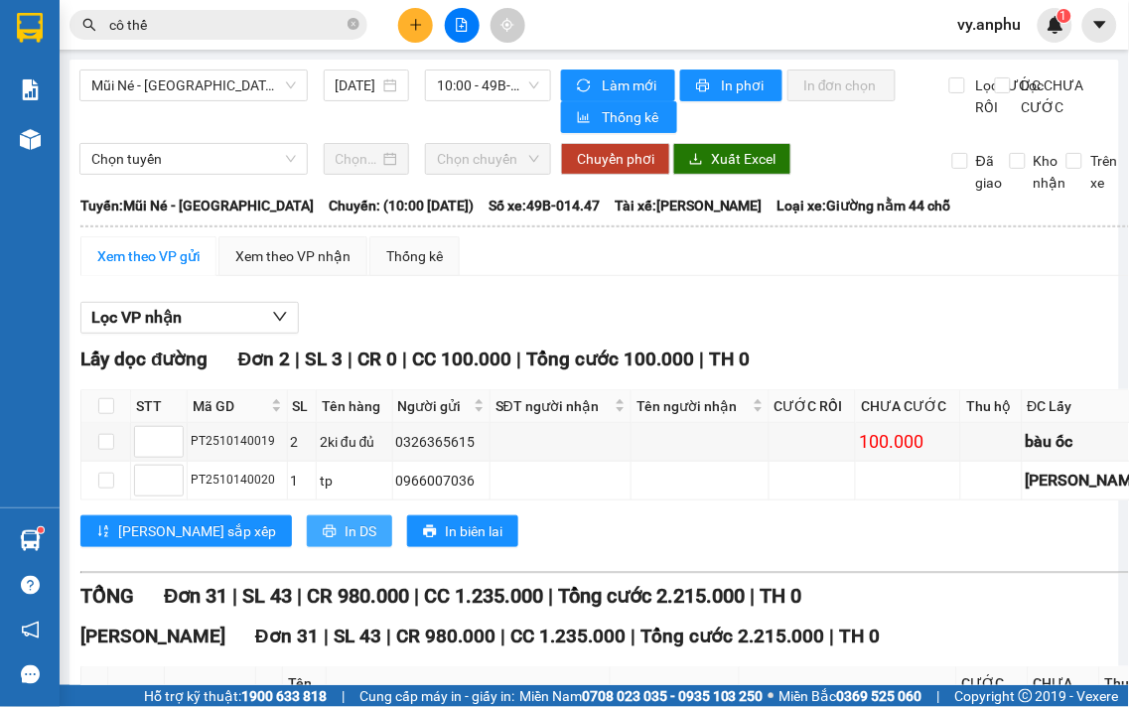
click at [345, 520] on span "In DS" at bounding box center [361, 531] width 32 height 22
click at [242, 245] on div "Xem theo VP nhận" at bounding box center [292, 256] width 115 height 22
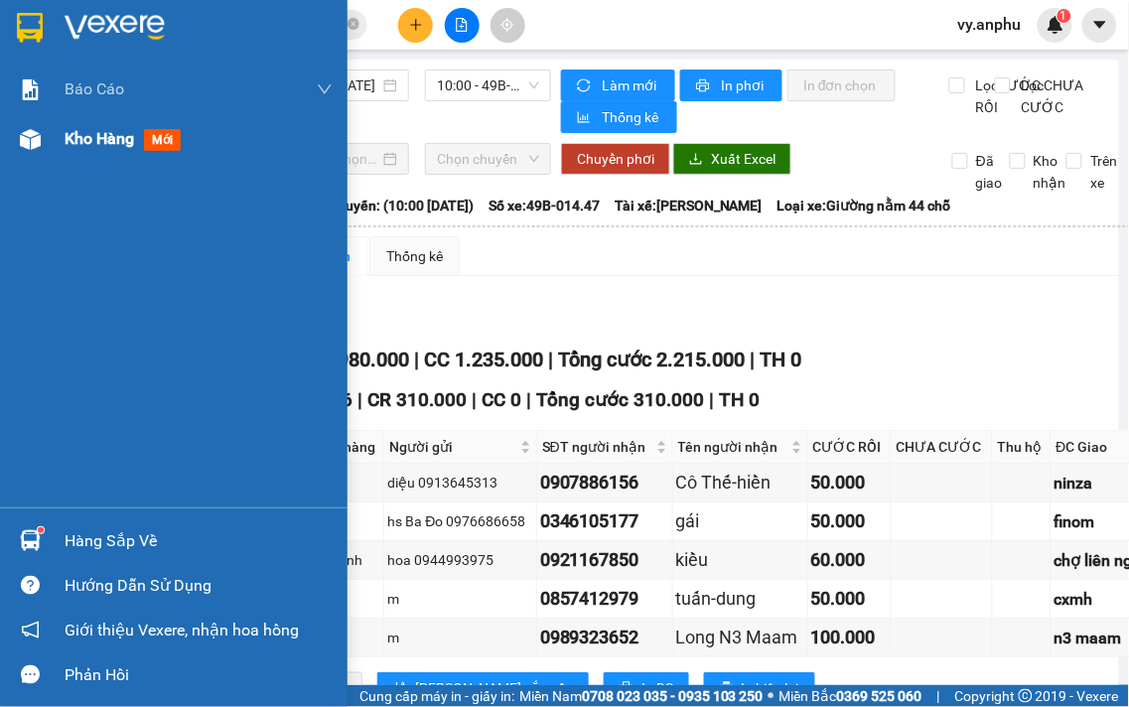
click at [89, 135] on span "Kho hàng" at bounding box center [100, 138] width 70 height 19
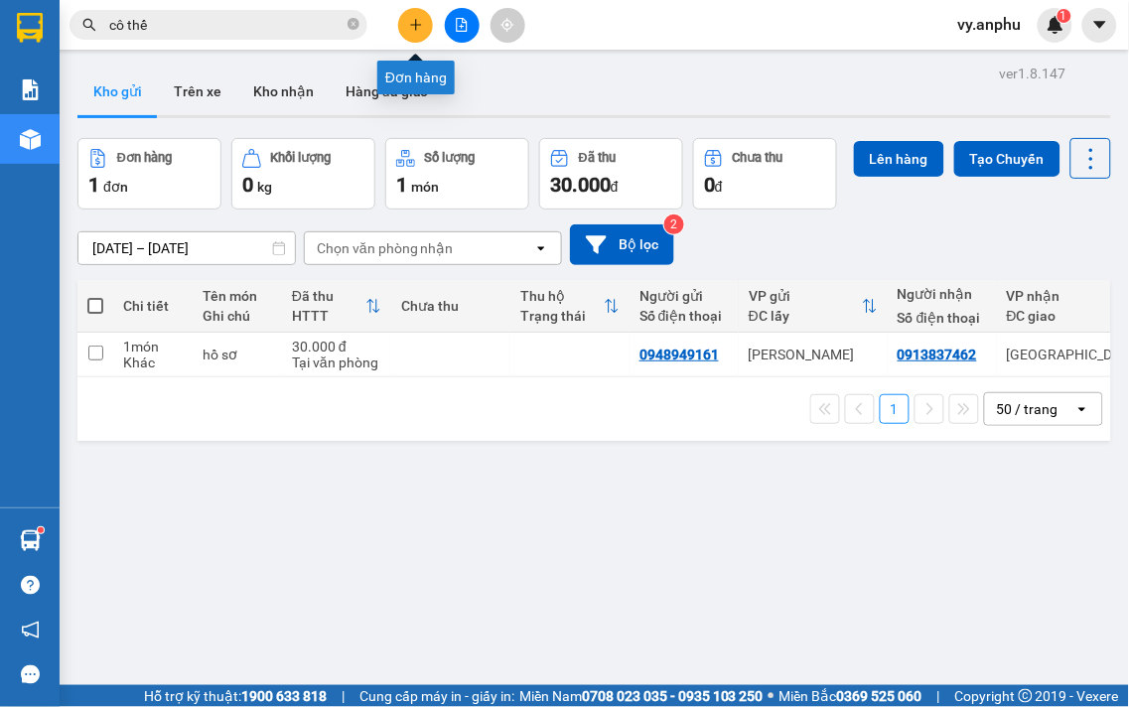
click at [417, 37] on button at bounding box center [415, 25] width 35 height 35
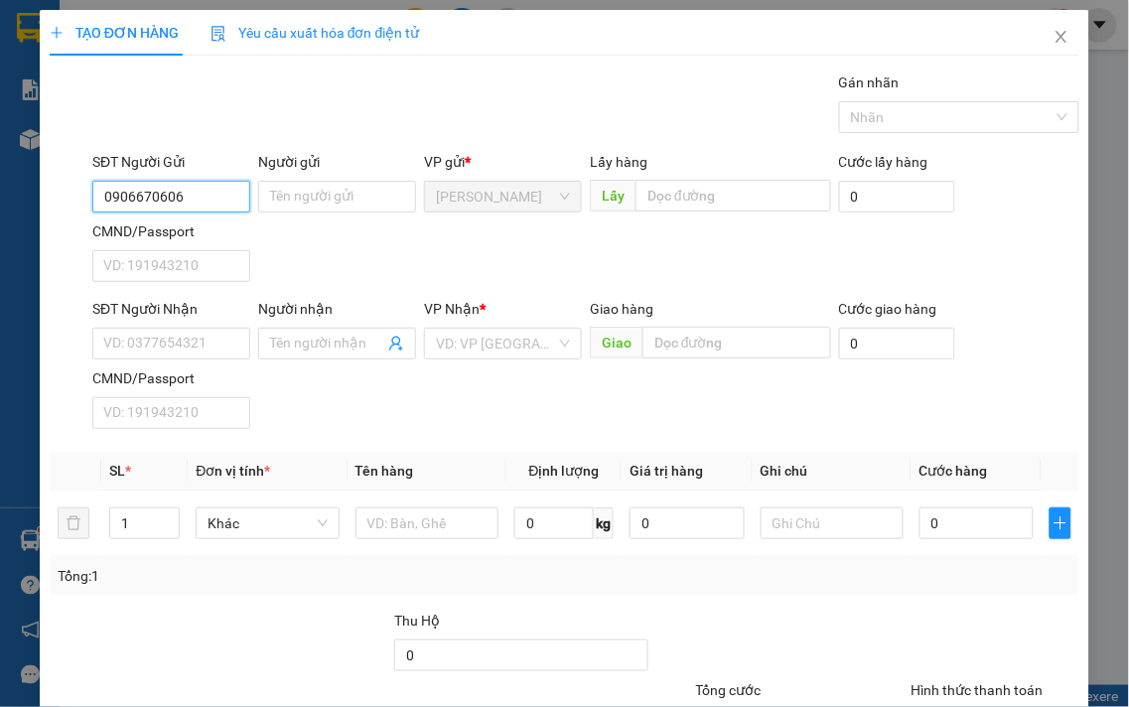
click at [162, 197] on input "0906670606" at bounding box center [171, 197] width 158 height 32
click at [171, 196] on input "0906675606" at bounding box center [171, 197] width 158 height 32
type input "0906675656"
click at [167, 235] on div "0906675656" at bounding box center [169, 236] width 132 height 22
type input "0869037575"
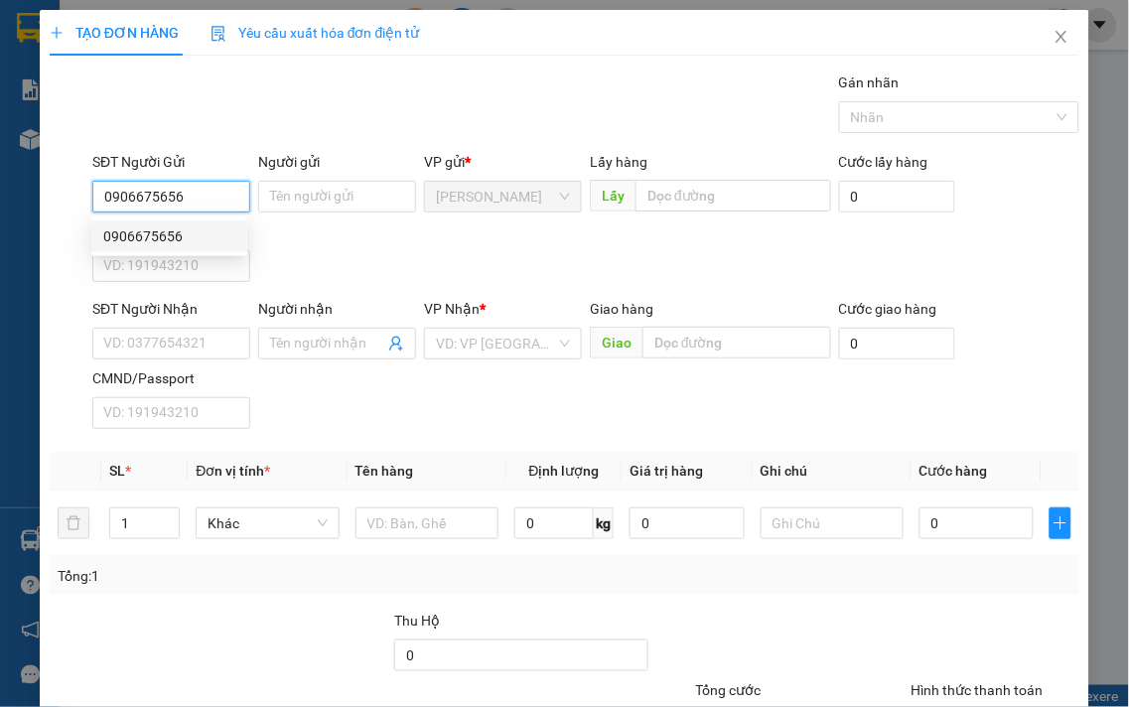
type input "Minh"
type input "30.000"
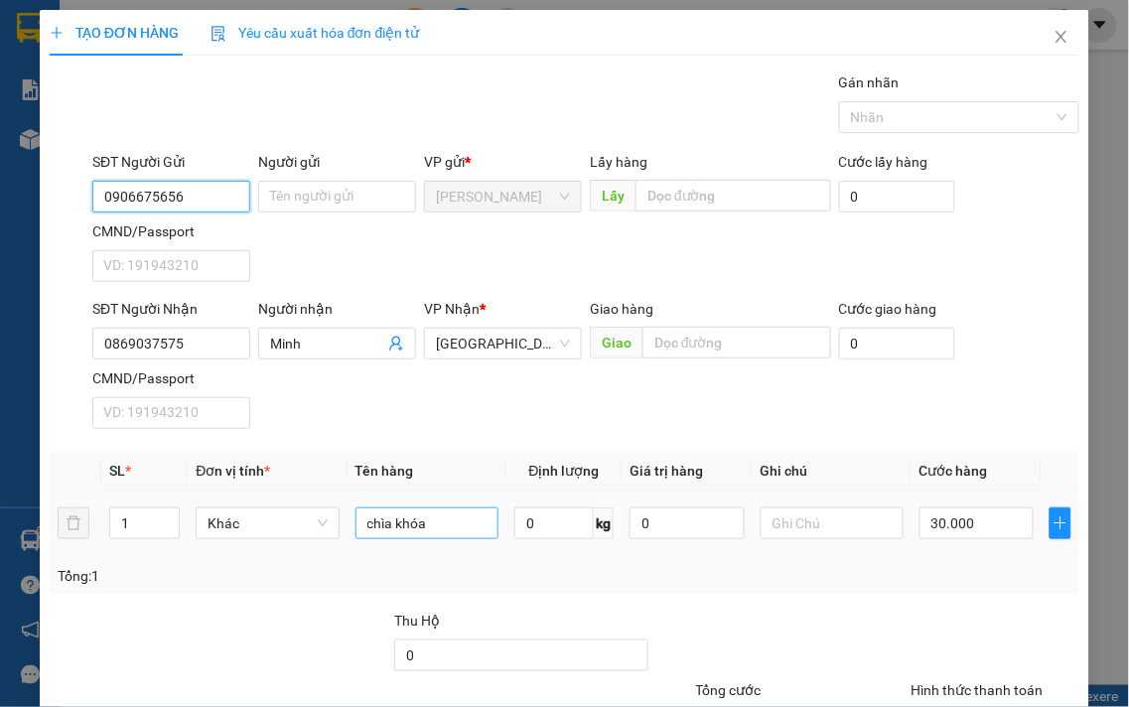
type input "0906675656"
click at [450, 520] on input "chìa khóa" at bounding box center [427, 523] width 143 height 32
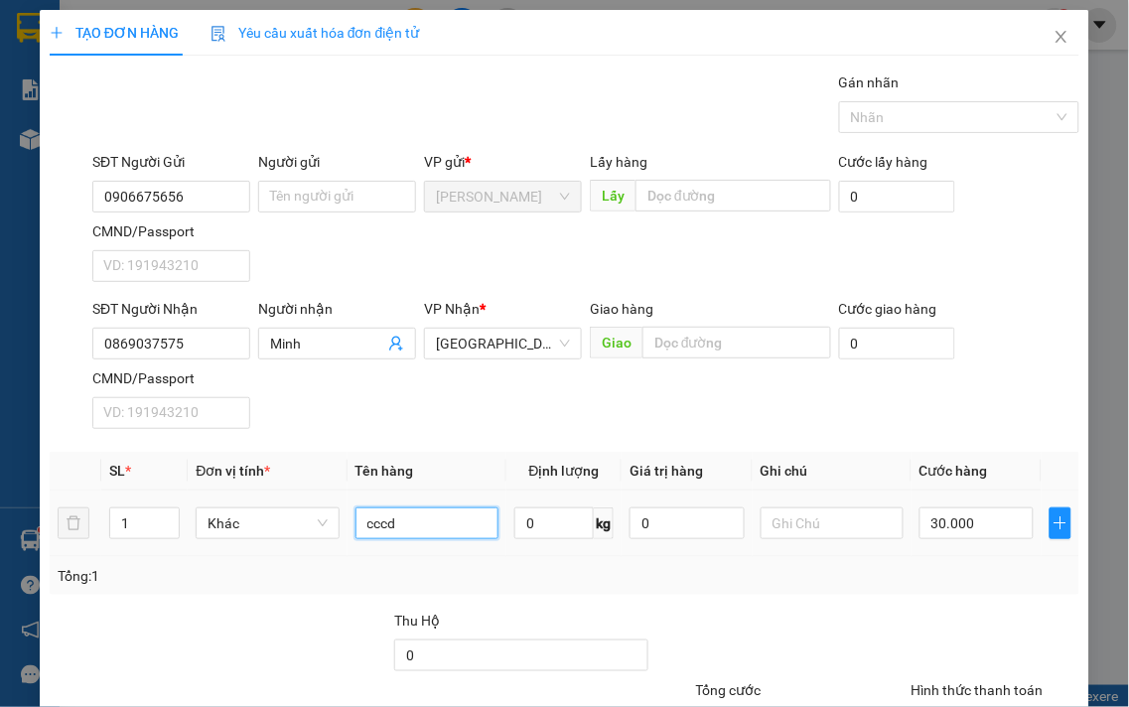
type input "cccd"
click at [931, 583] on div "Tổng: 1" at bounding box center [565, 576] width 1014 height 22
drag, startPoint x: 991, startPoint y: 606, endPoint x: 978, endPoint y: 628, distance: 25.4
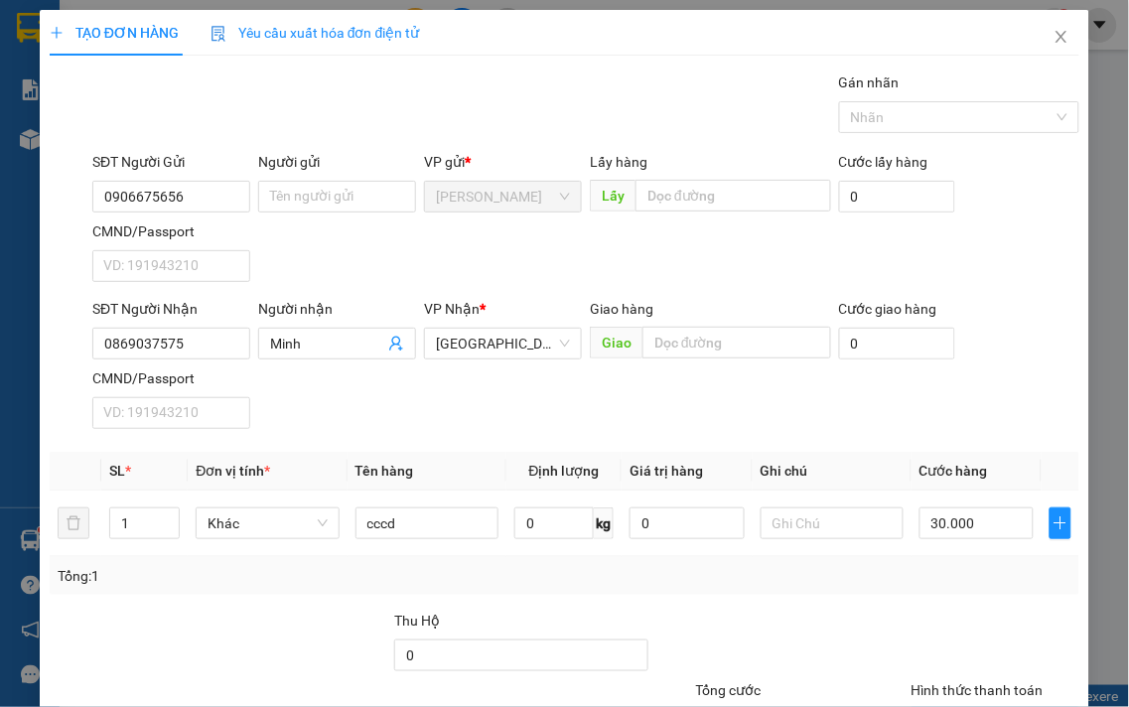
click at [1009, 636] on div "Transit Pickup Surcharge Ids Transit Deliver Surcharge Ids Transit Deliver Surc…" at bounding box center [565, 454] width 1030 height 764
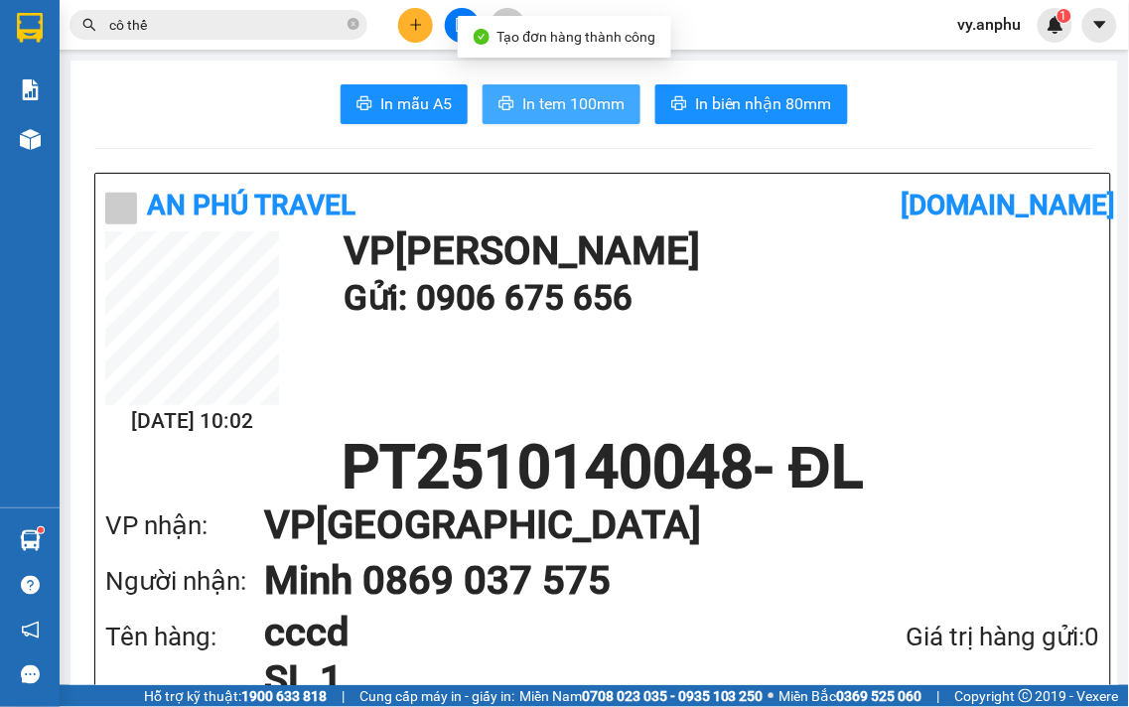
click at [619, 112] on button "In tem 100mm" at bounding box center [562, 104] width 158 height 40
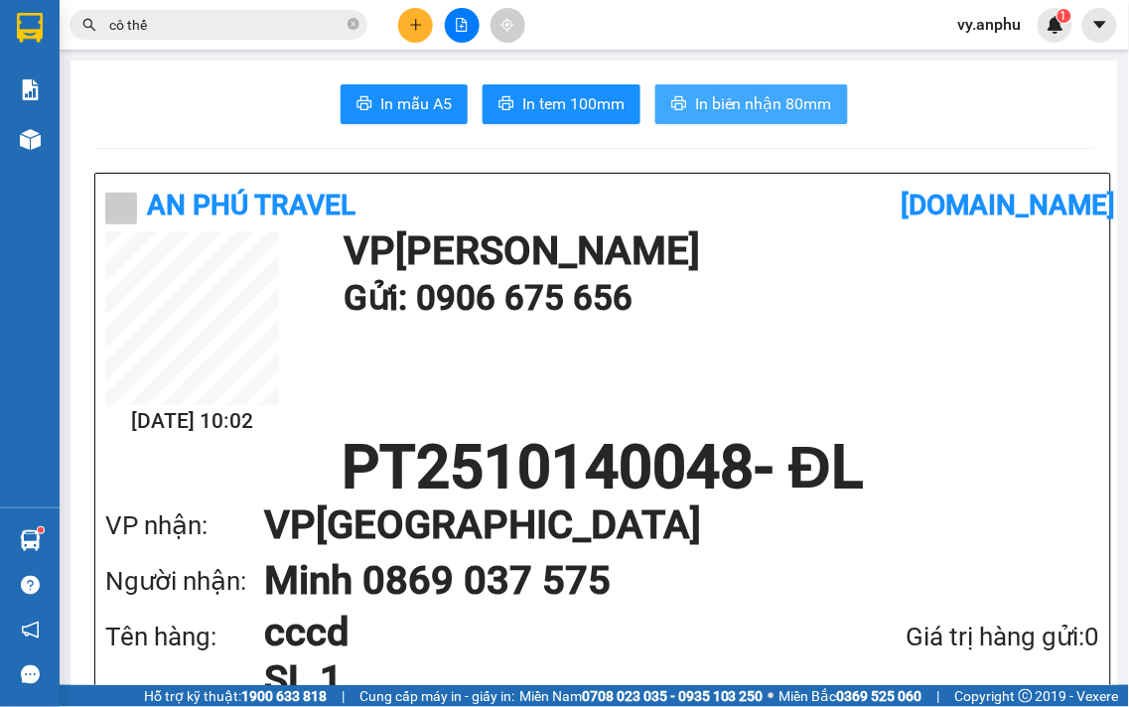
click at [706, 101] on span "In biên nhận 80mm" at bounding box center [763, 103] width 137 height 25
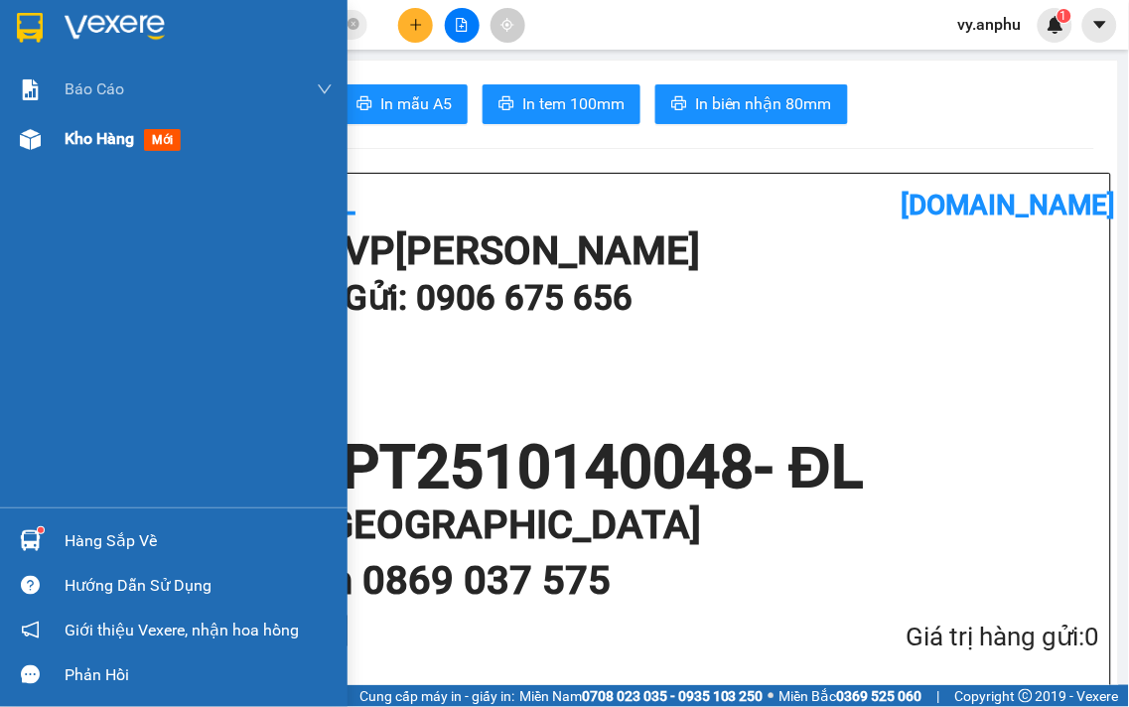
click at [57, 134] on div "Kho hàng mới" at bounding box center [174, 139] width 348 height 50
